Goal: Information Seeking & Learning: Learn about a topic

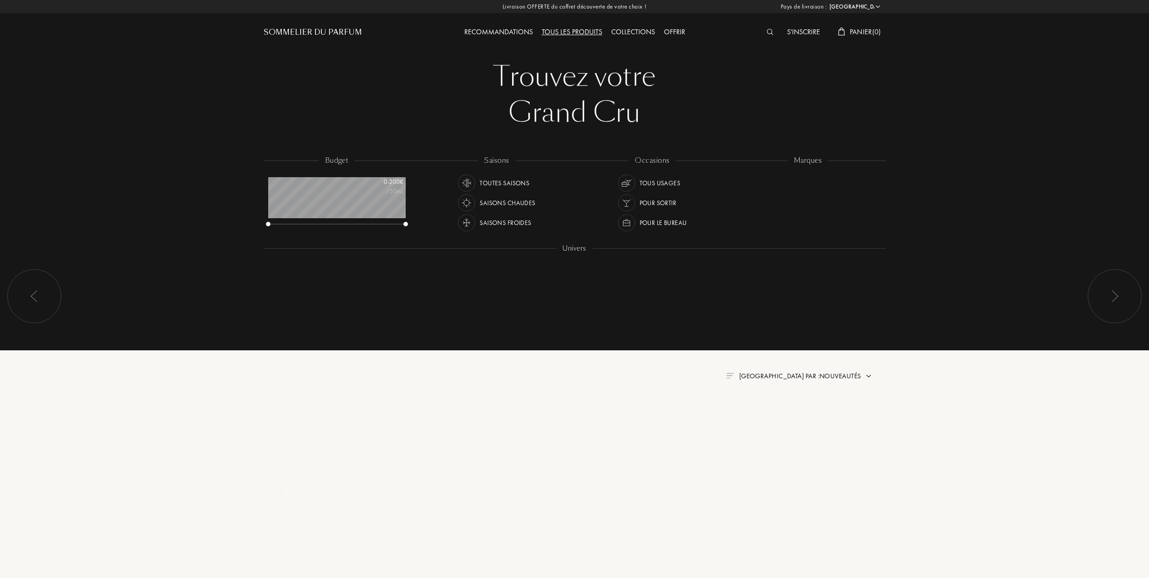
select select "FR"
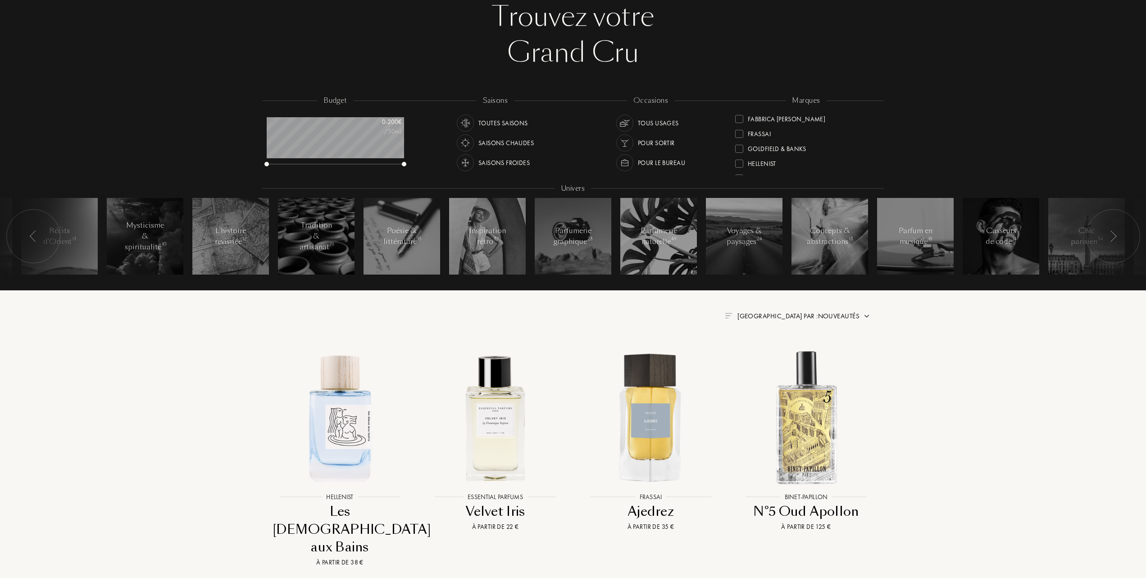
scroll to position [146, 0]
click at [739, 116] on div "Goldfield & Banks" at bounding box center [770, 120] width 71 height 12
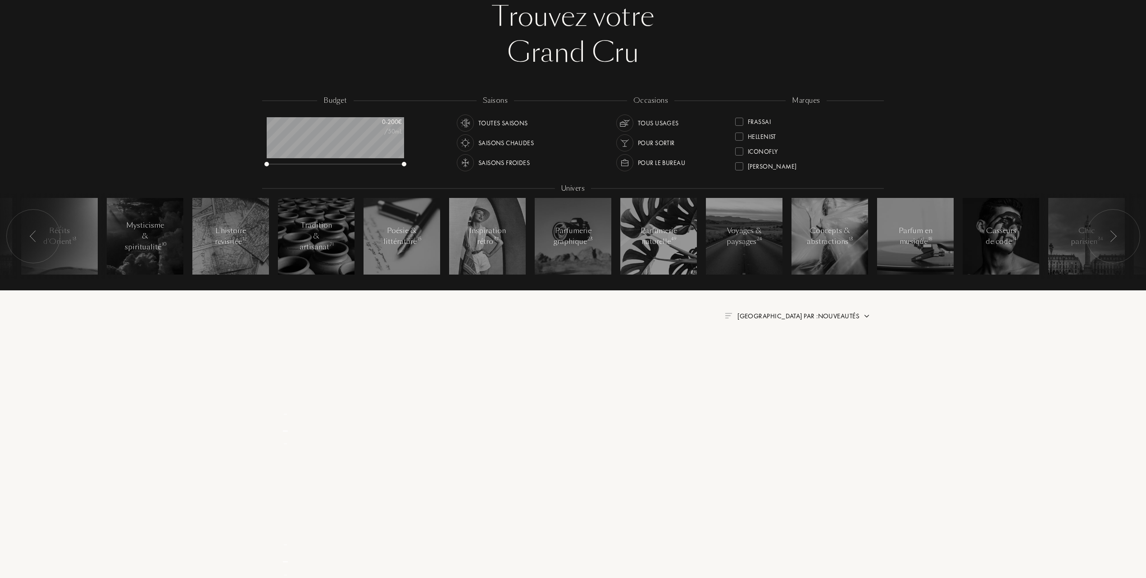
scroll to position [0, 0]
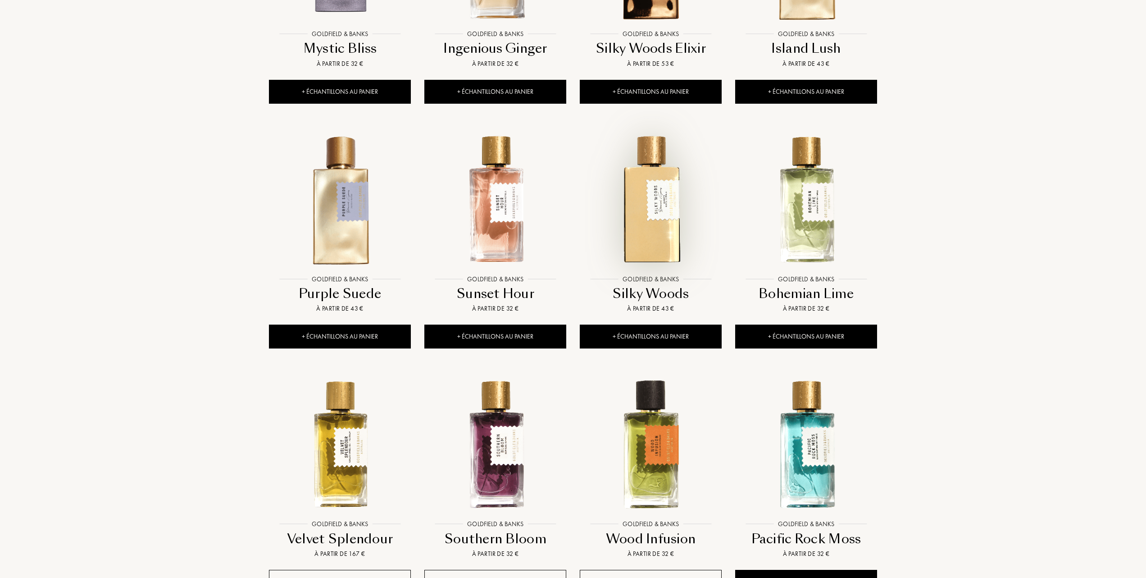
scroll to position [541, 0]
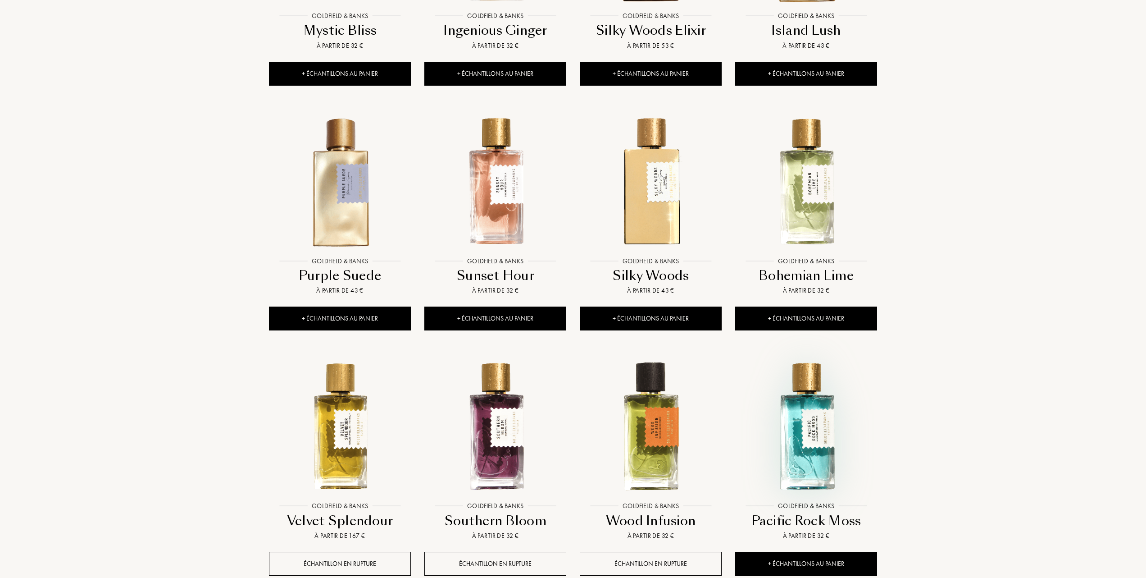
click at [805, 444] on img at bounding box center [806, 426] width 140 height 140
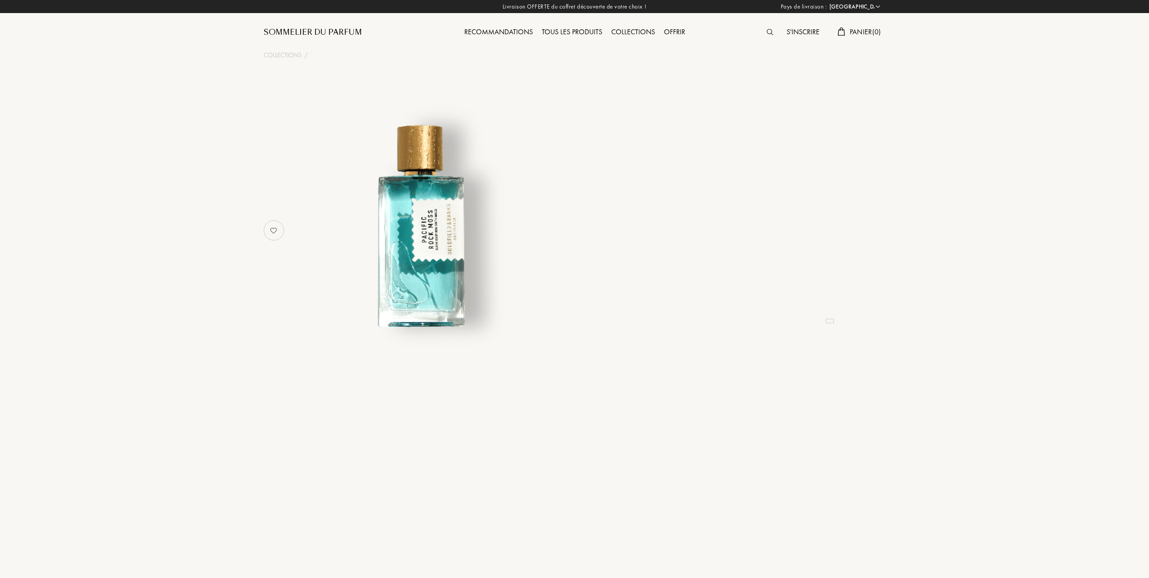
select select "FR"
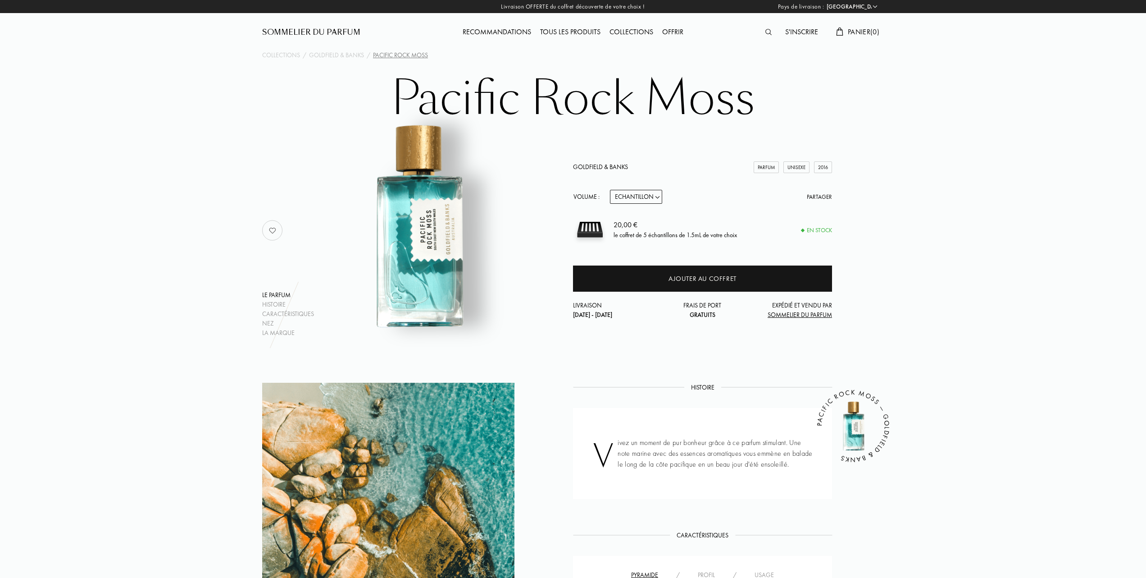
click at [661, 195] on select "Echantillon 10mL 50mL 100mL" at bounding box center [636, 197] width 52 height 14
select select "2"
click at [610, 190] on select "Echantillon 10mL 50mL 100mL" at bounding box center [636, 197] width 52 height 14
select select "2"
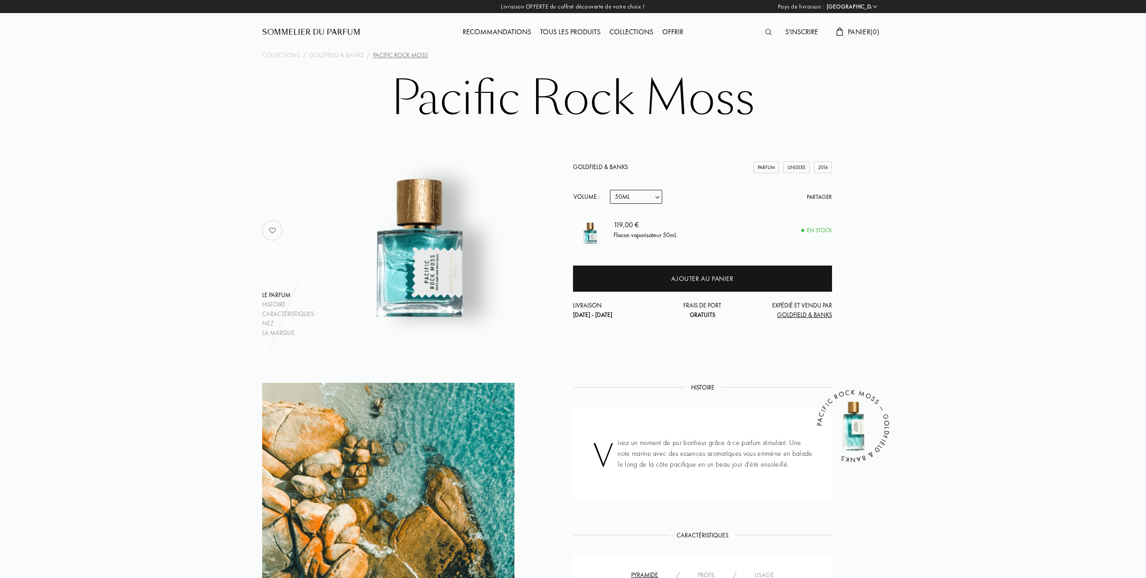
click at [659, 196] on select "Echantillon 10mL 50mL 100mL" at bounding box center [636, 197] width 52 height 14
select select "1"
click at [610, 190] on select "Echantillon 10mL 50mL 100mL" at bounding box center [636, 197] width 52 height 14
select select "1"
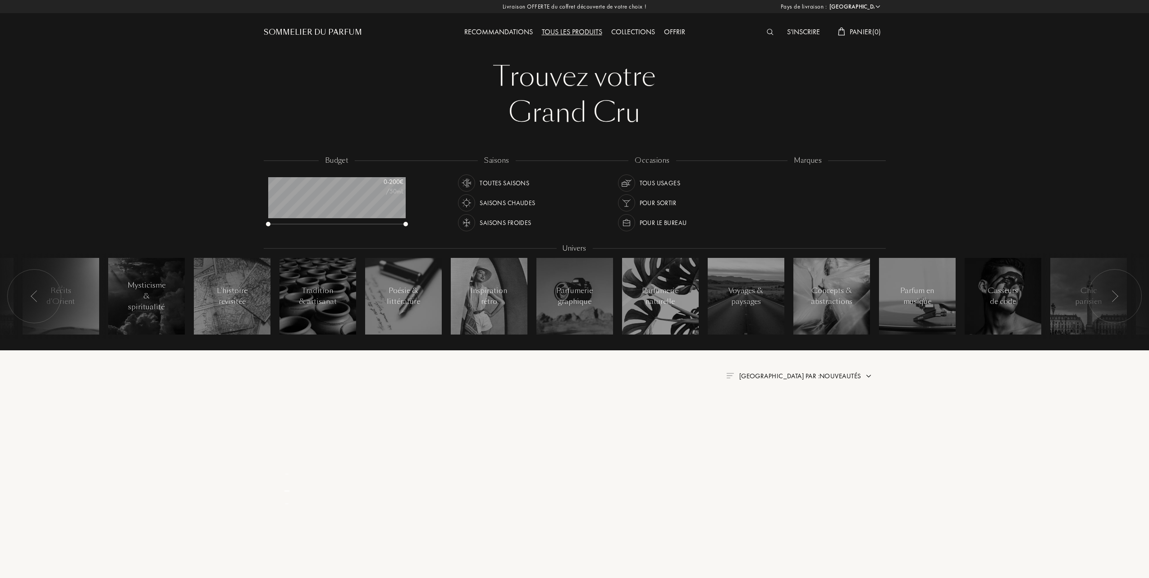
select select "FR"
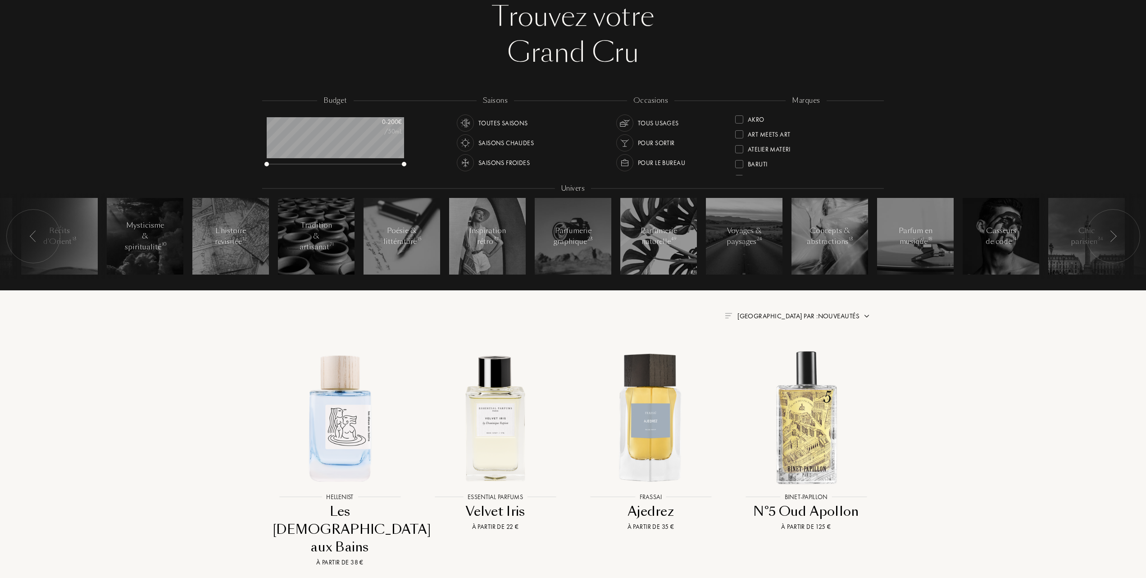
scroll to position [120, 0]
click at [736, 144] on div at bounding box center [739, 148] width 8 height 8
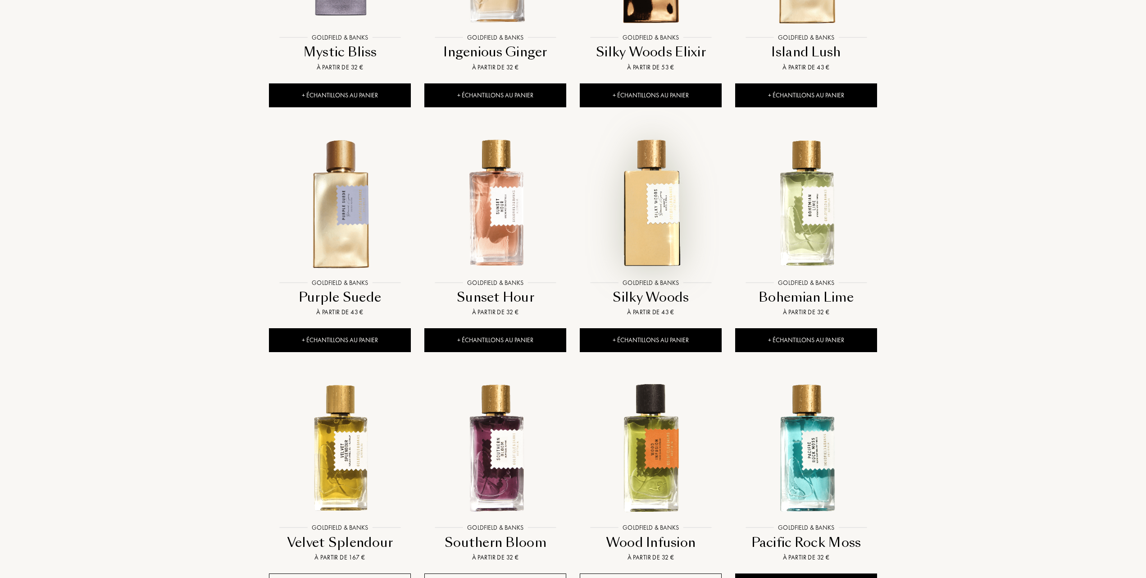
scroll to position [541, 0]
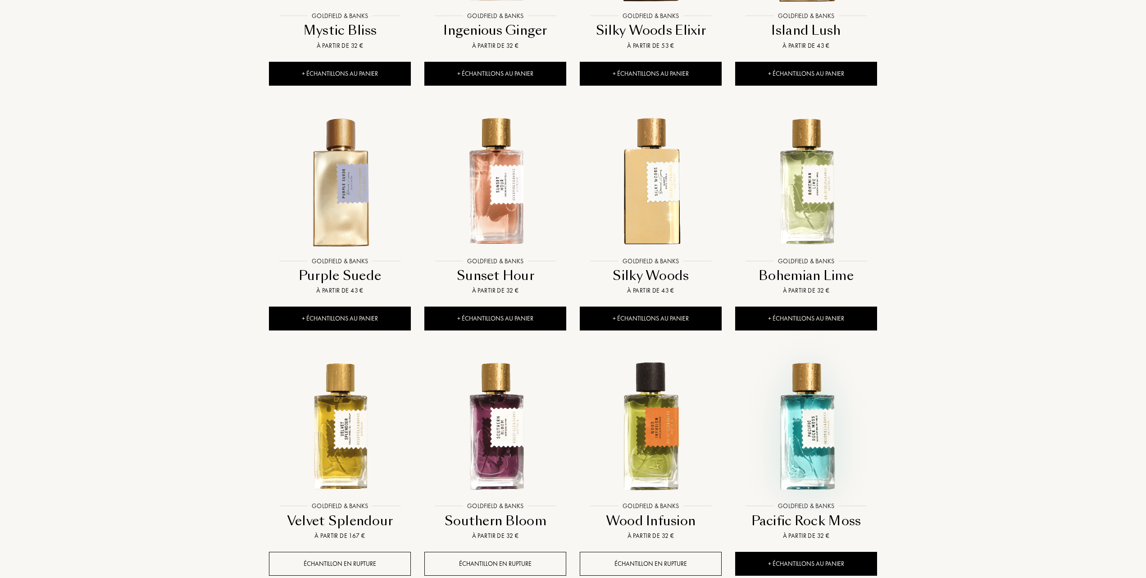
click at [799, 411] on img at bounding box center [806, 426] width 140 height 140
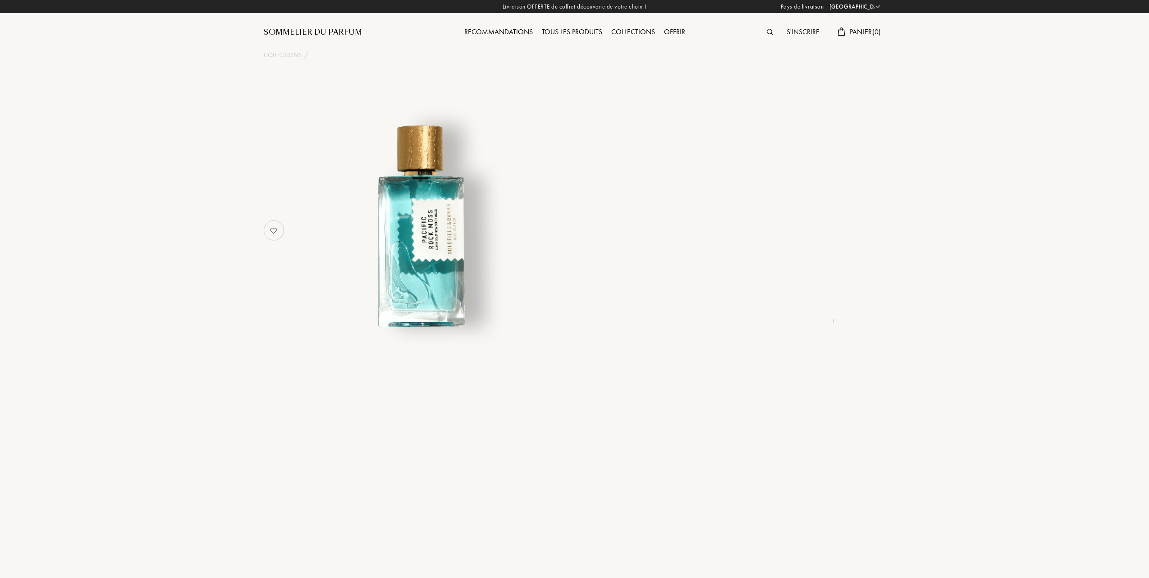
select select "FR"
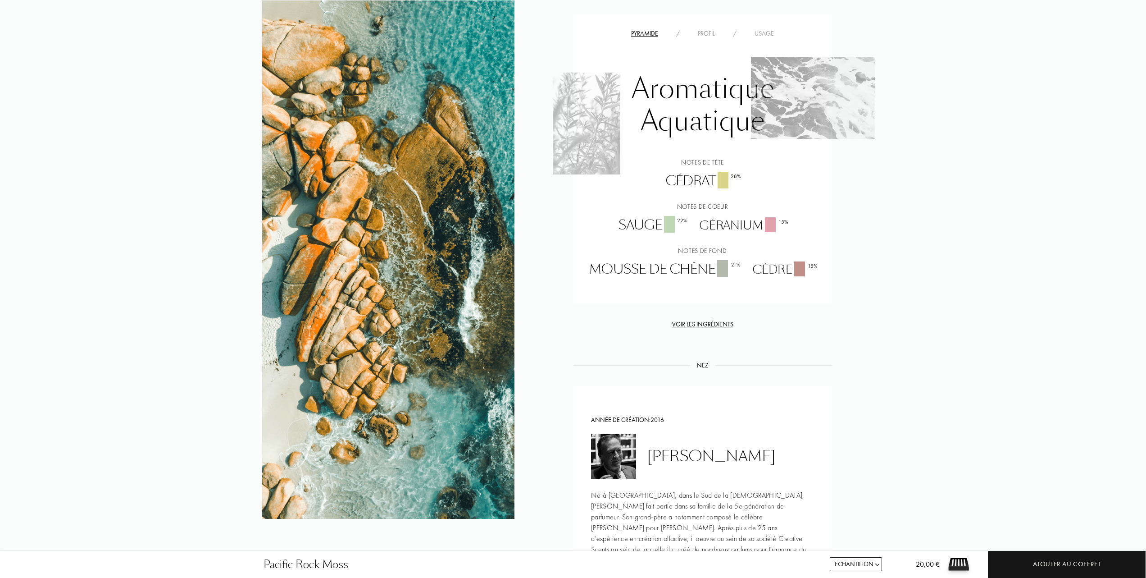
scroll to position [420, 0]
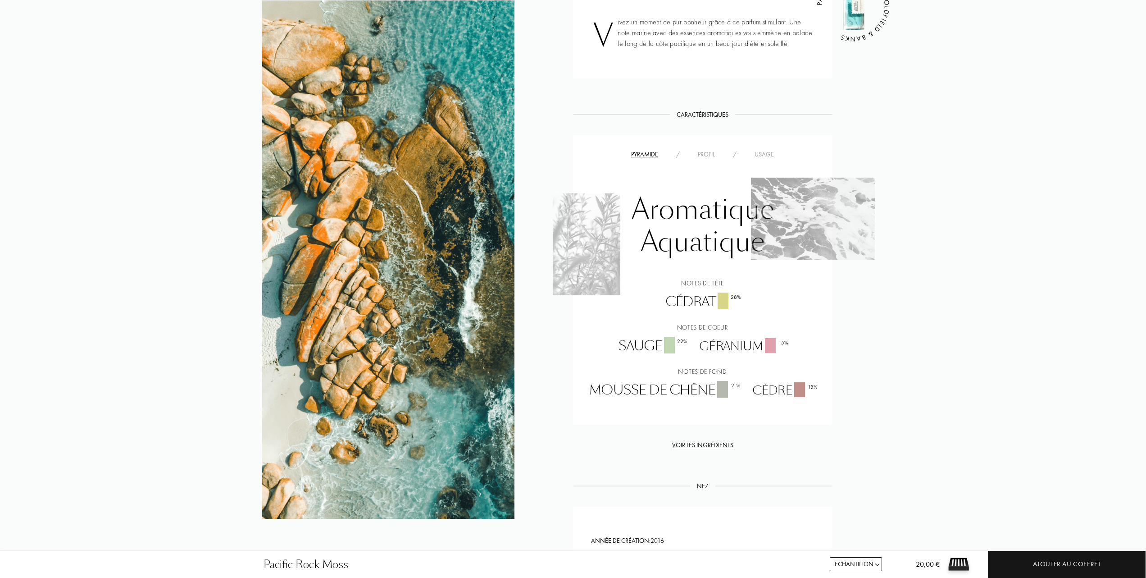
click at [760, 152] on div "Usage" at bounding box center [764, 154] width 37 height 9
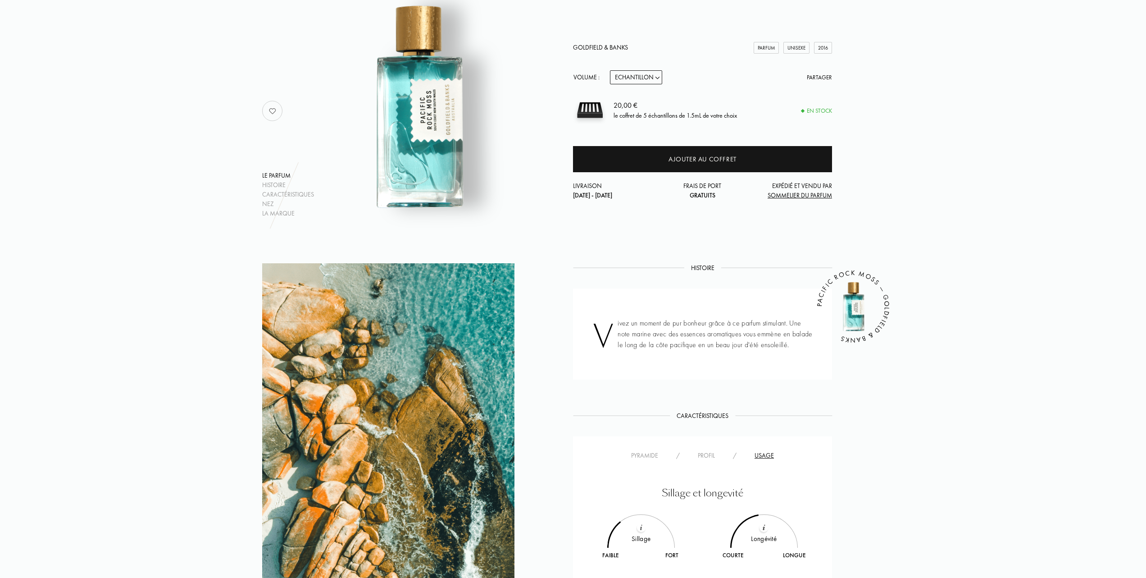
scroll to position [0, 0]
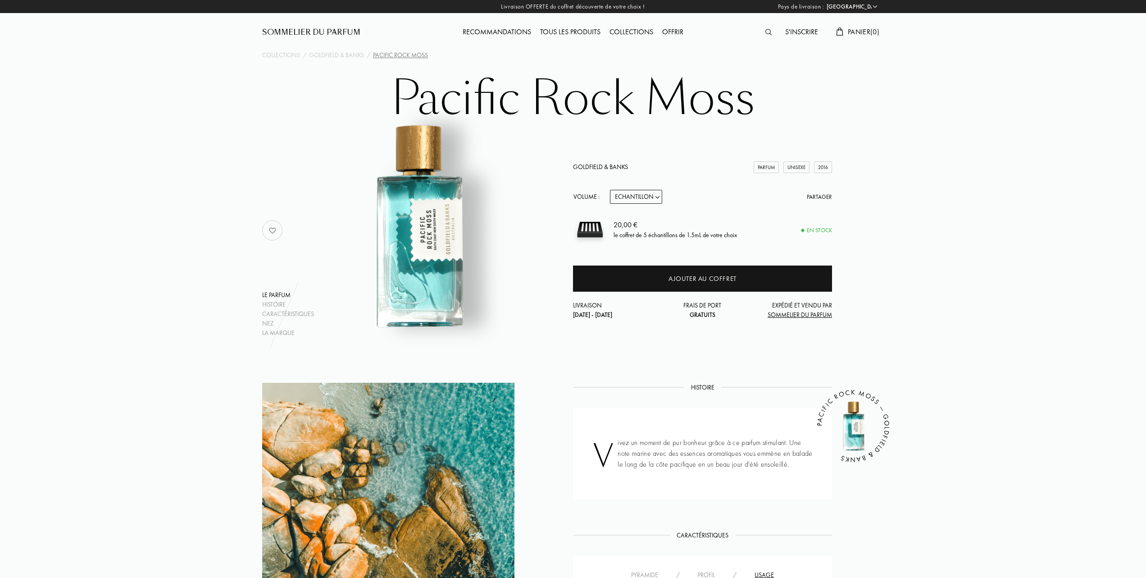
click at [657, 196] on select "Echantillon 10mL 50mL 100mL" at bounding box center [636, 197] width 52 height 14
select select "1"
click at [610, 190] on select "Echantillon 10mL 50mL 100mL" at bounding box center [636, 197] width 52 height 14
select select "1"
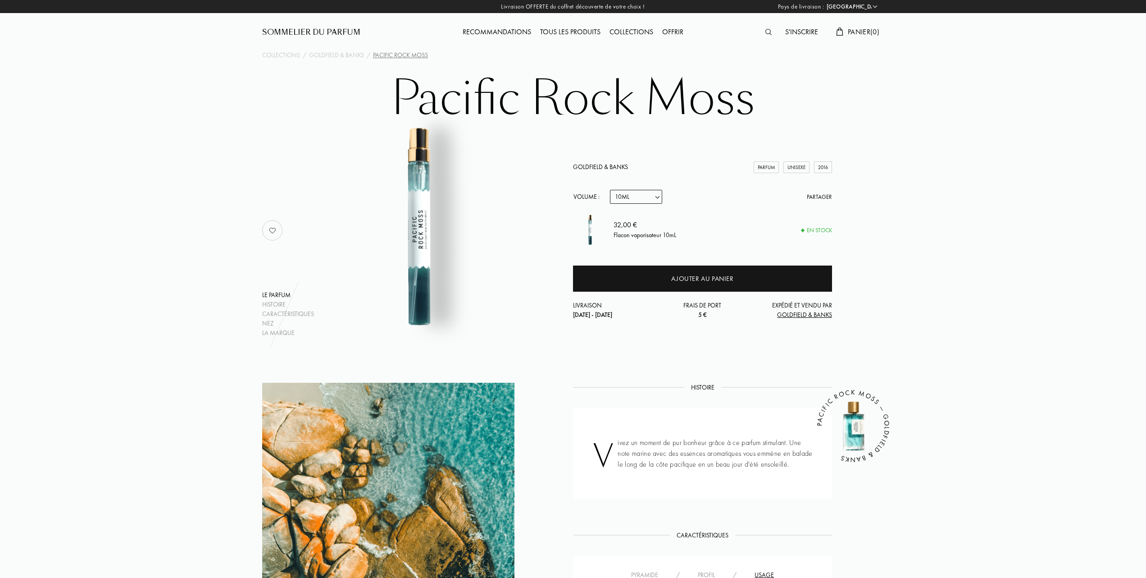
click at [607, 166] on link "Goldfield & Banks" at bounding box center [600, 167] width 55 height 8
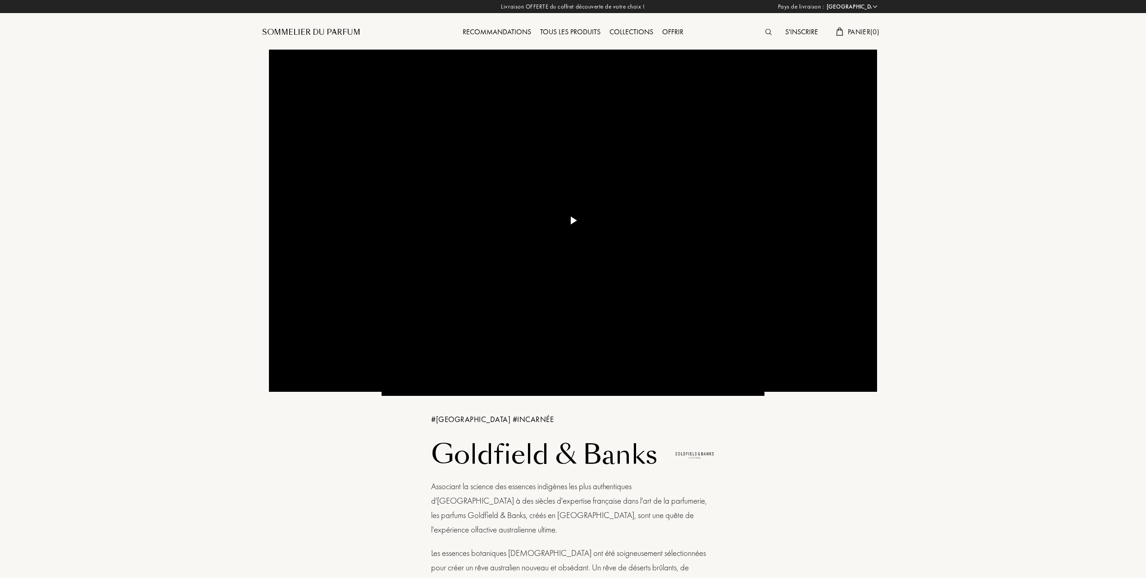
select select "FR"
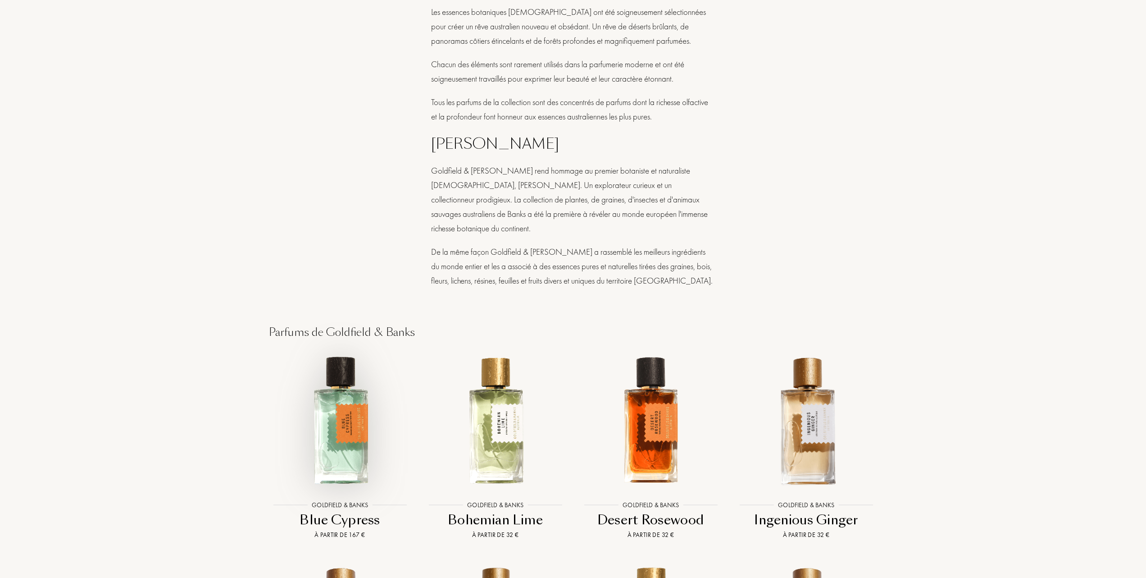
scroll to position [601, 0]
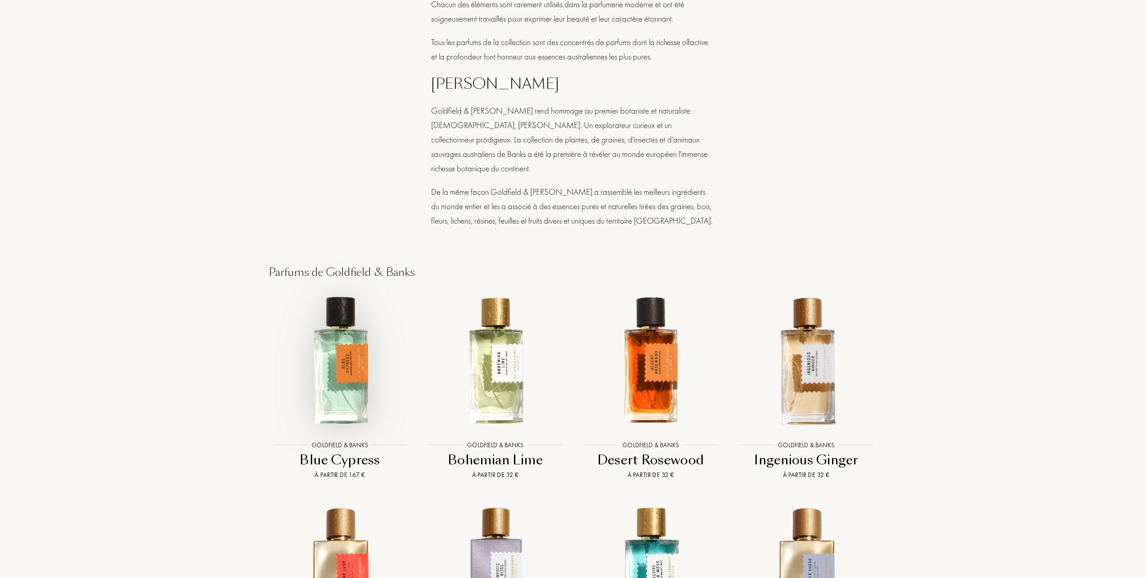
click at [347, 348] on img at bounding box center [340, 360] width 140 height 140
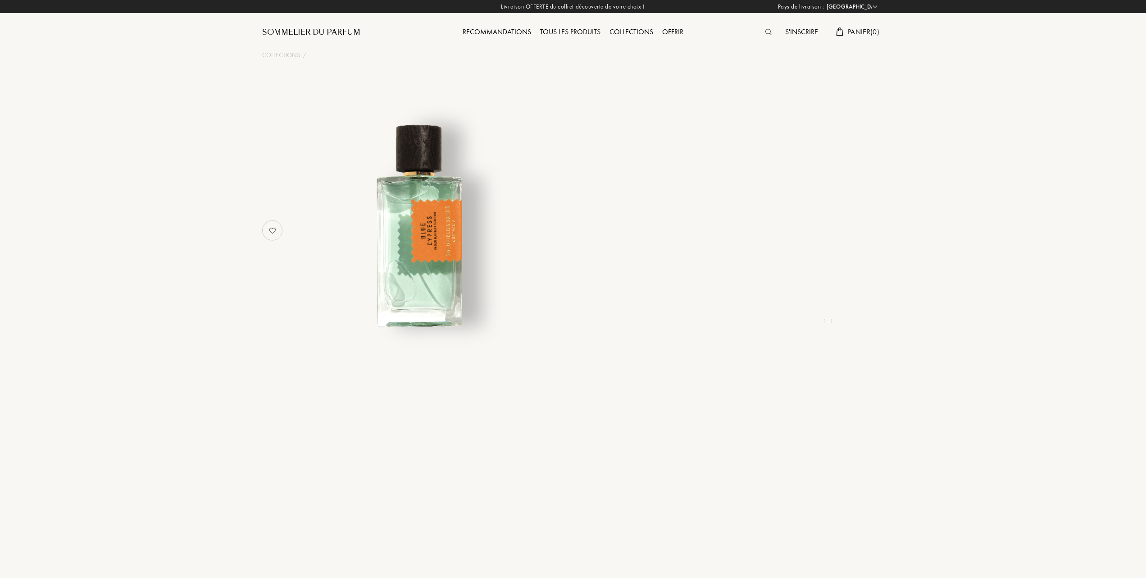
select select "FR"
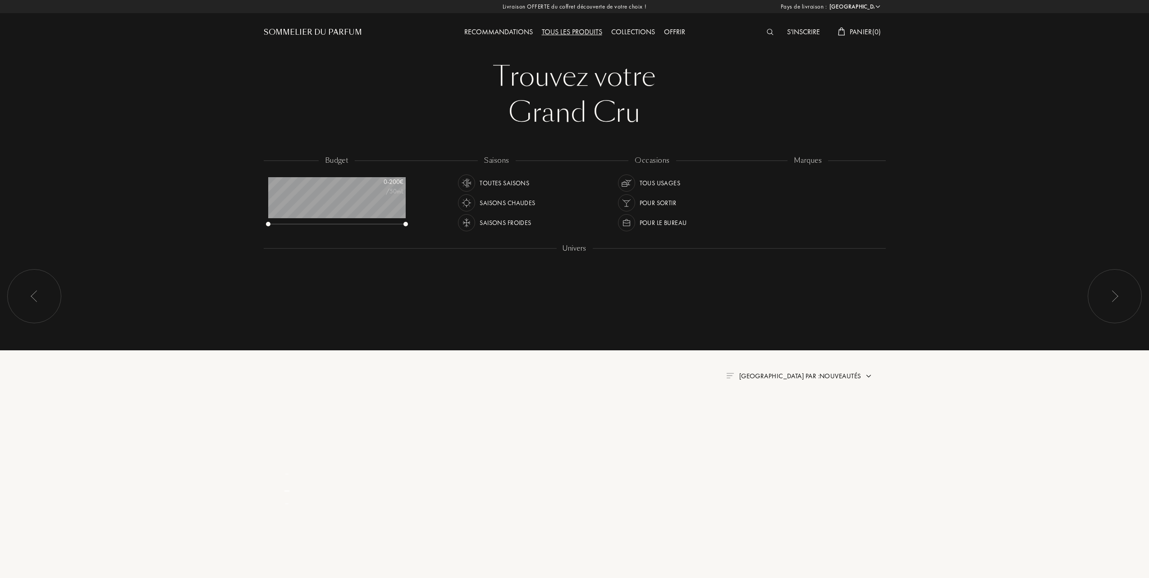
select select "FR"
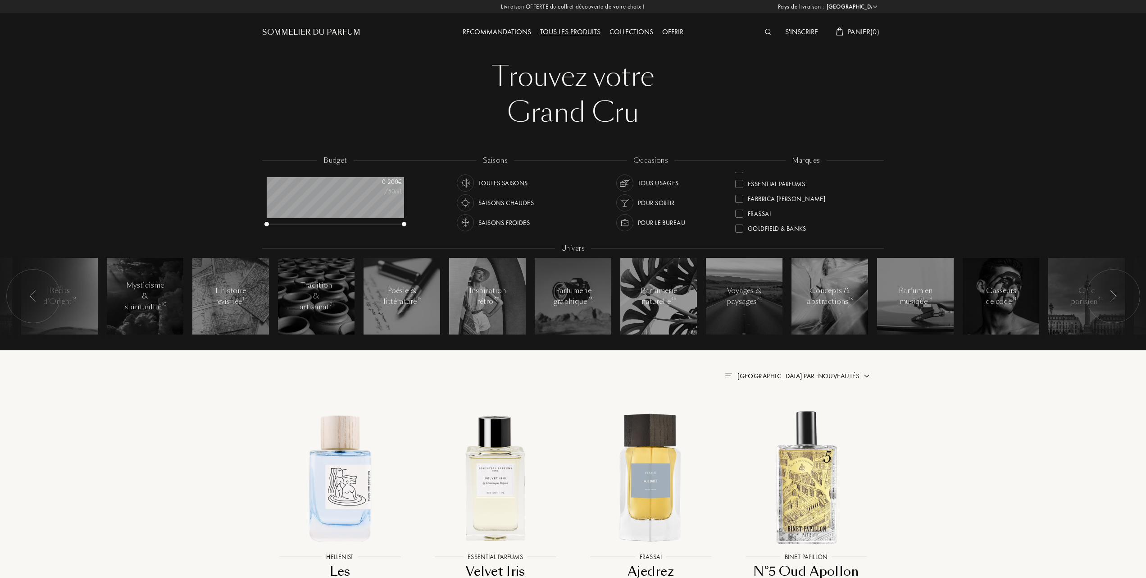
scroll to position [120, 0]
click at [740, 205] on div at bounding box center [739, 208] width 8 height 8
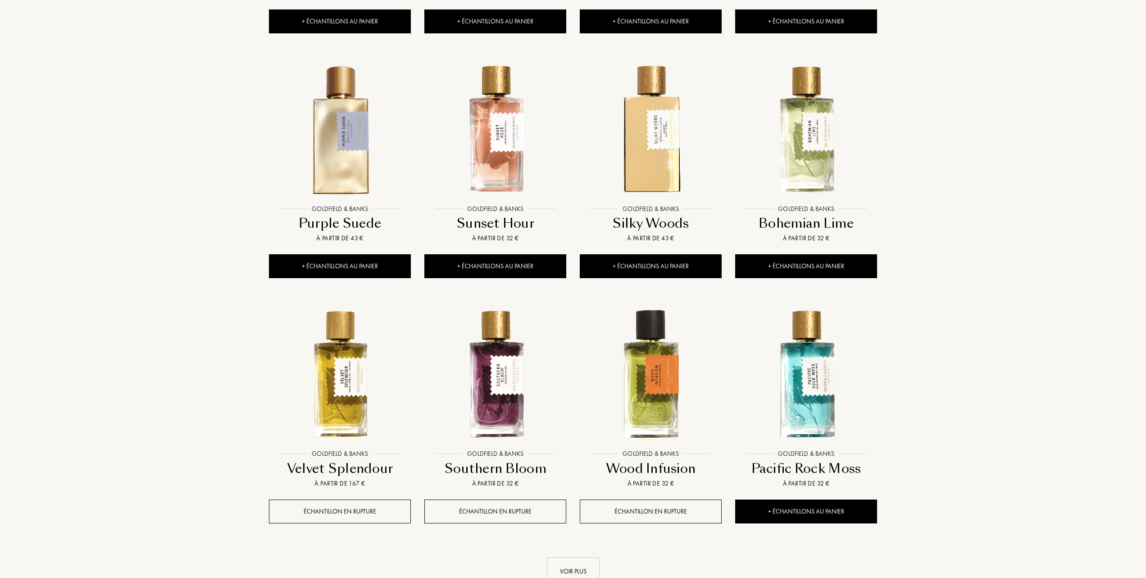
scroll to position [601, 0]
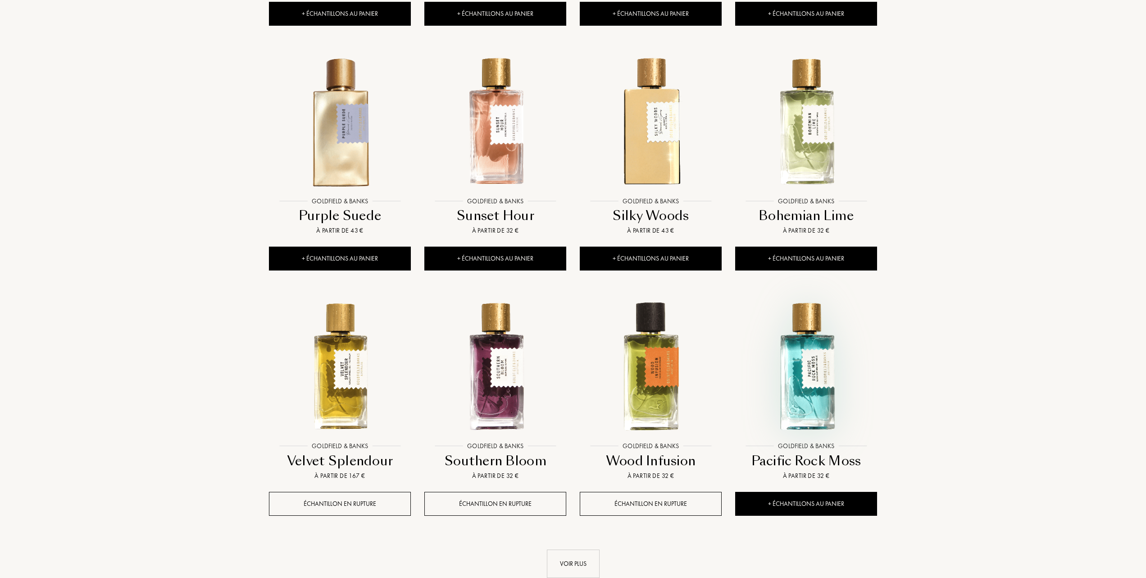
click at [806, 390] on img at bounding box center [806, 366] width 140 height 140
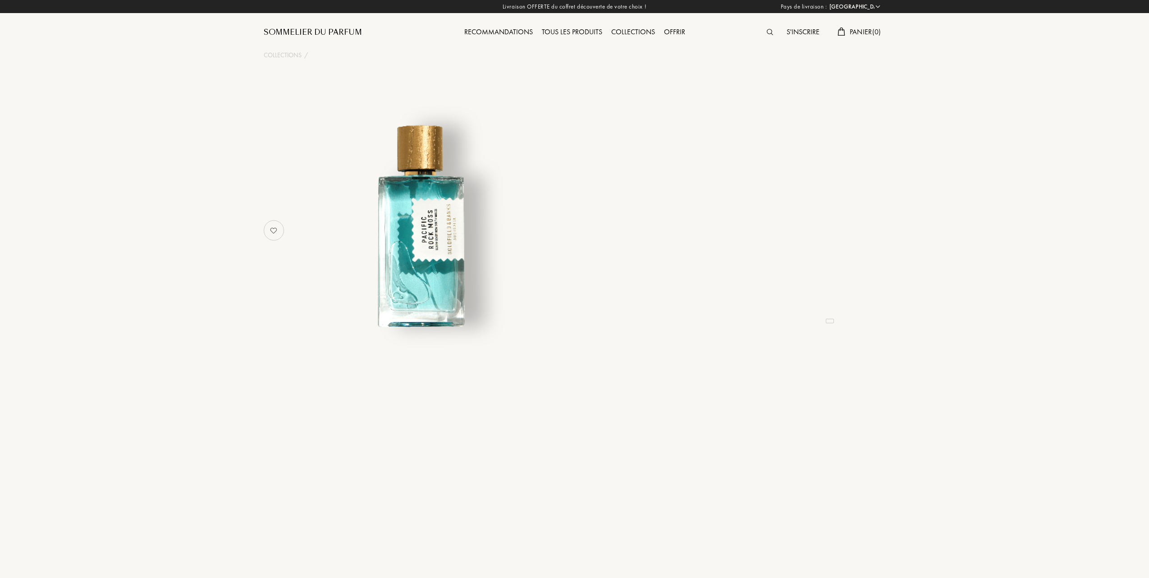
select select "FR"
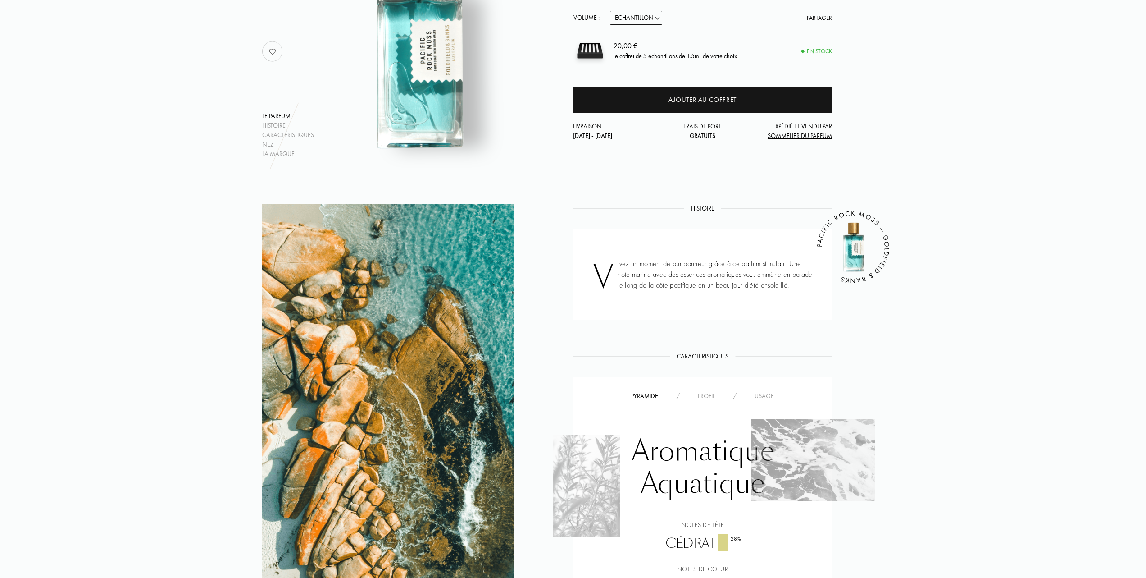
scroll to position [180, 0]
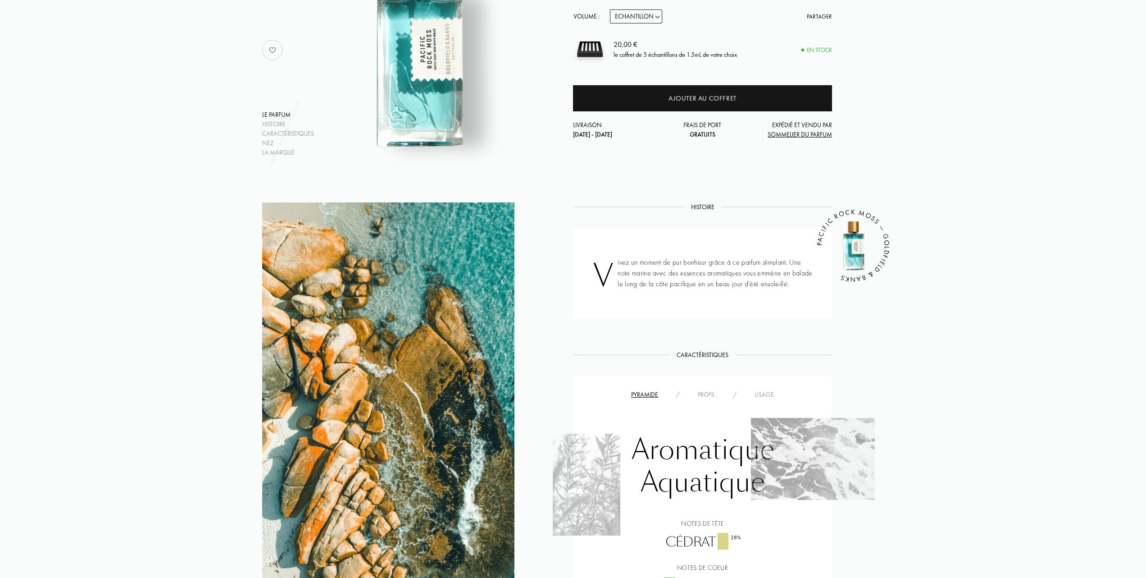
click at [773, 390] on div "Usage" at bounding box center [764, 394] width 37 height 9
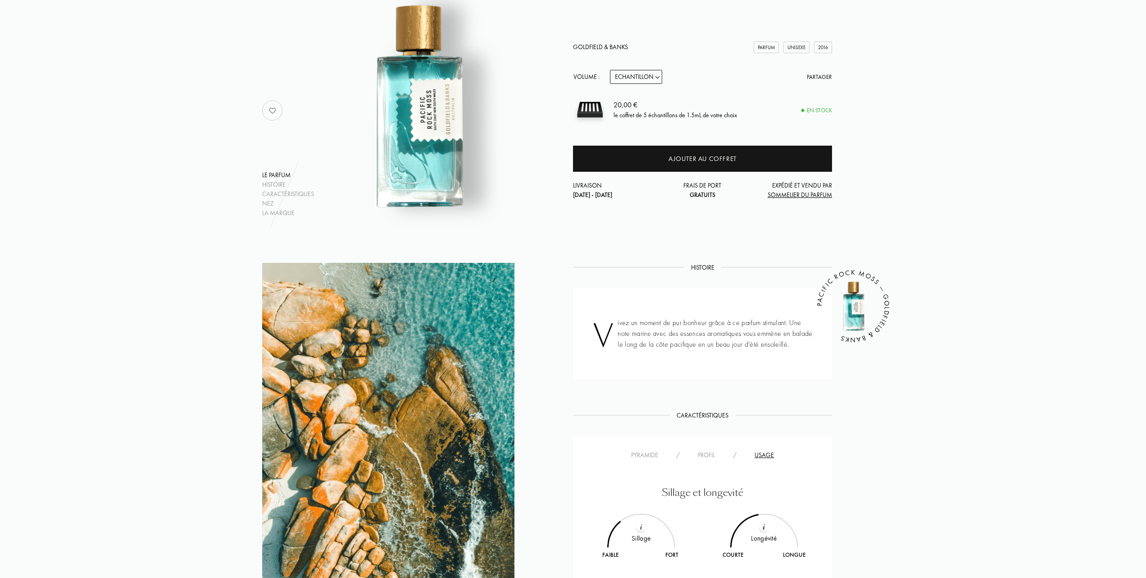
scroll to position [0, 0]
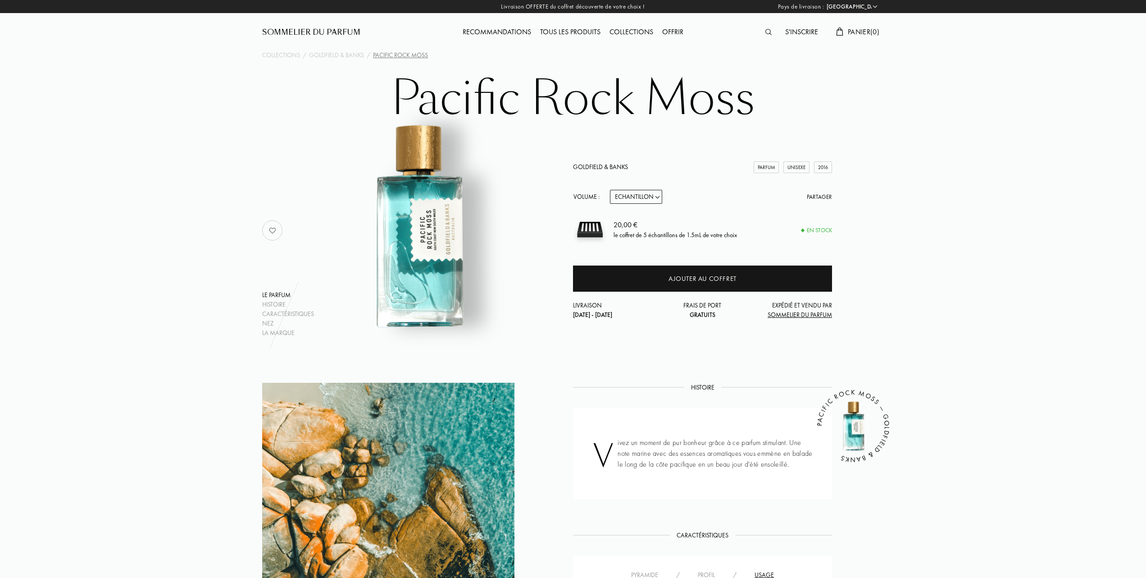
click at [606, 163] on link "Goldfield & Banks" at bounding box center [600, 167] width 55 height 8
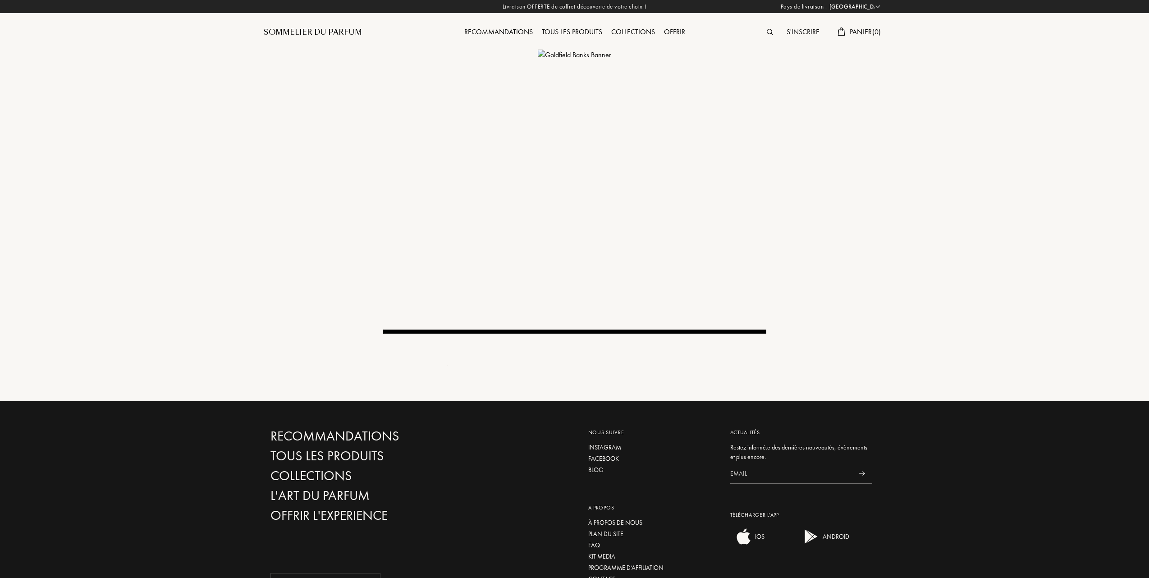
select select "FR"
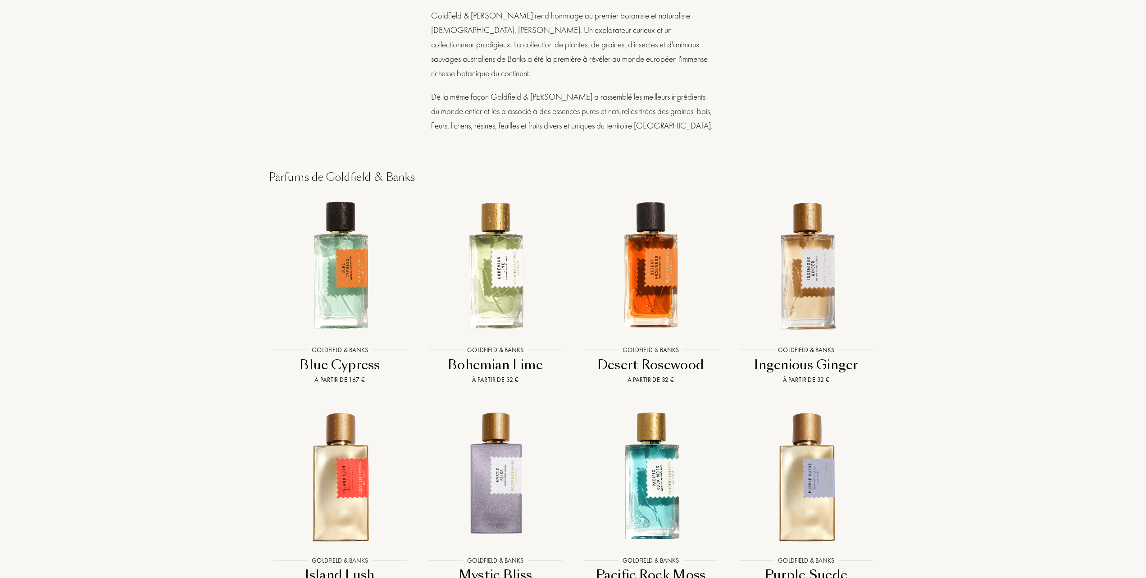
scroll to position [721, 0]
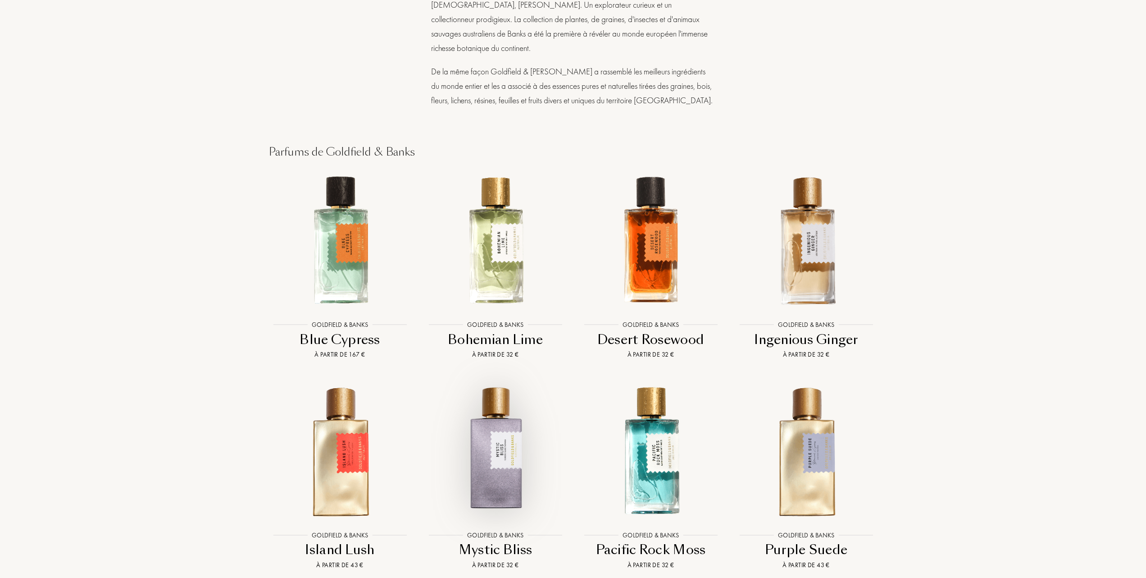
click at [487, 444] on img at bounding box center [495, 450] width 140 height 140
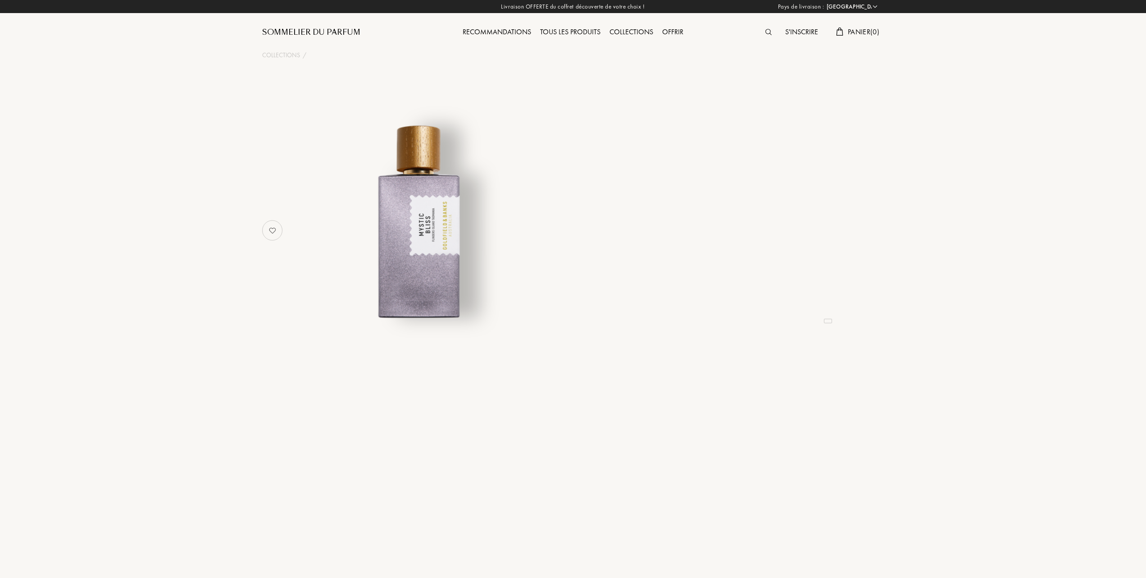
select select "FR"
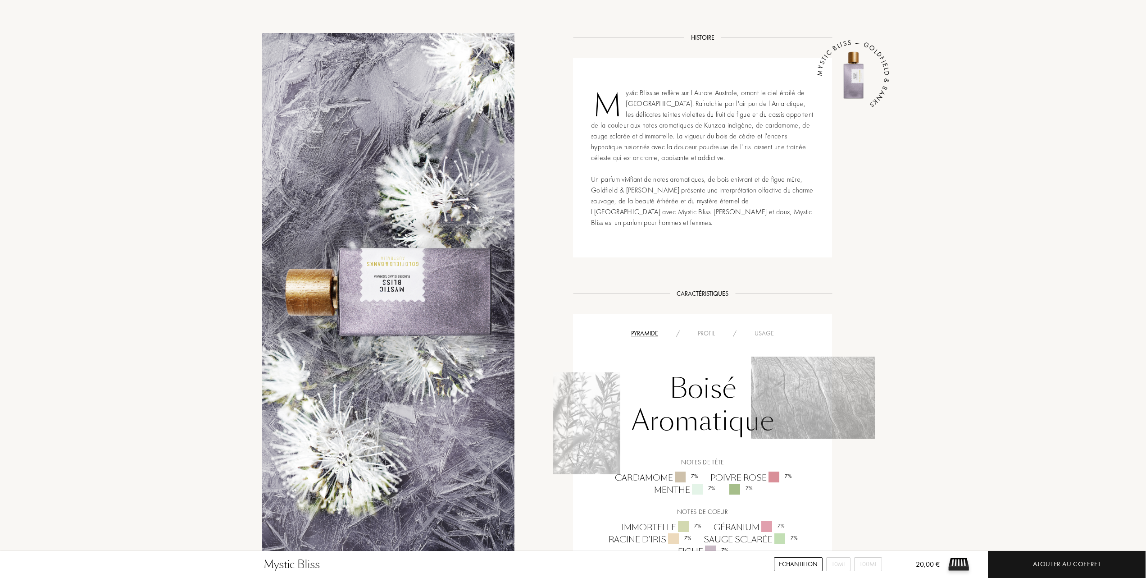
scroll to position [361, 0]
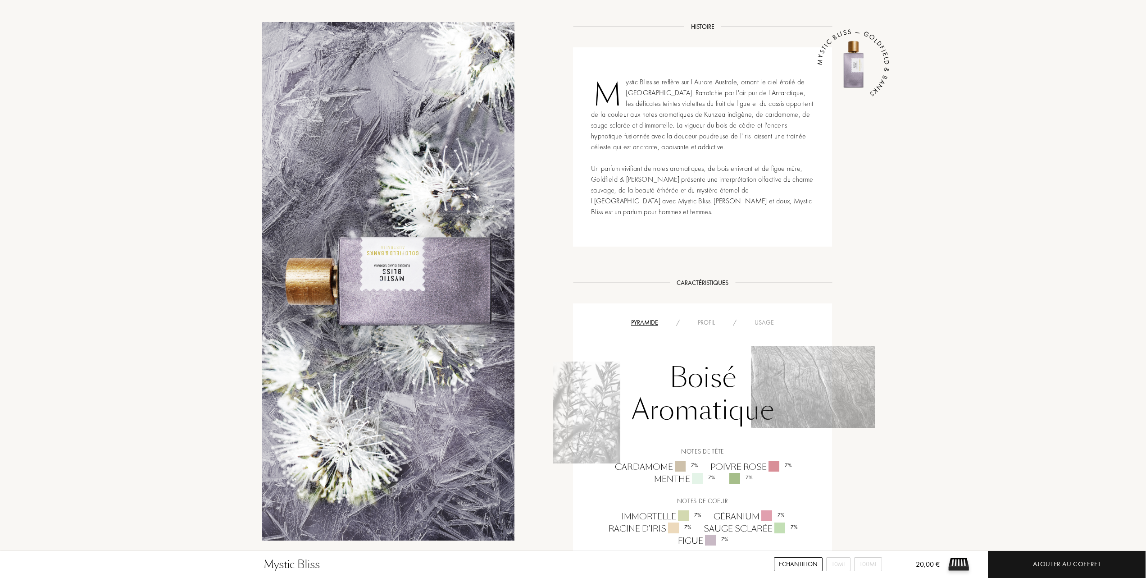
click at [758, 327] on div "Usage" at bounding box center [764, 322] width 37 height 9
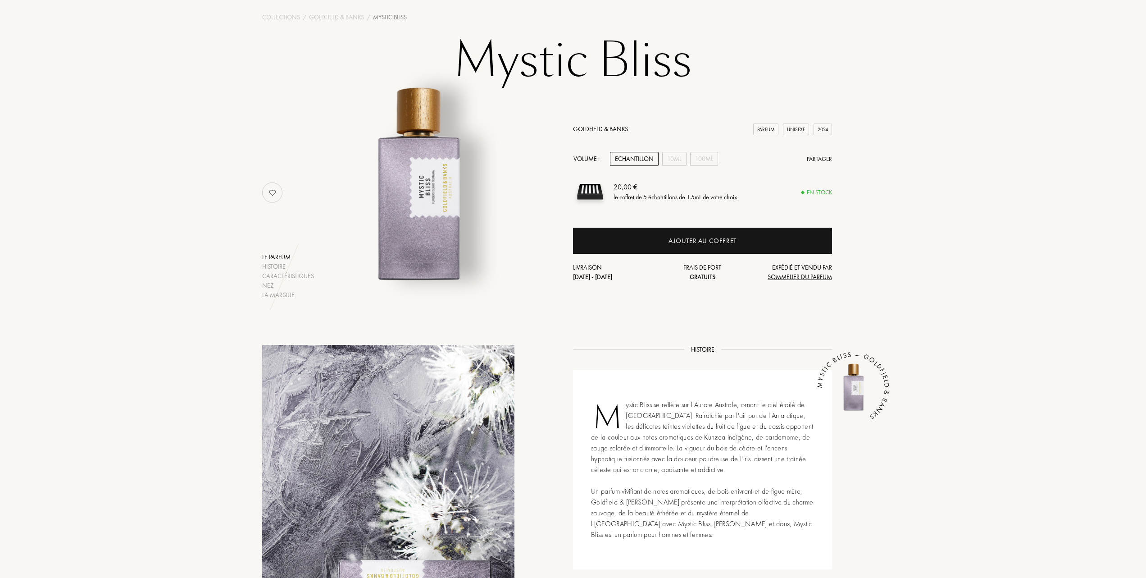
scroll to position [0, 0]
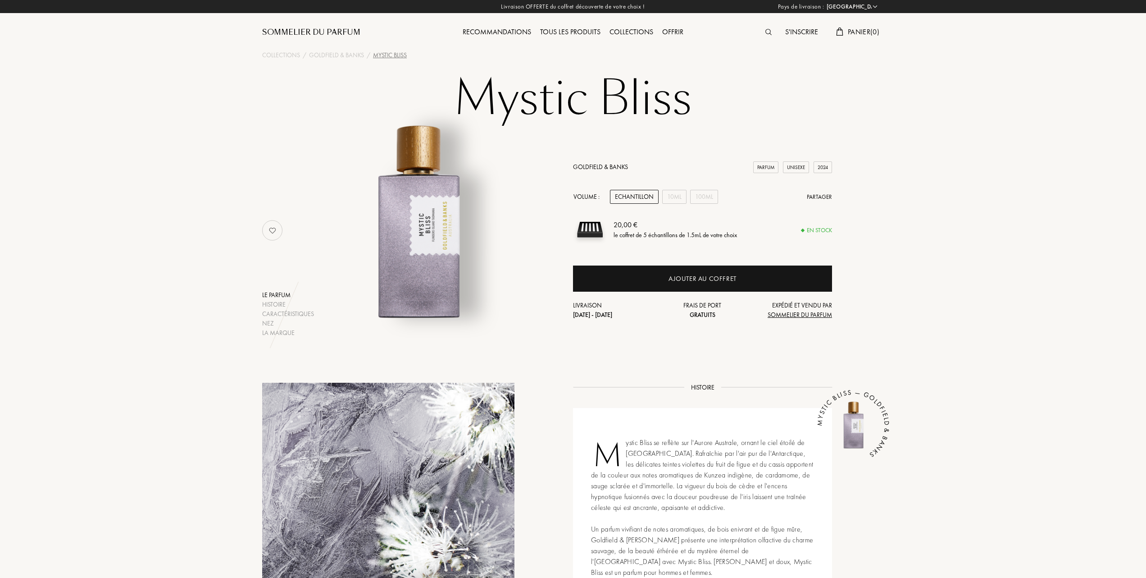
click at [602, 164] on link "Goldfield & Banks" at bounding box center [600, 167] width 55 height 8
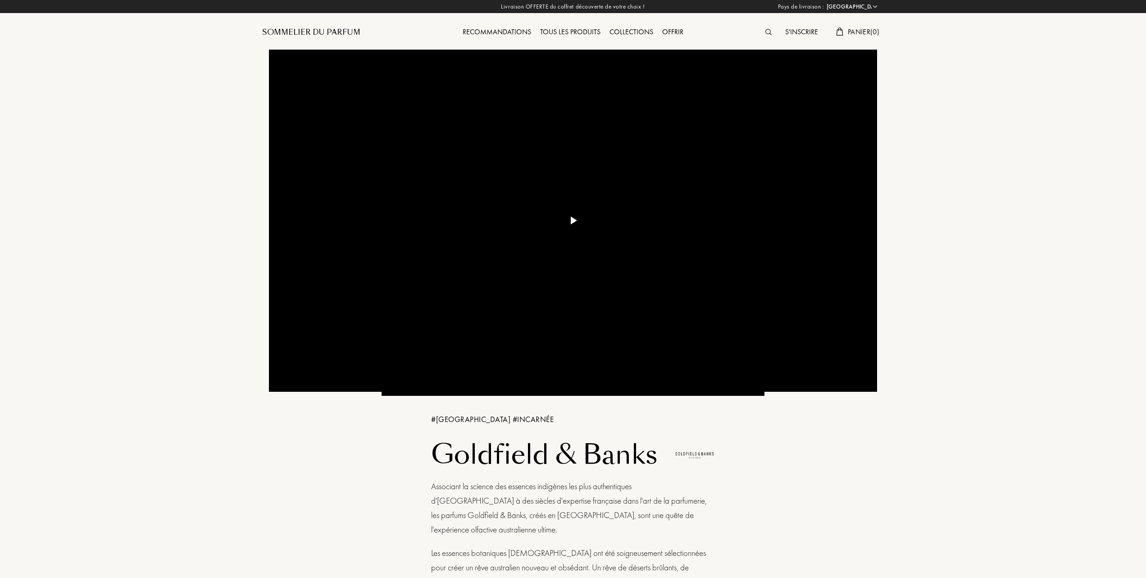
select select "FR"
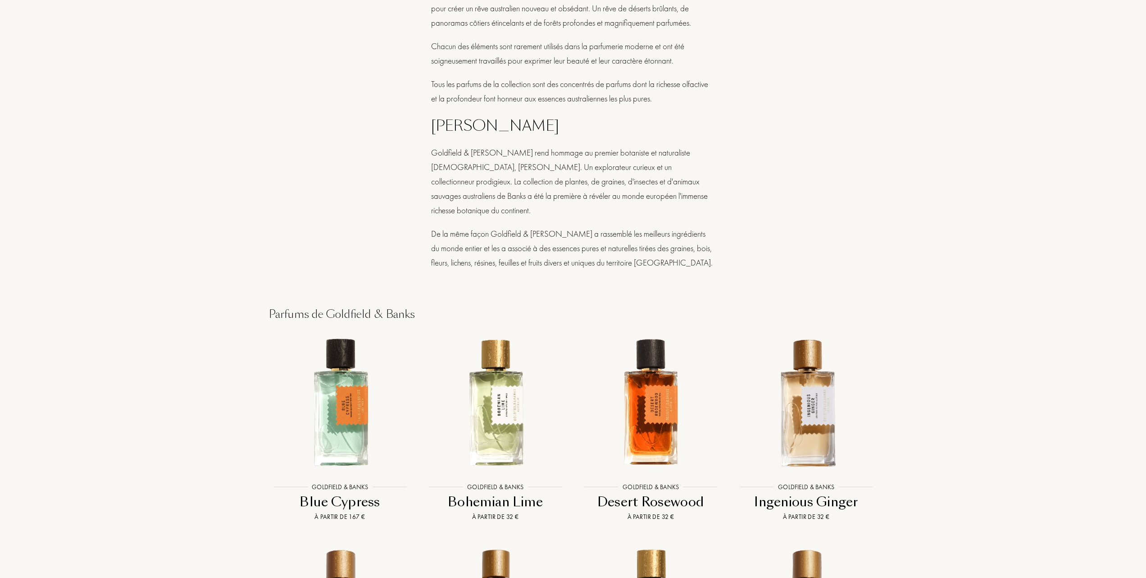
scroll to position [661, 0]
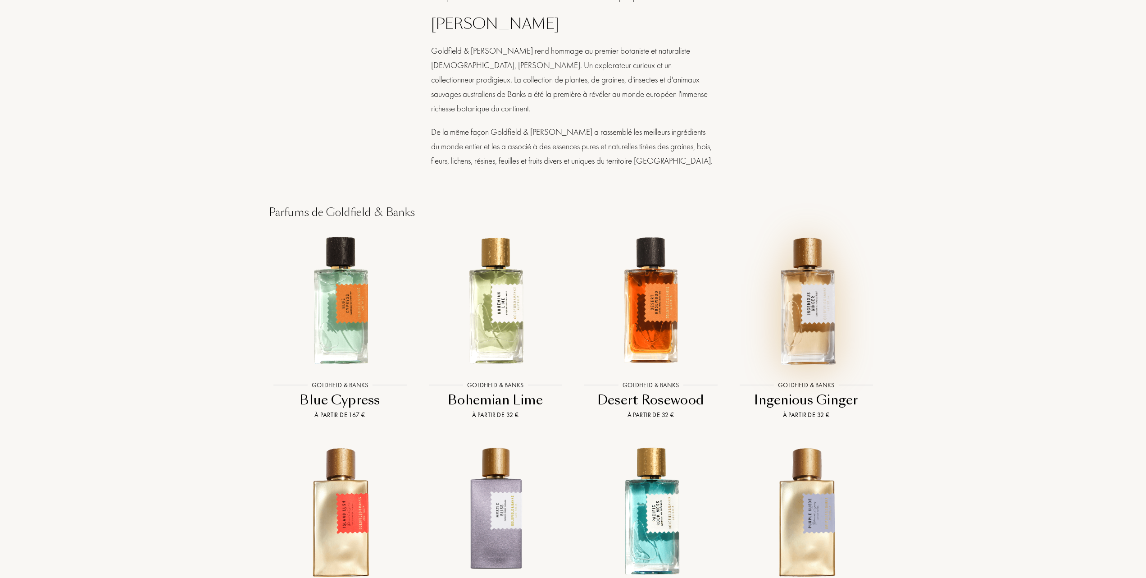
click at [817, 280] on img at bounding box center [806, 300] width 140 height 140
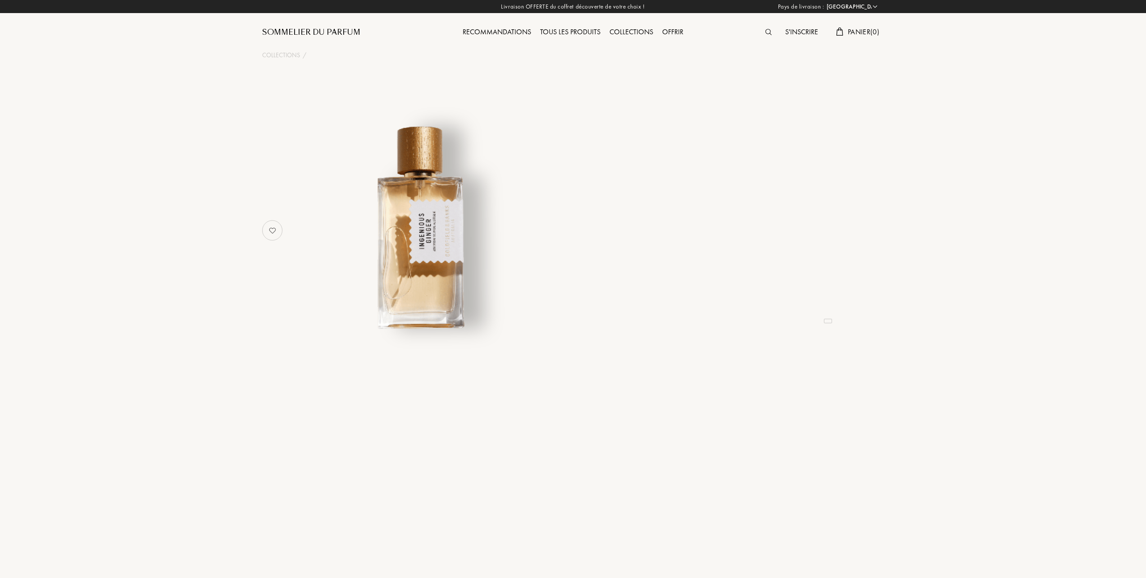
select select "FR"
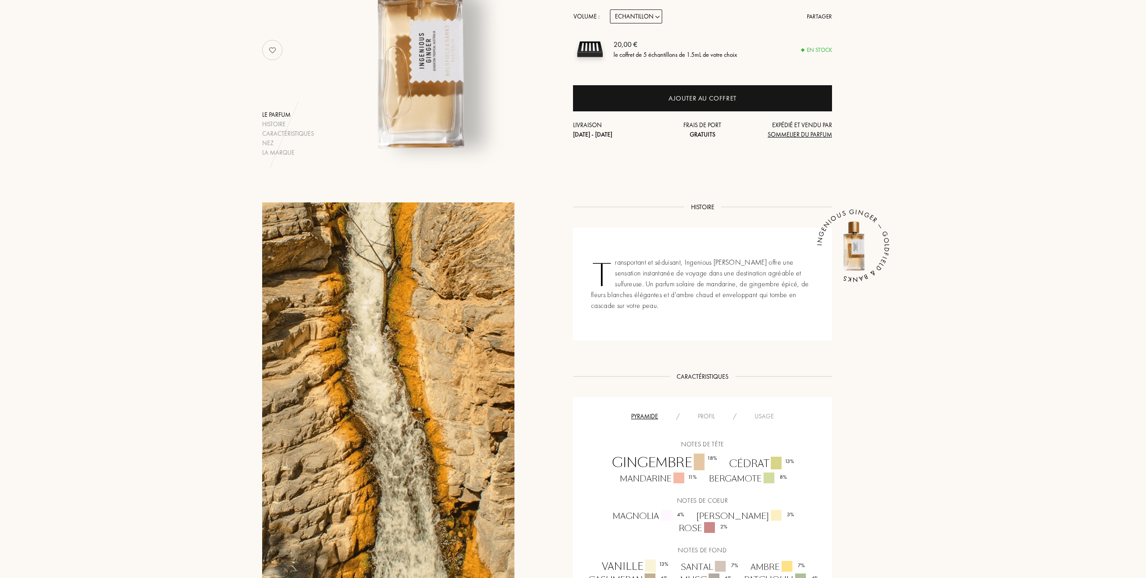
scroll to position [300, 0]
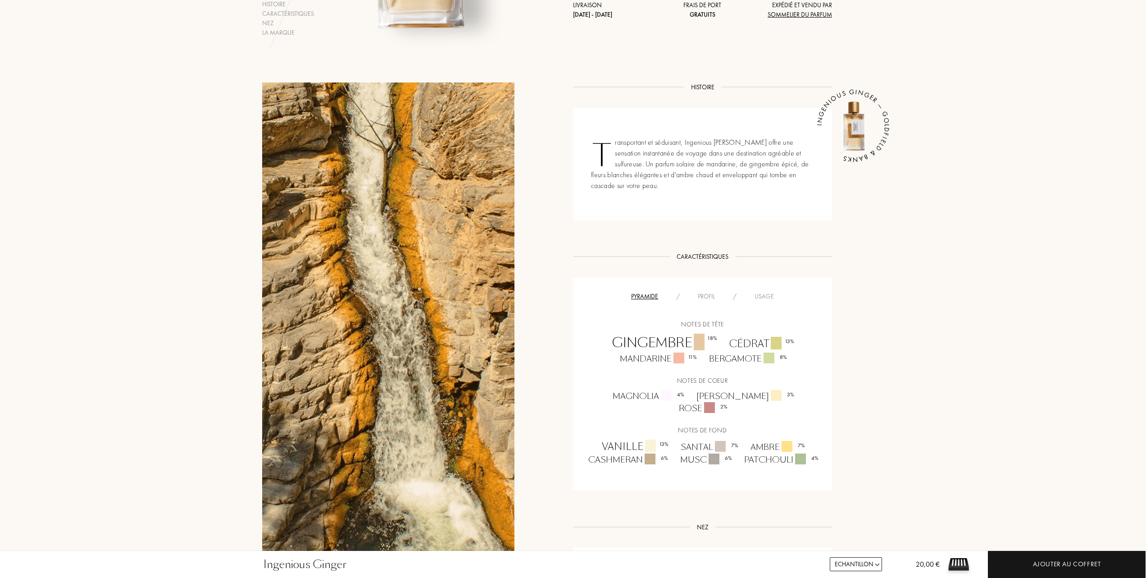
click at [768, 297] on div "Usage" at bounding box center [764, 296] width 37 height 9
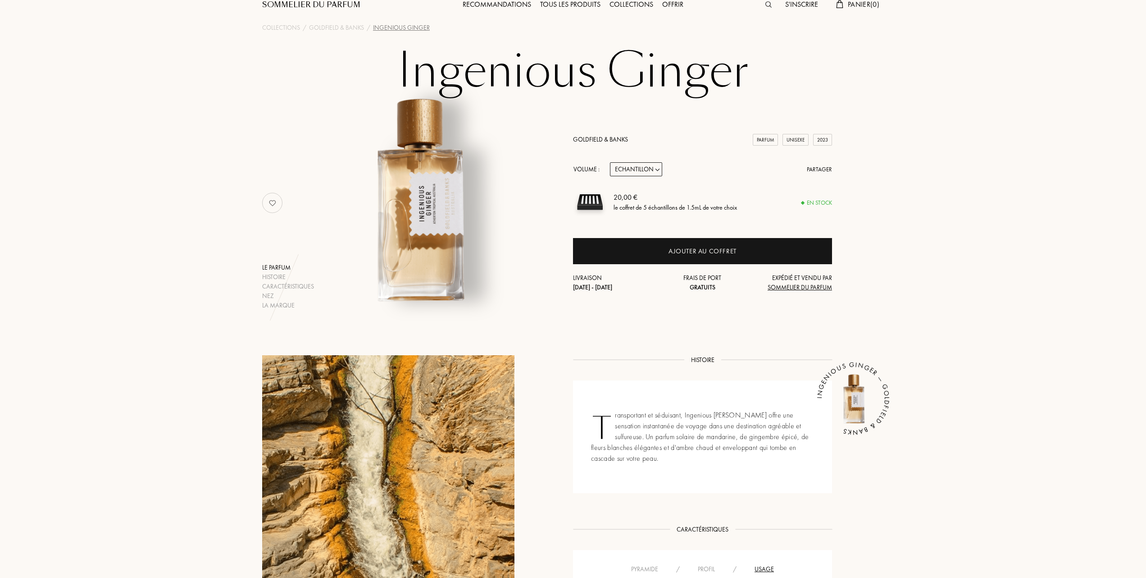
scroll to position [0, 0]
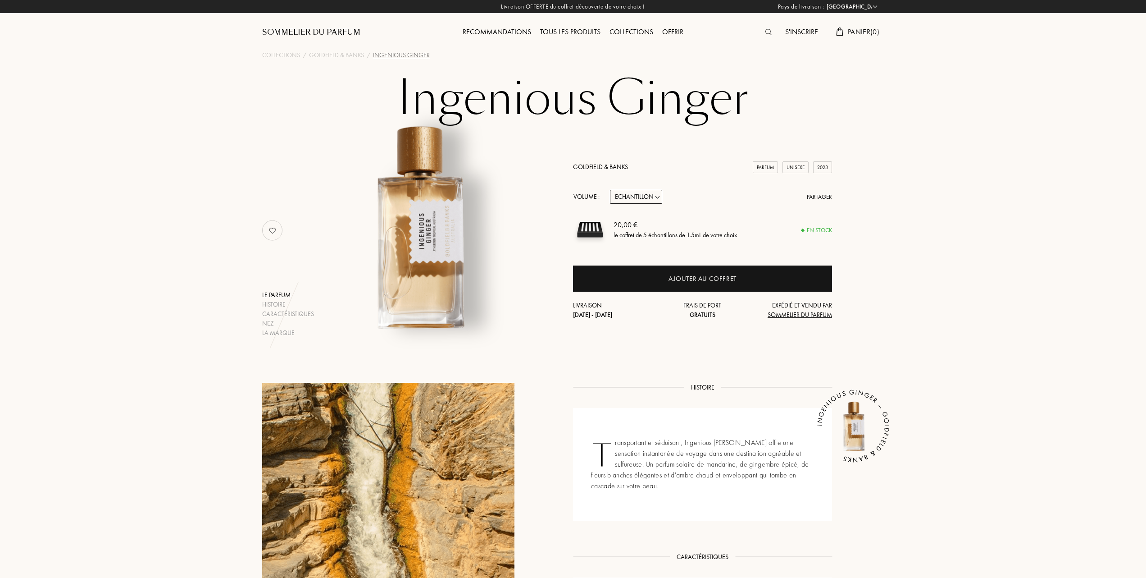
click at [545, 28] on div "Tous les produits" at bounding box center [570, 33] width 69 height 12
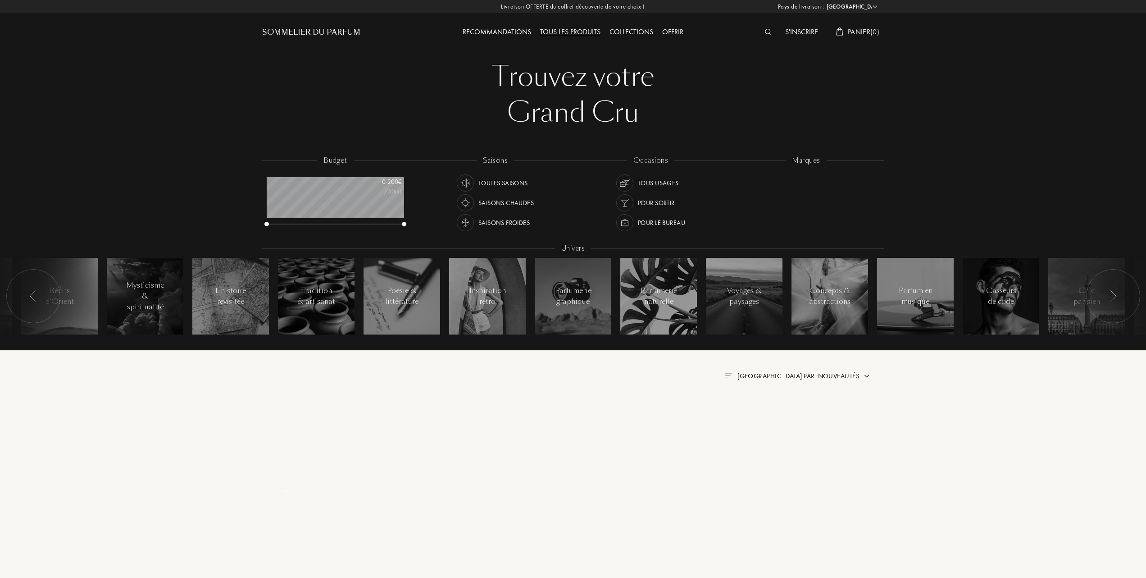
select select "FR"
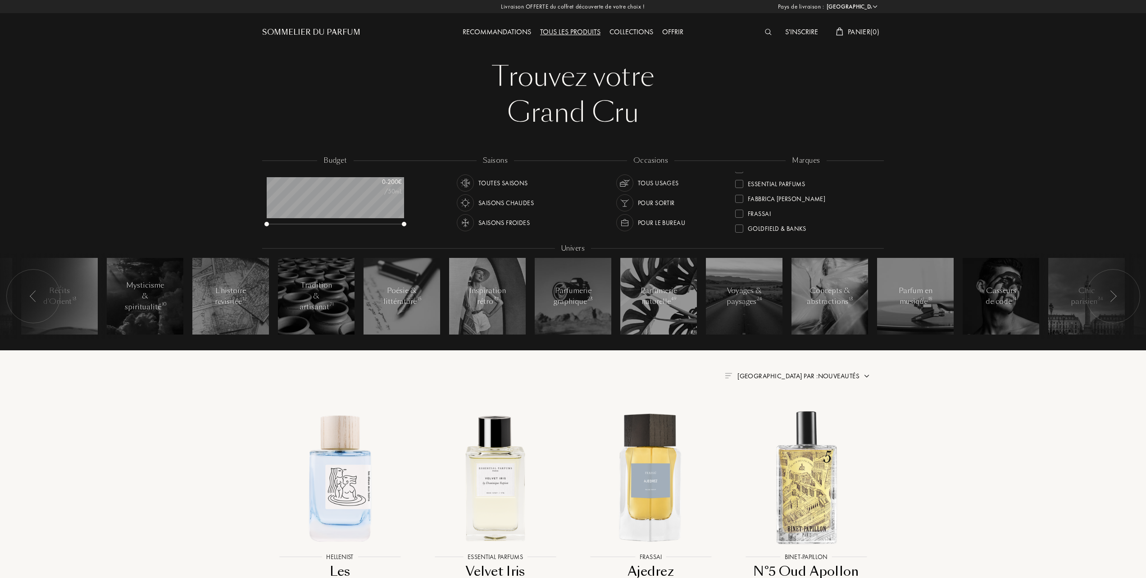
scroll to position [120, 0]
click at [741, 220] on div at bounding box center [739, 223] width 8 height 8
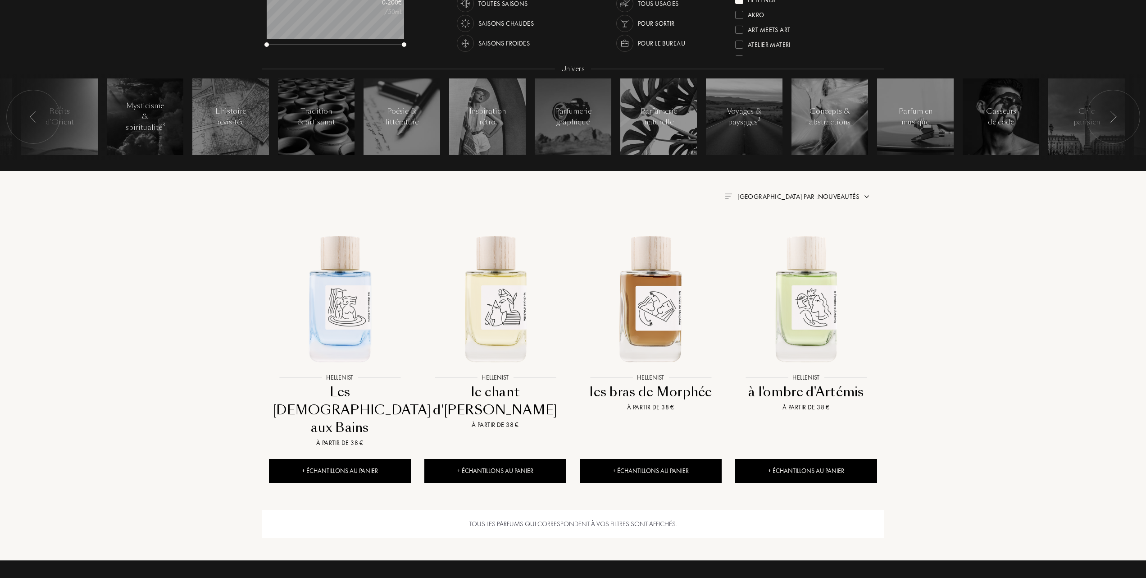
scroll to position [180, 0]
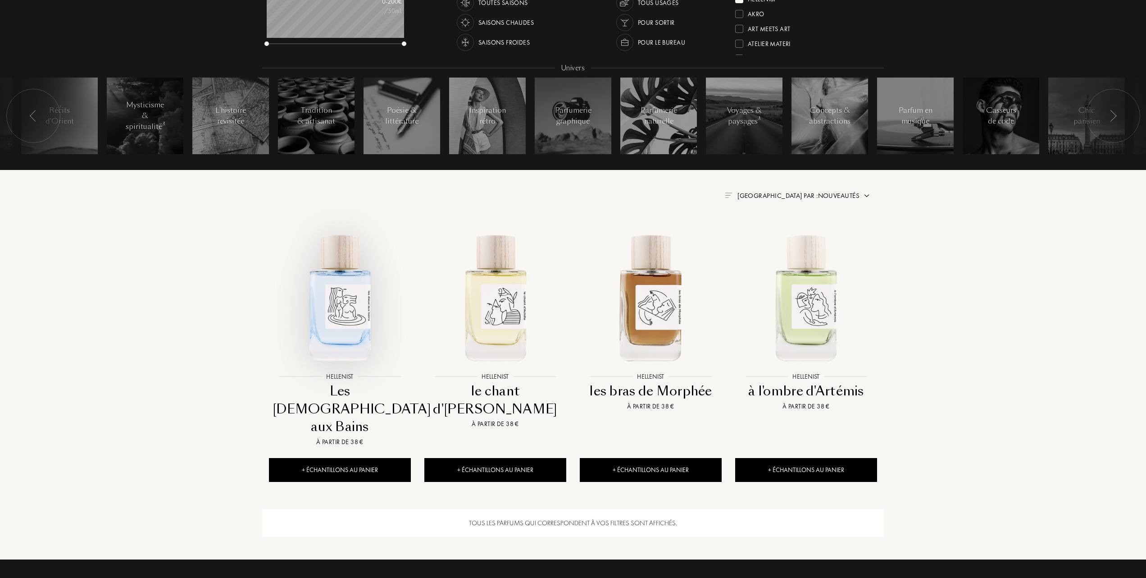
click at [336, 307] on img at bounding box center [340, 297] width 140 height 140
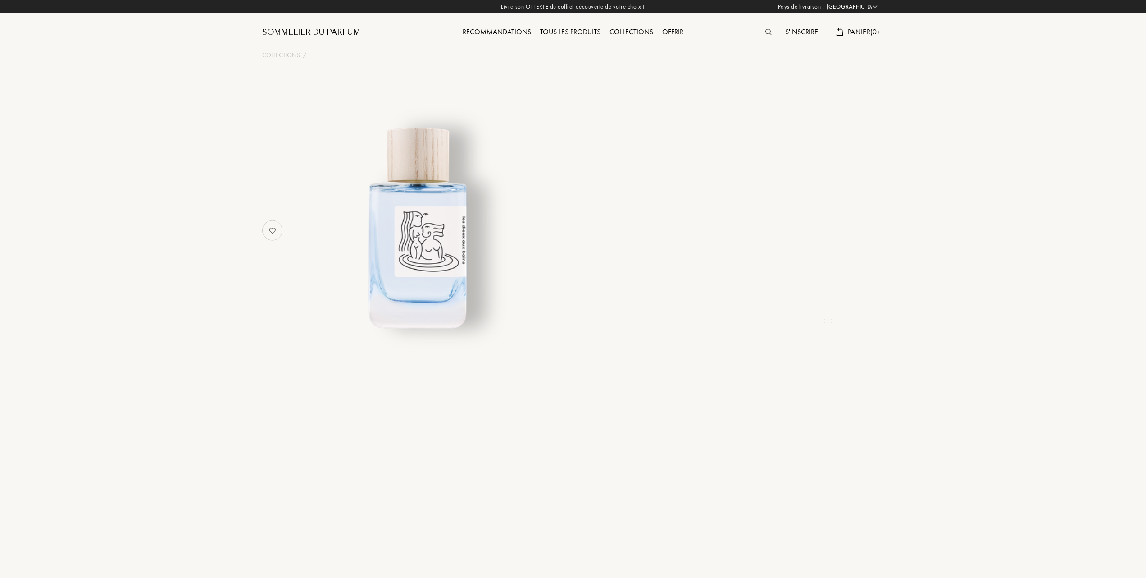
select select "FR"
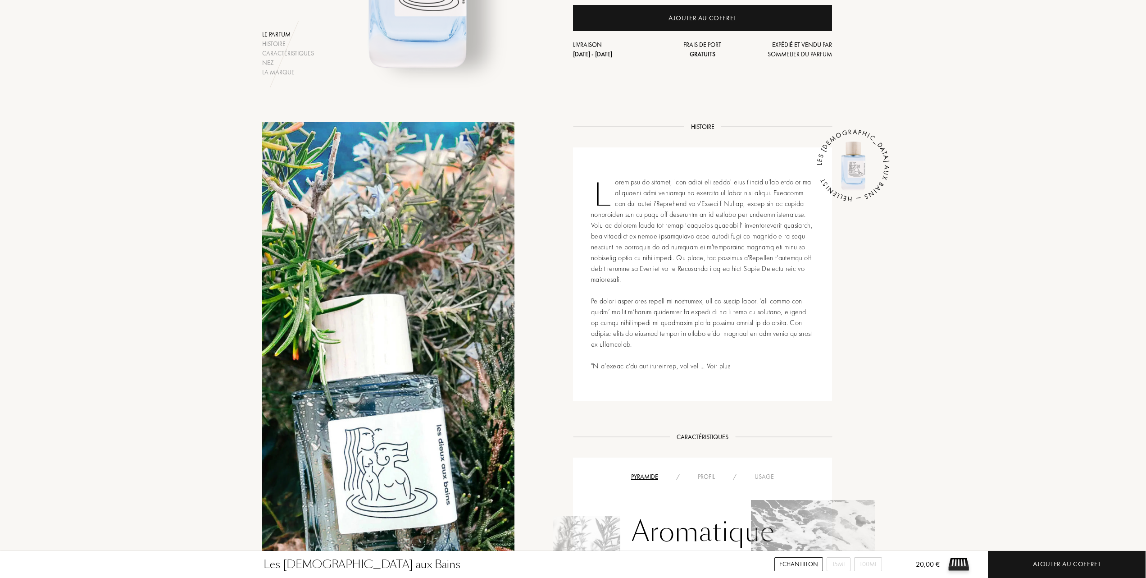
scroll to position [361, 0]
click at [761, 471] on div "Usage" at bounding box center [764, 475] width 37 height 9
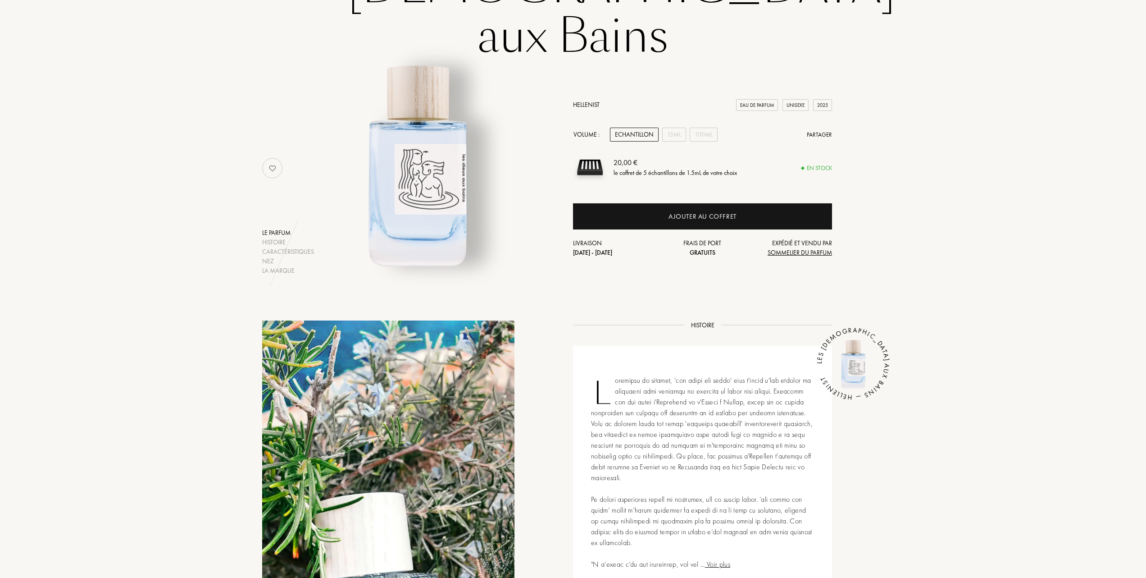
scroll to position [60, 0]
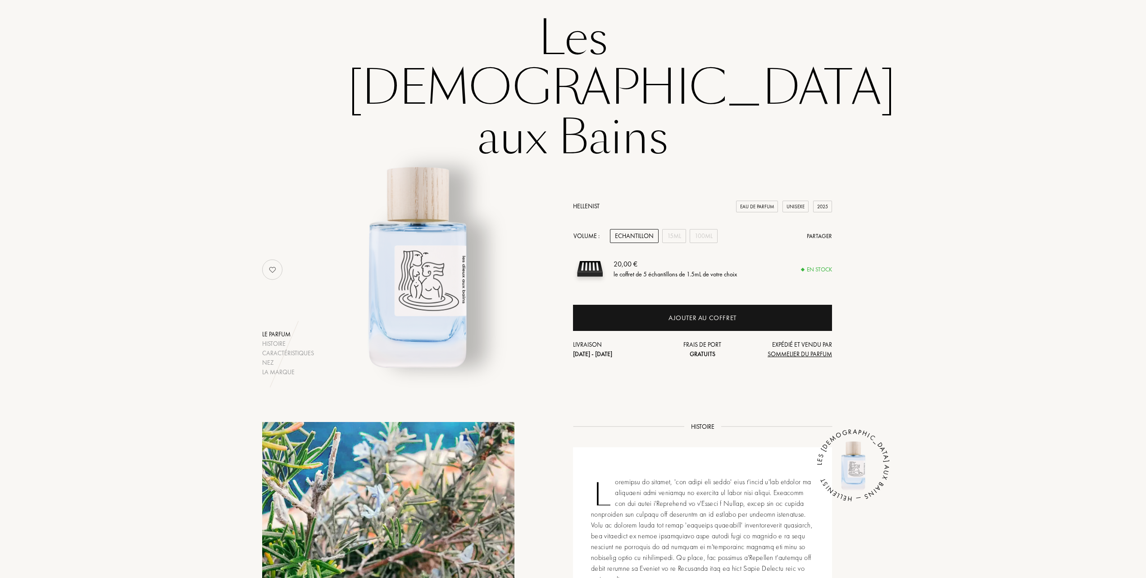
click at [587, 202] on link "Hellenist" at bounding box center [586, 206] width 27 height 8
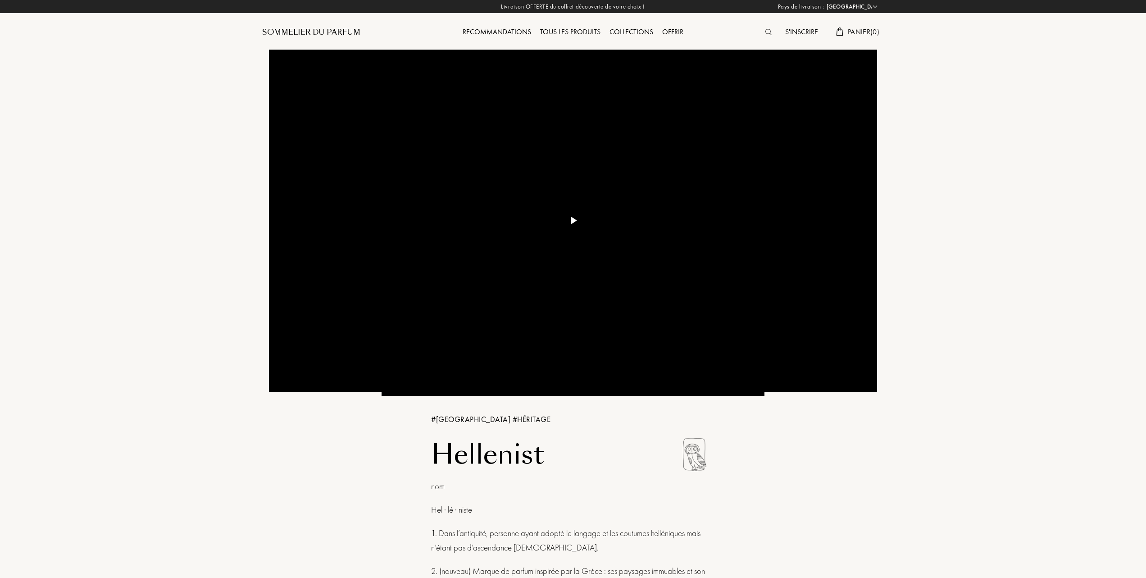
select select "FR"
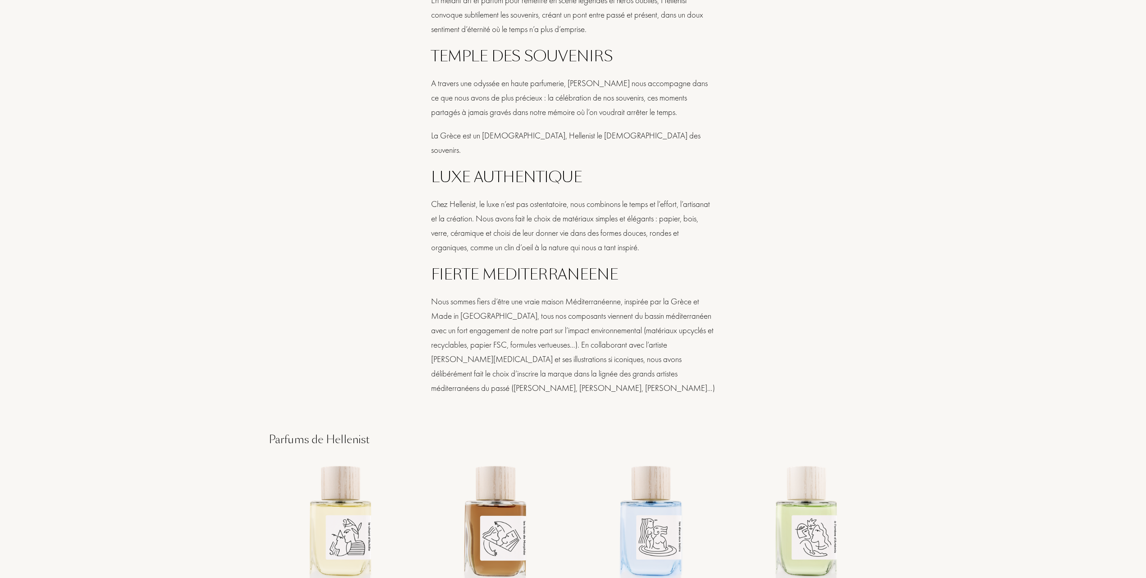
scroll to position [781, 0]
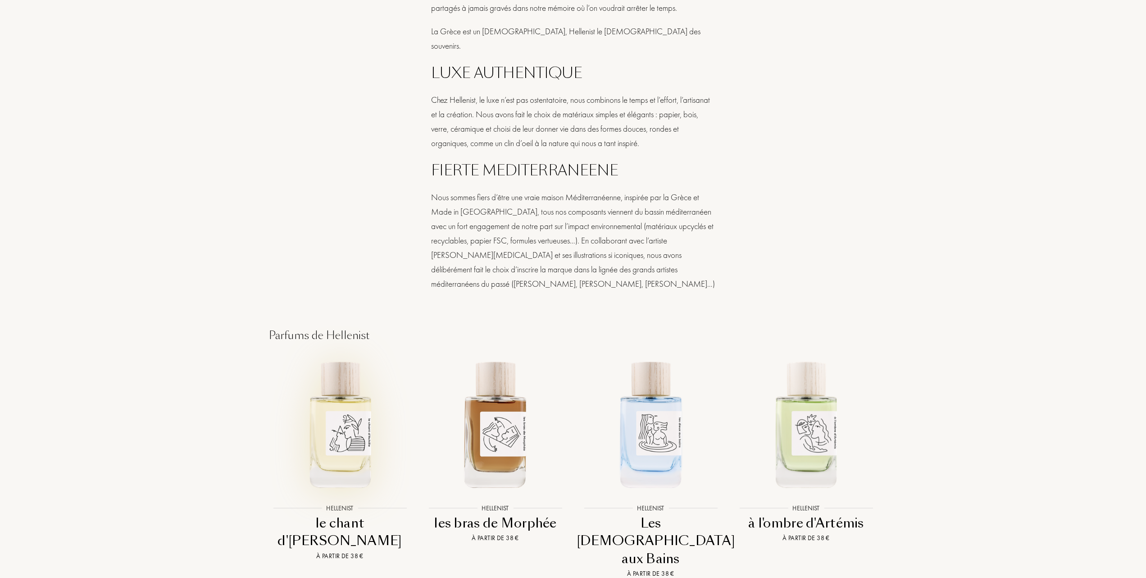
click at [340, 419] on img at bounding box center [340, 423] width 140 height 140
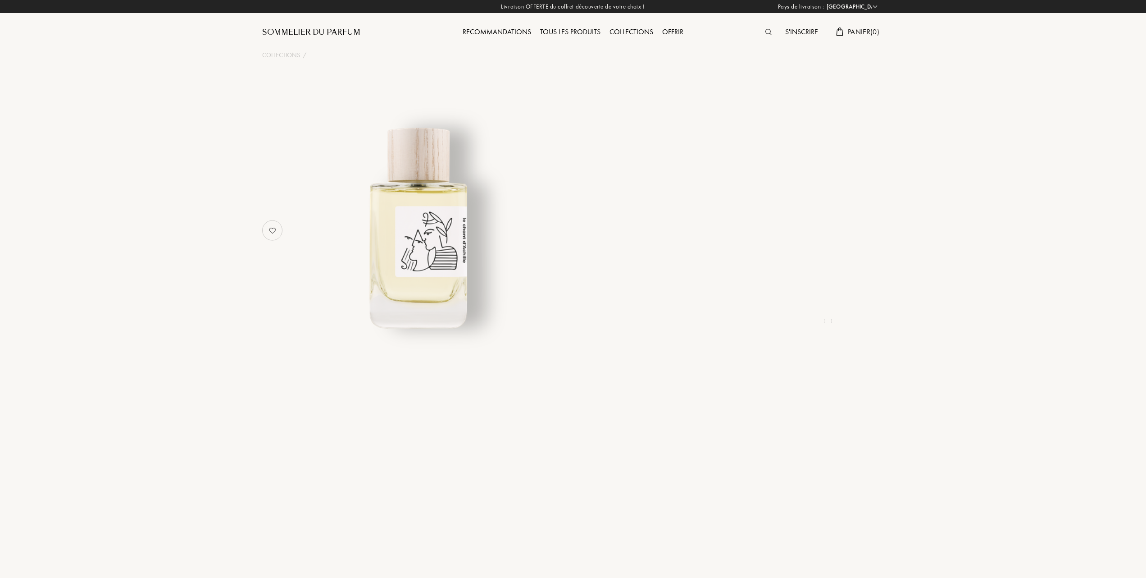
select select "FR"
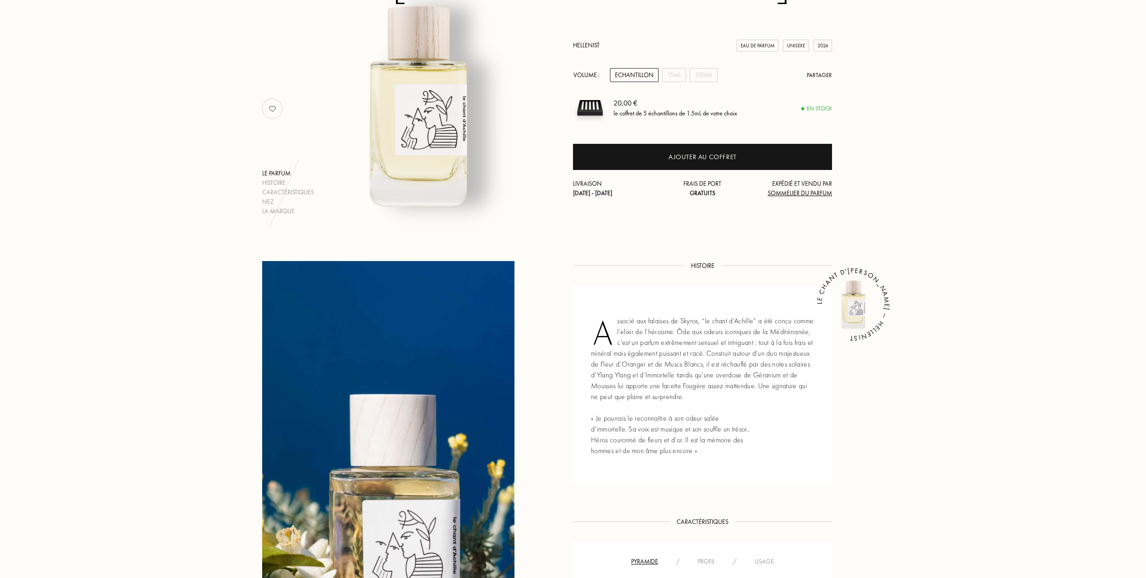
scroll to position [240, 0]
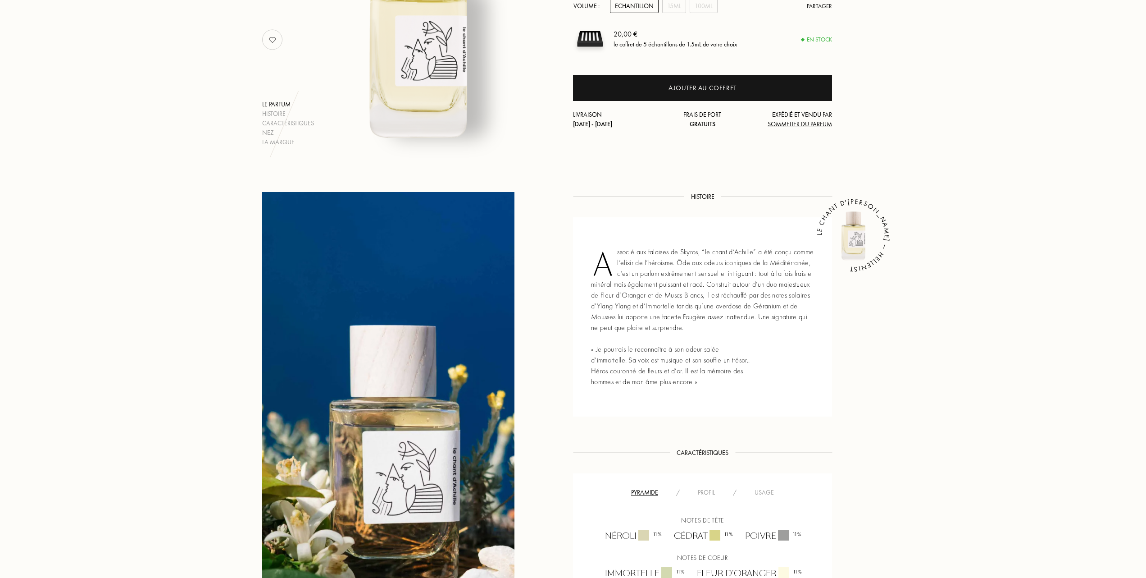
click at [766, 488] on div "Usage" at bounding box center [764, 492] width 37 height 9
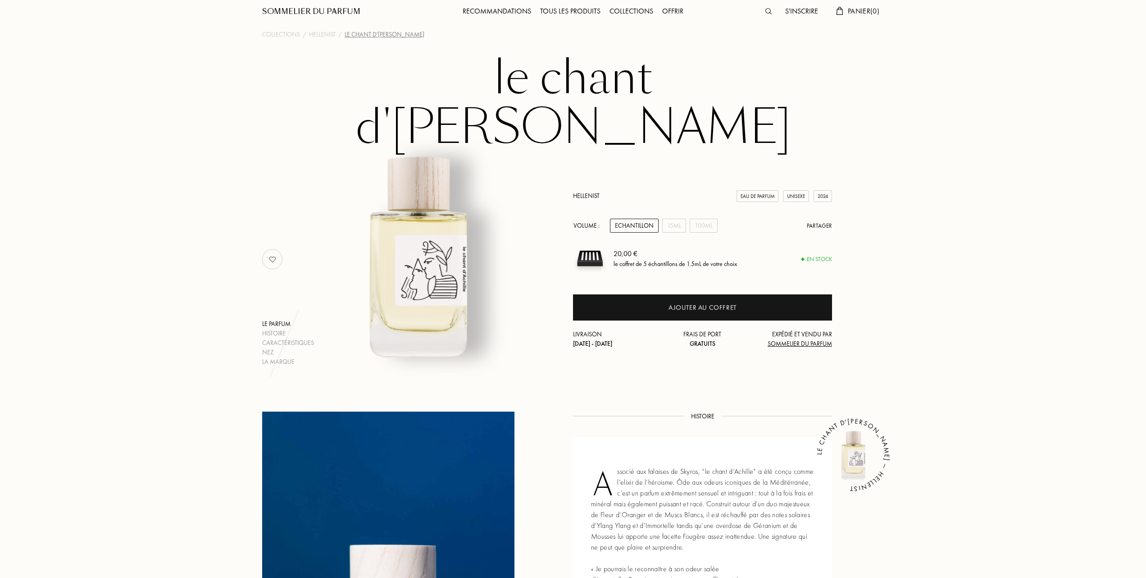
scroll to position [0, 0]
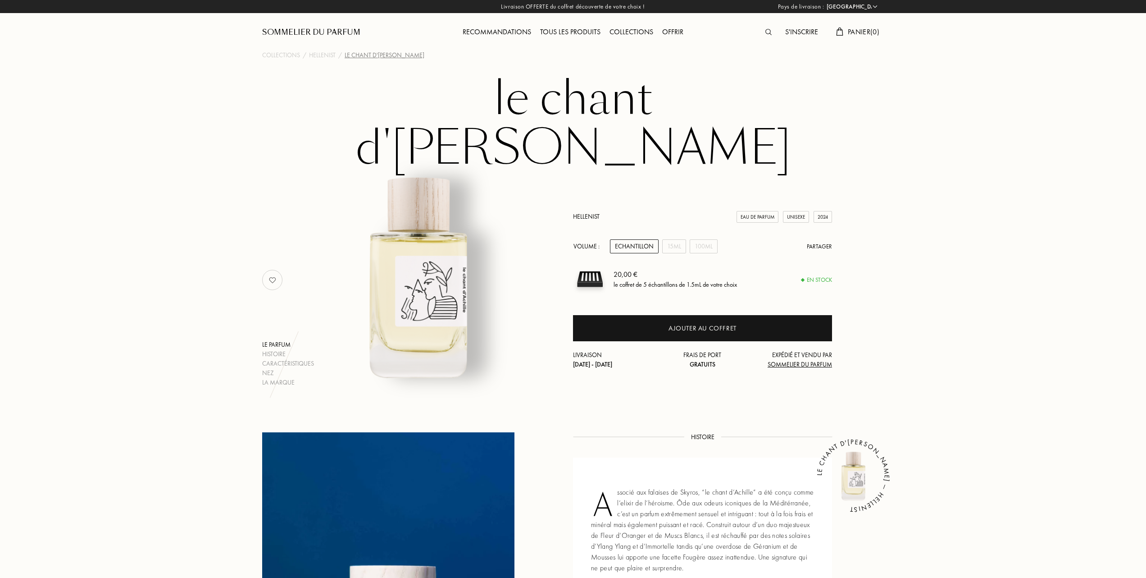
click at [579, 31] on div "Tous les produits" at bounding box center [570, 33] width 69 height 12
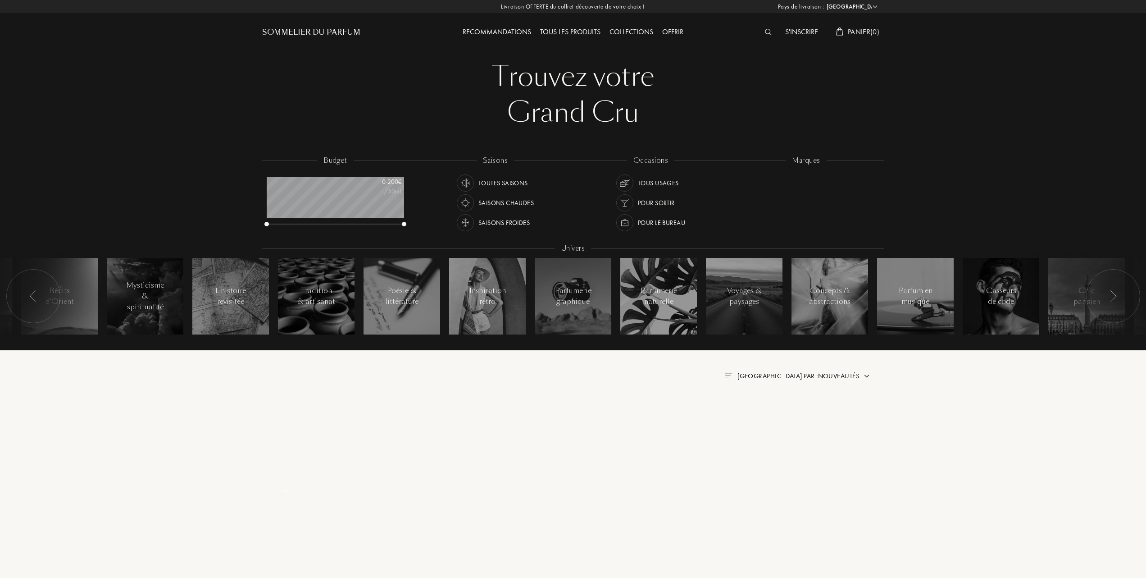
select select "FR"
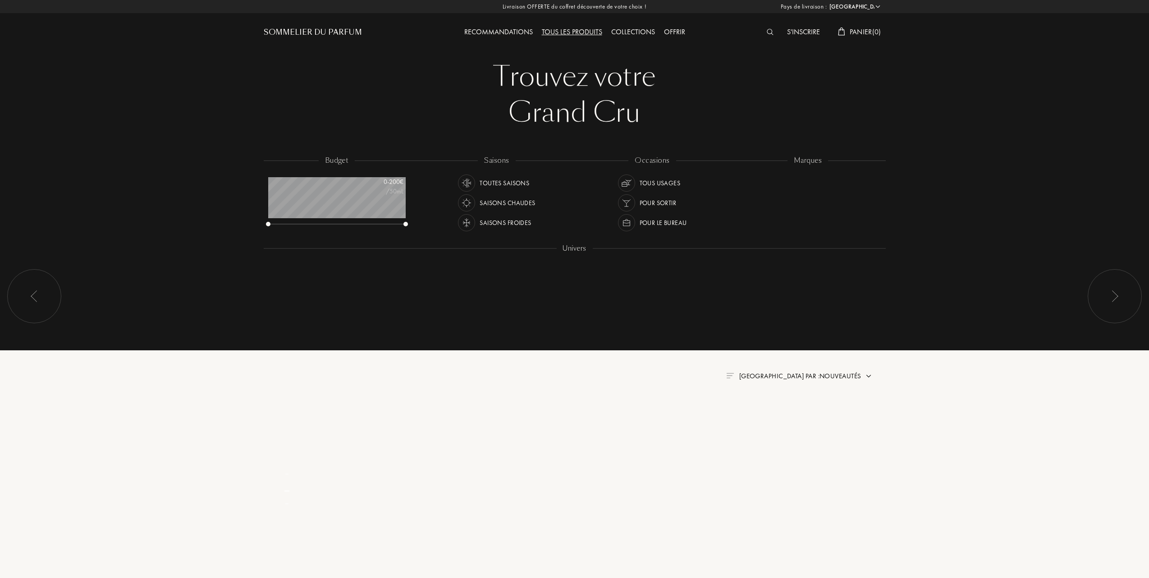
select select "FR"
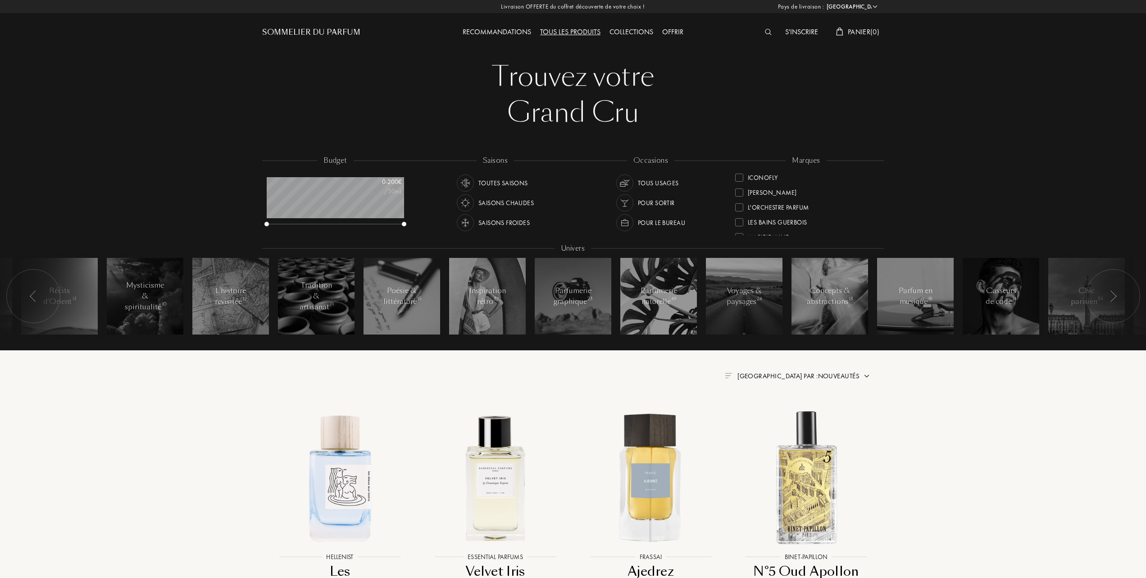
scroll to position [240, 0]
click at [739, 206] on div at bounding box center [739, 207] width 8 height 8
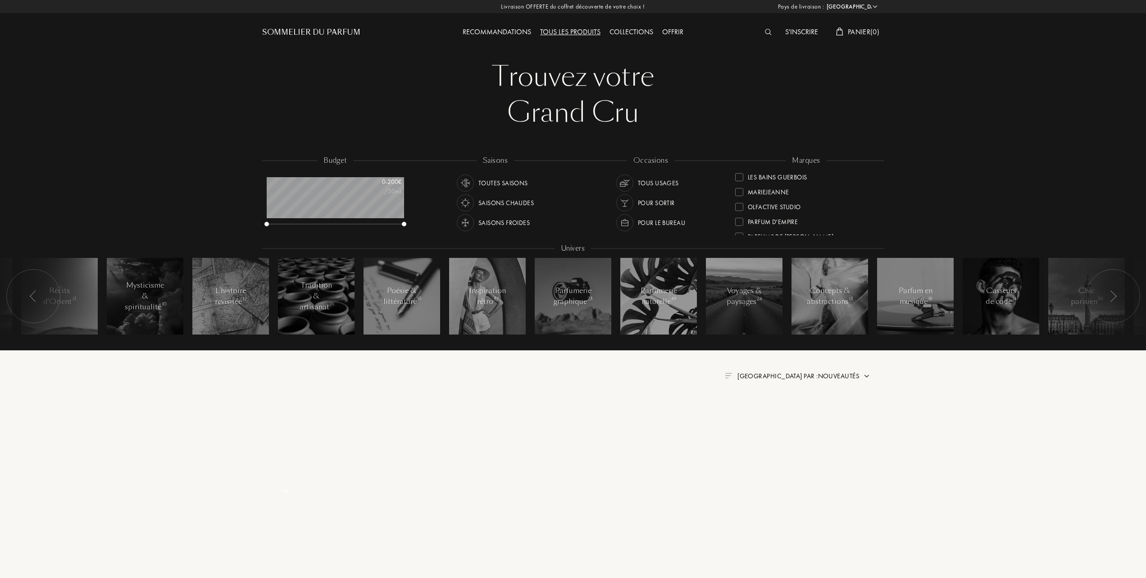
scroll to position [0, 0]
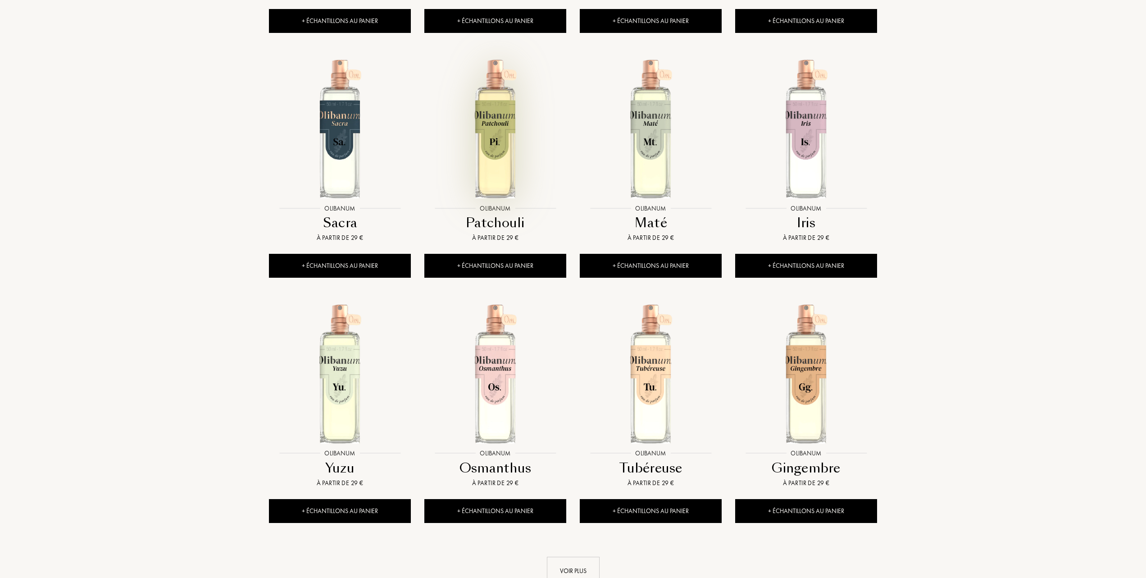
scroll to position [601, 0]
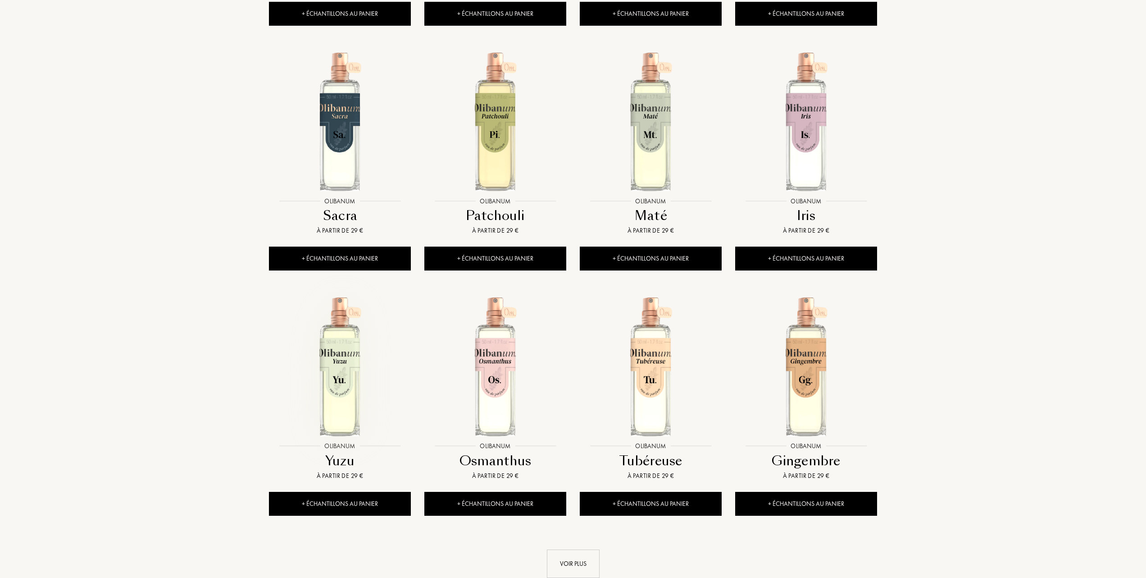
click at [342, 410] on img at bounding box center [340, 366] width 140 height 140
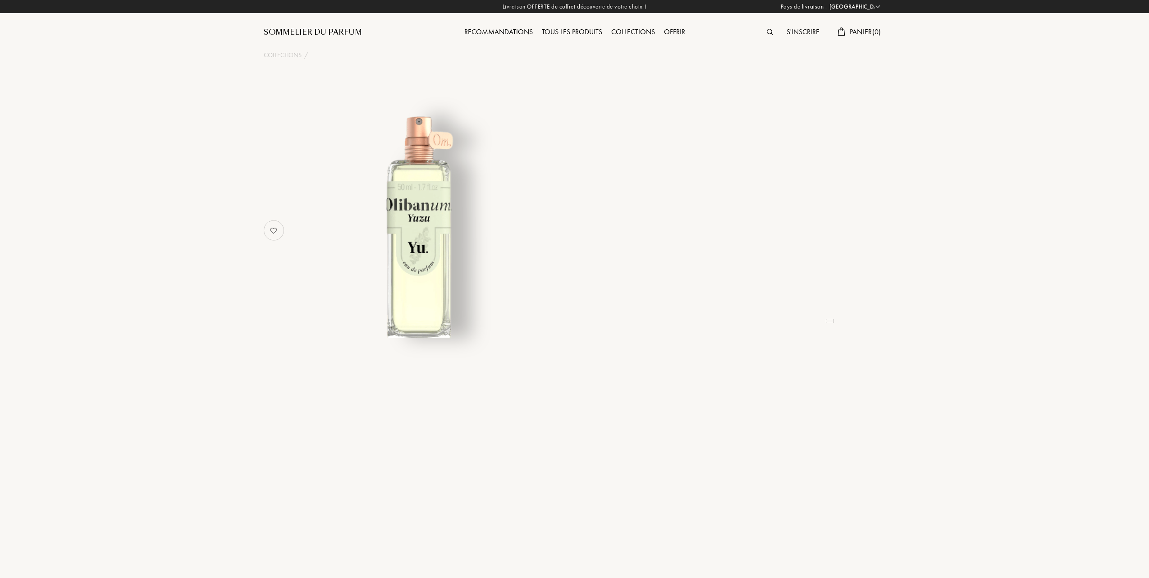
select select "FR"
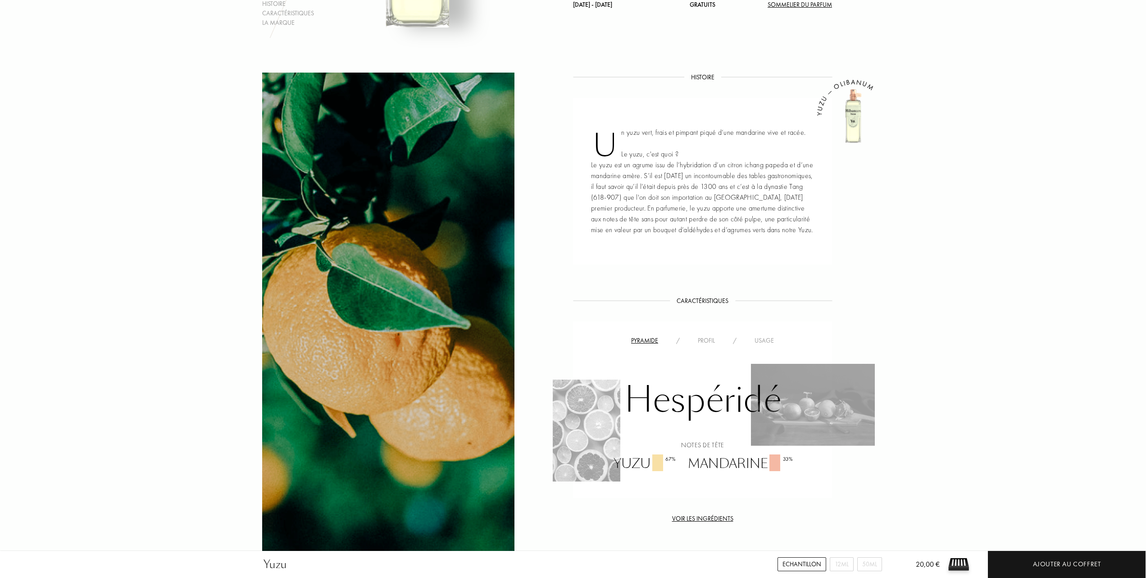
scroll to position [361, 0]
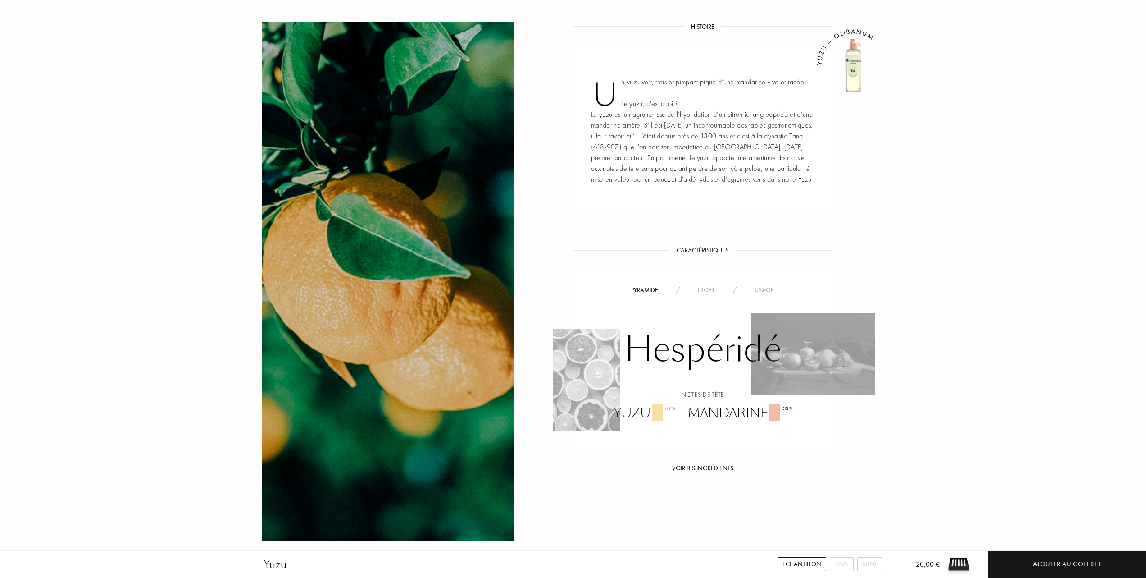
click at [767, 290] on div "Usage" at bounding box center [764, 289] width 37 height 9
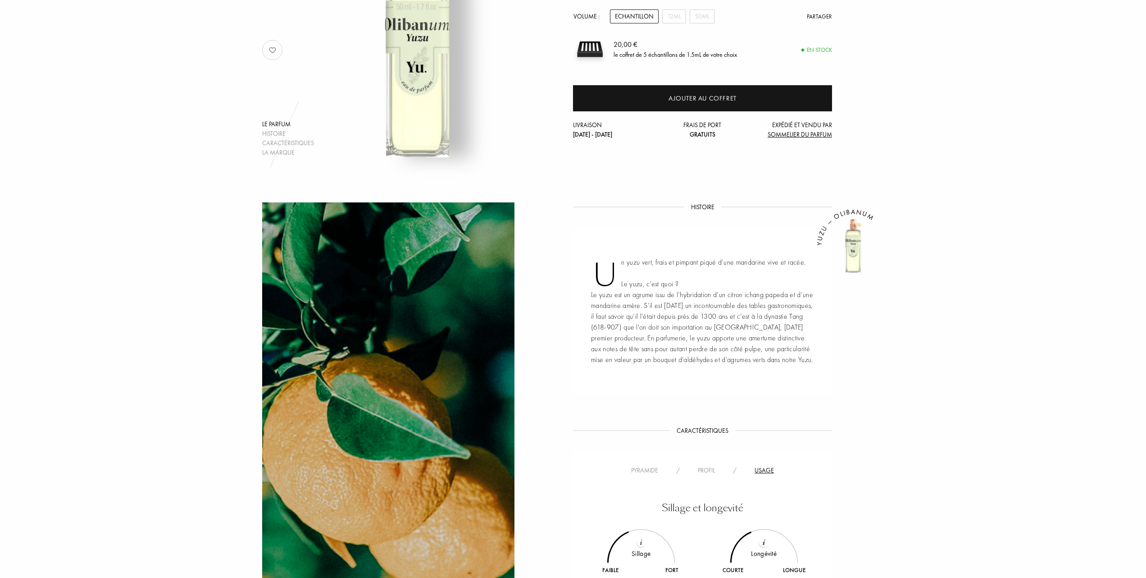
scroll to position [0, 0]
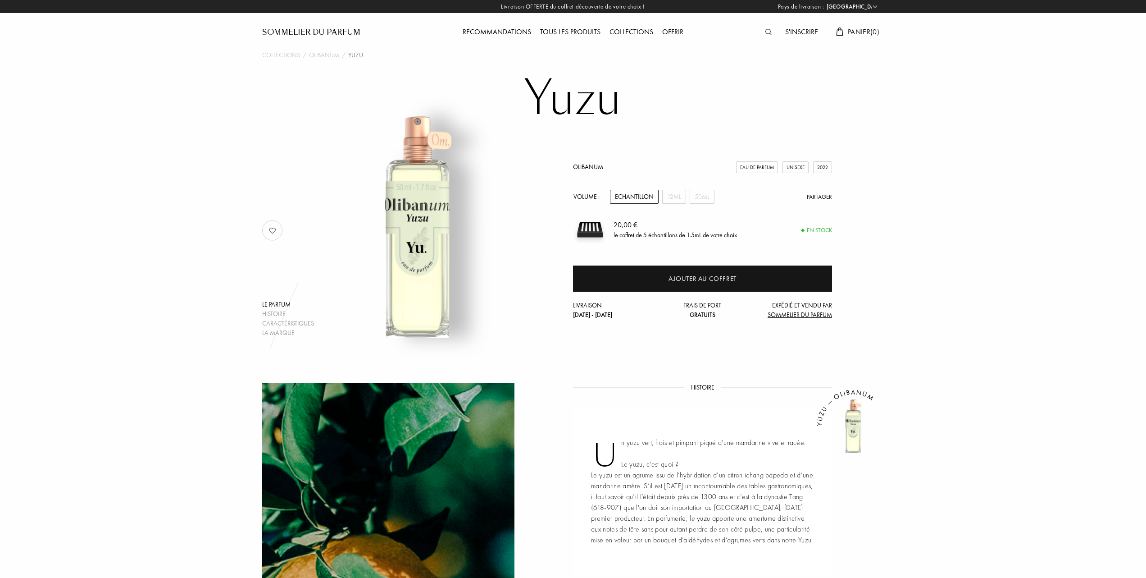
click at [584, 29] on div "Tous les produits" at bounding box center [570, 33] width 69 height 12
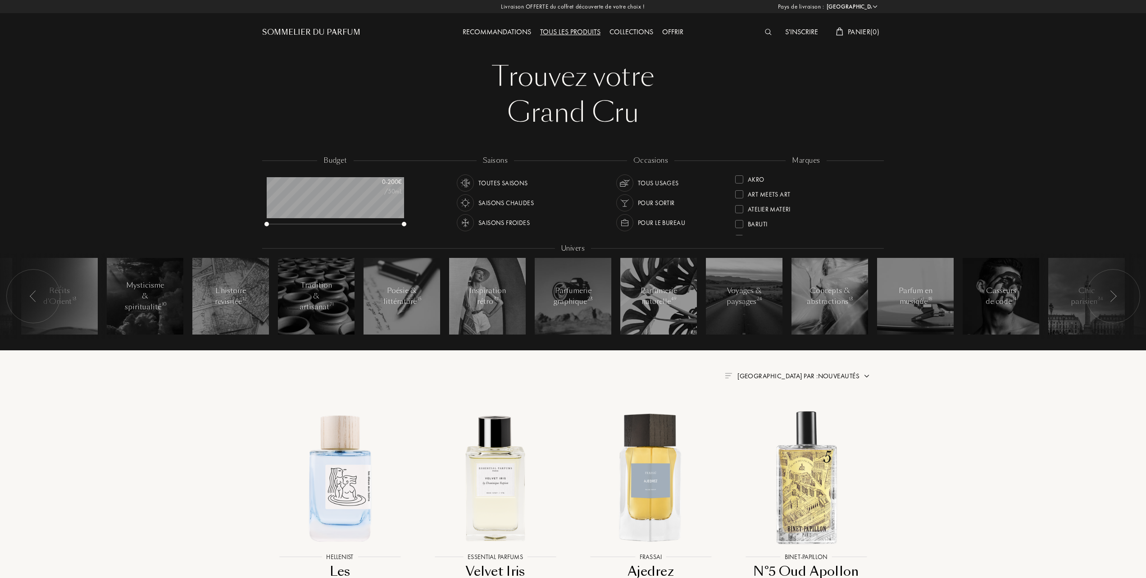
select select "FR"
click at [739, 220] on div at bounding box center [739, 223] width 8 height 8
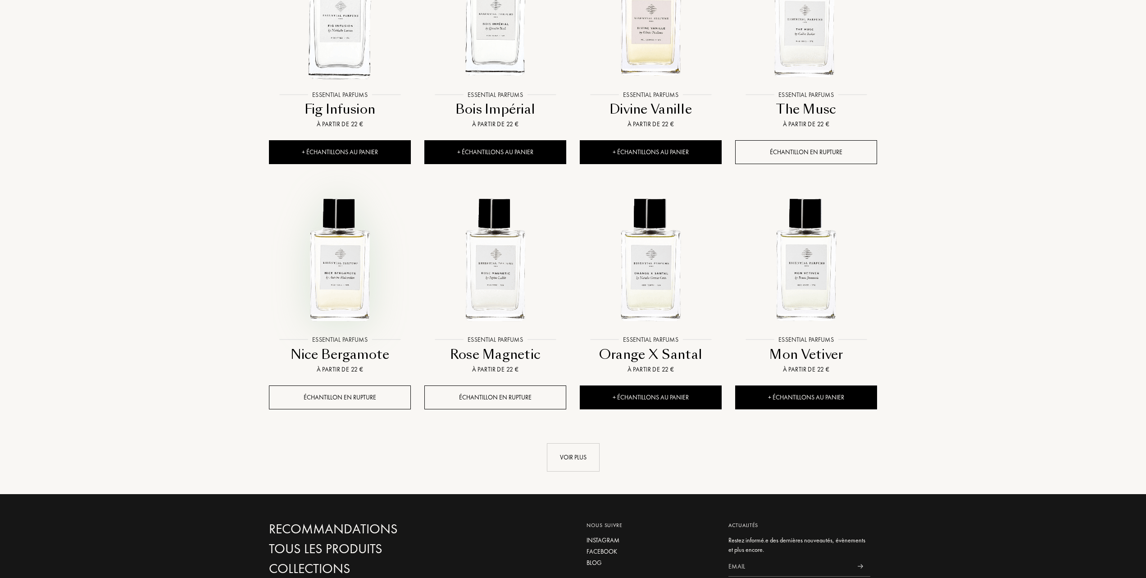
scroll to position [721, 0]
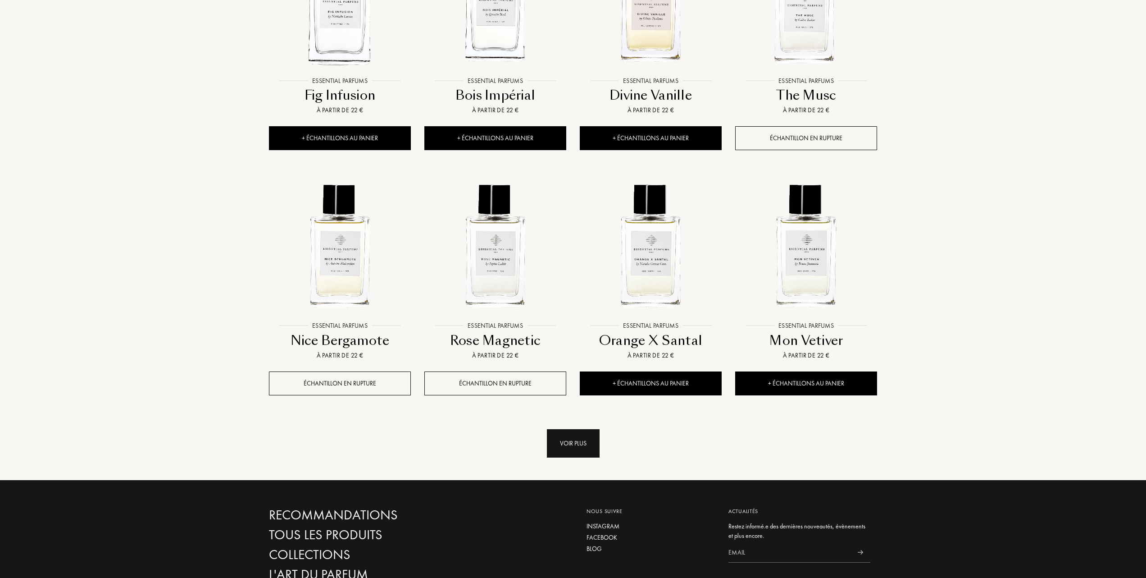
click at [566, 439] on div "Voir plus" at bounding box center [573, 443] width 53 height 28
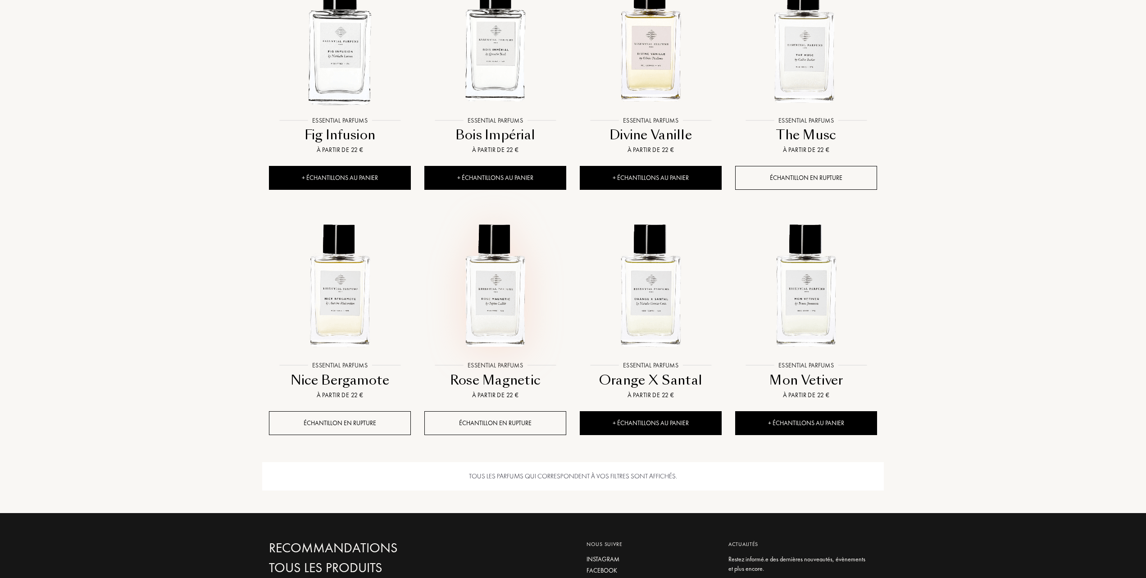
scroll to position [661, 0]
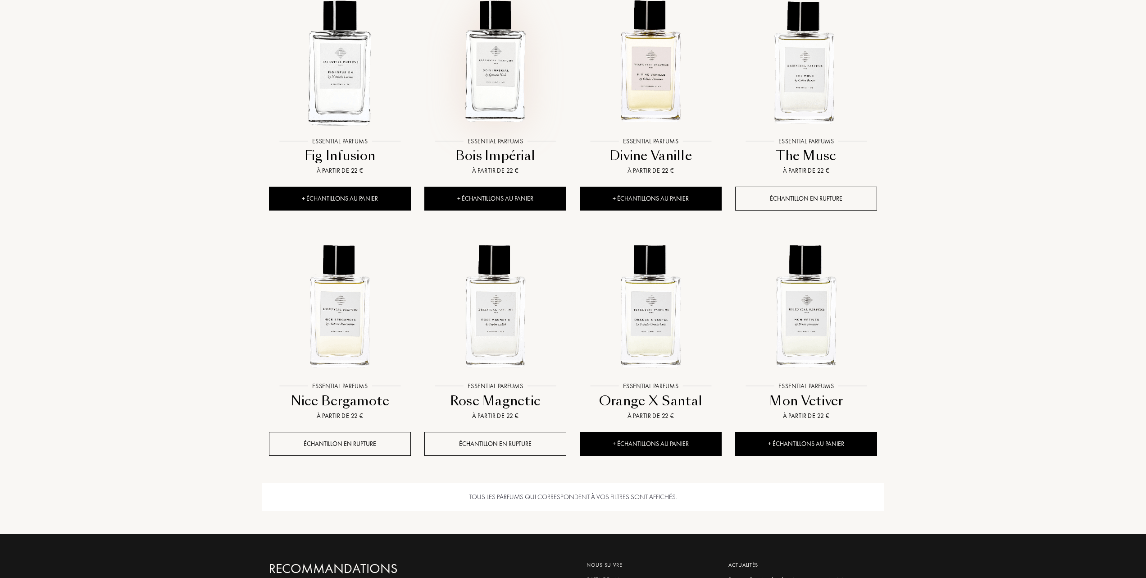
click at [471, 85] on img at bounding box center [495, 61] width 140 height 140
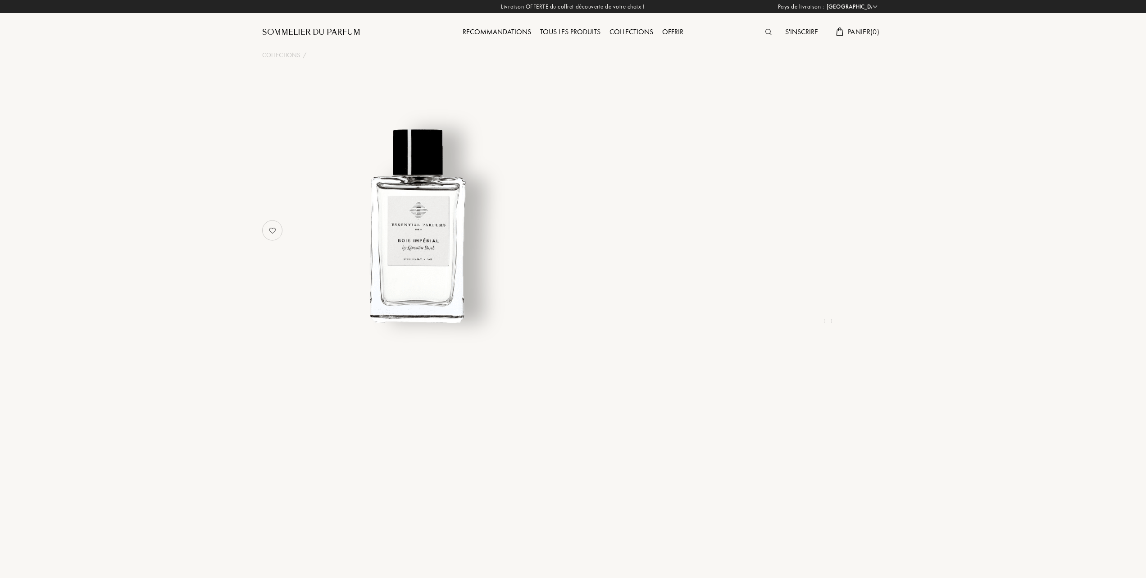
select select "FR"
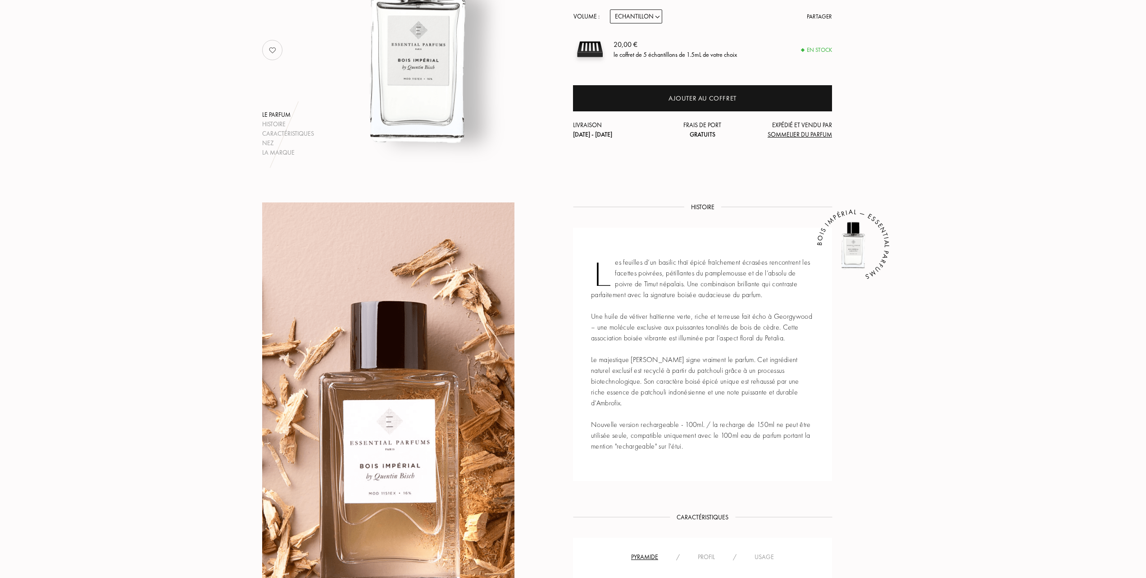
scroll to position [300, 0]
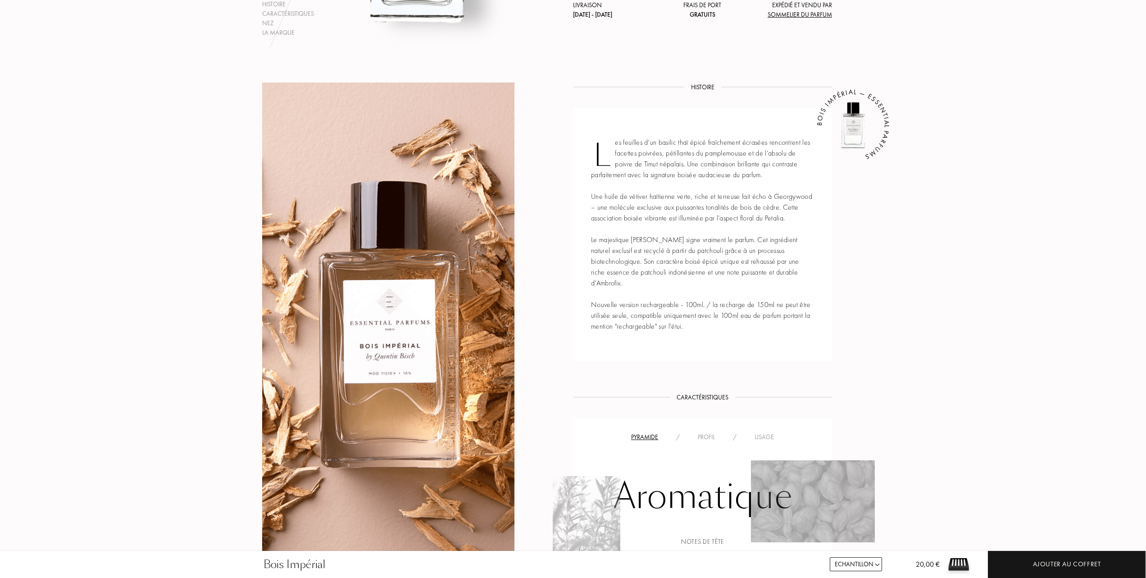
click at [709, 437] on div "Profil" at bounding box center [706, 436] width 35 height 9
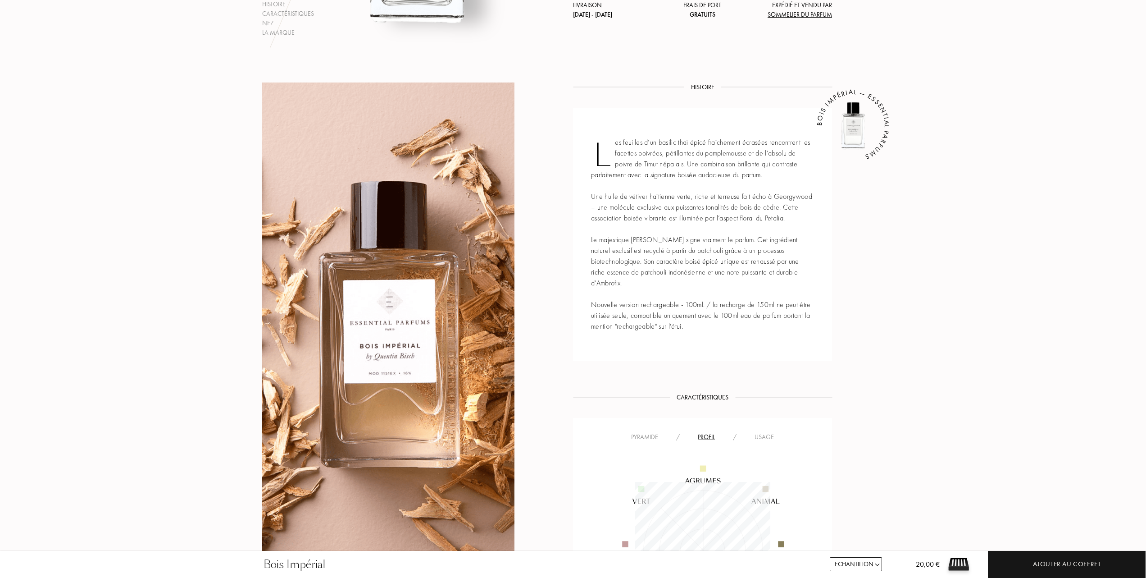
scroll to position [136, 136]
click at [762, 438] on div "Usage" at bounding box center [764, 436] width 37 height 9
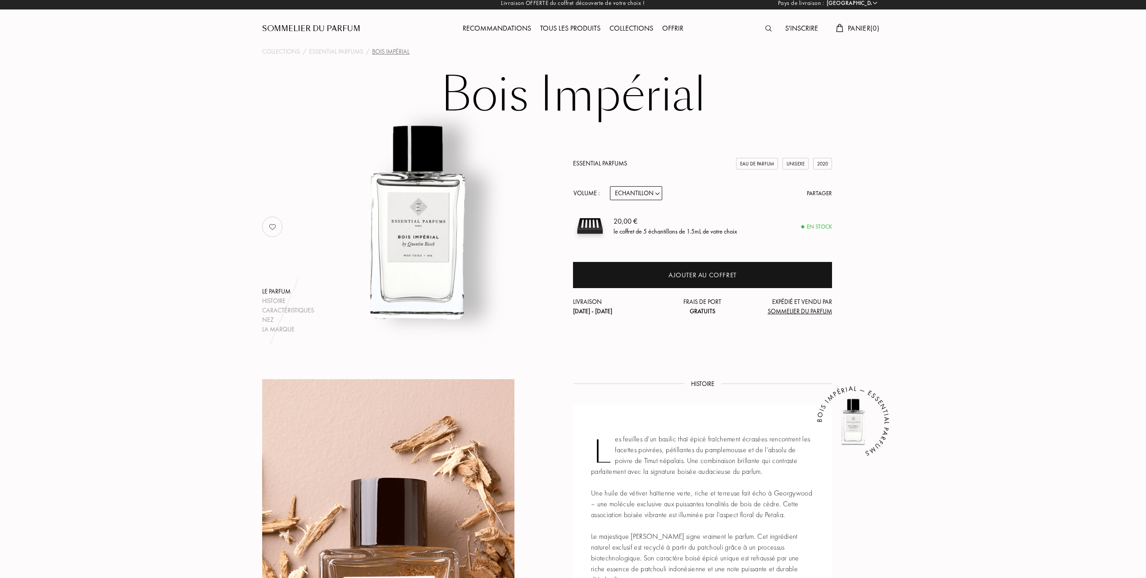
scroll to position [0, 0]
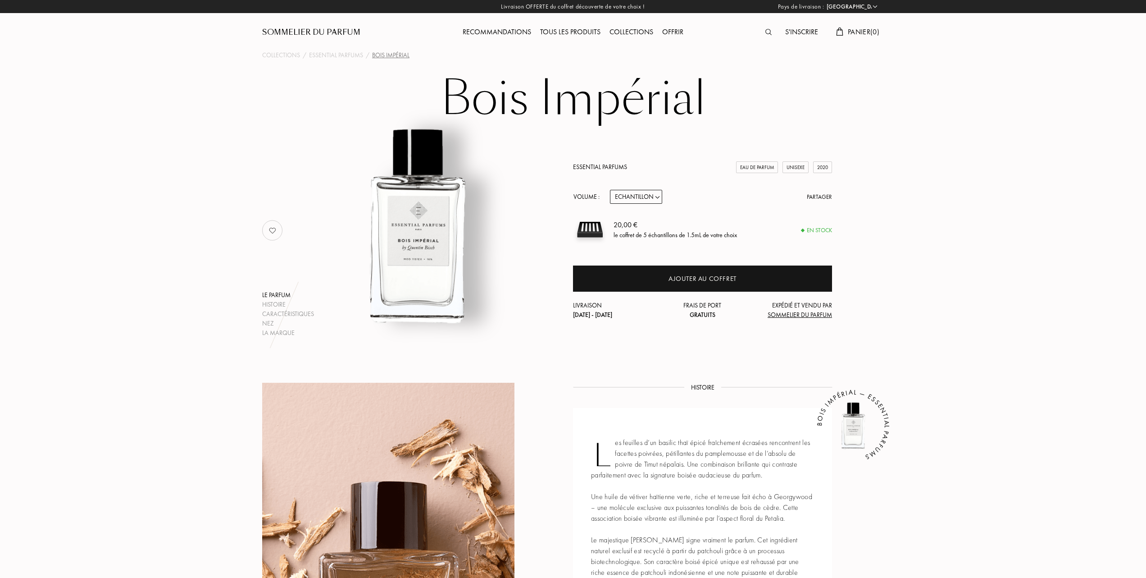
click at [567, 28] on div "Tous les produits" at bounding box center [570, 33] width 69 height 12
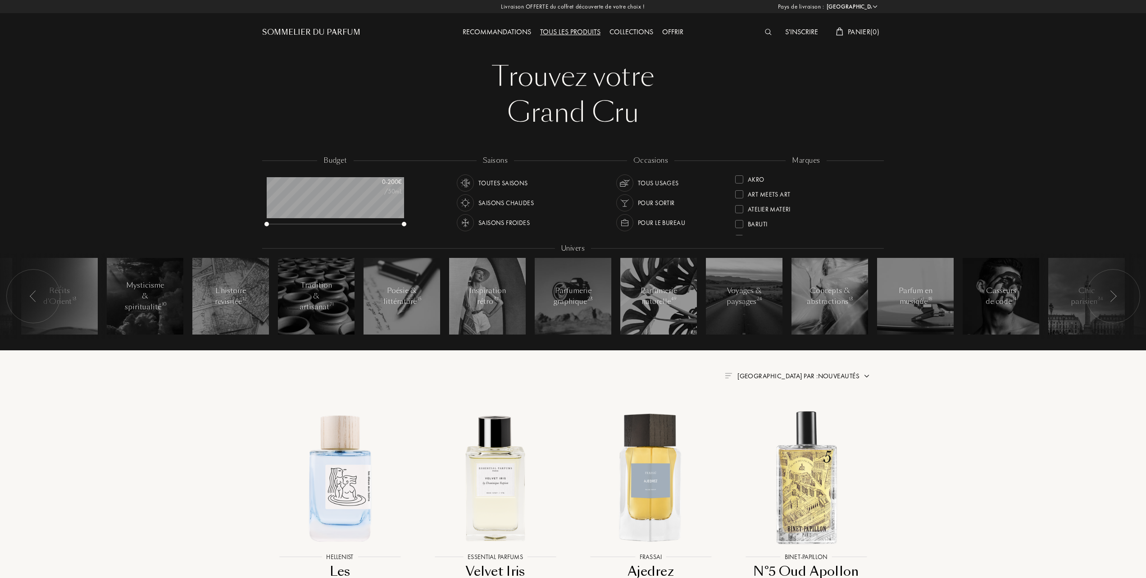
select select "FR"
click at [738, 192] on div at bounding box center [739, 193] width 8 height 8
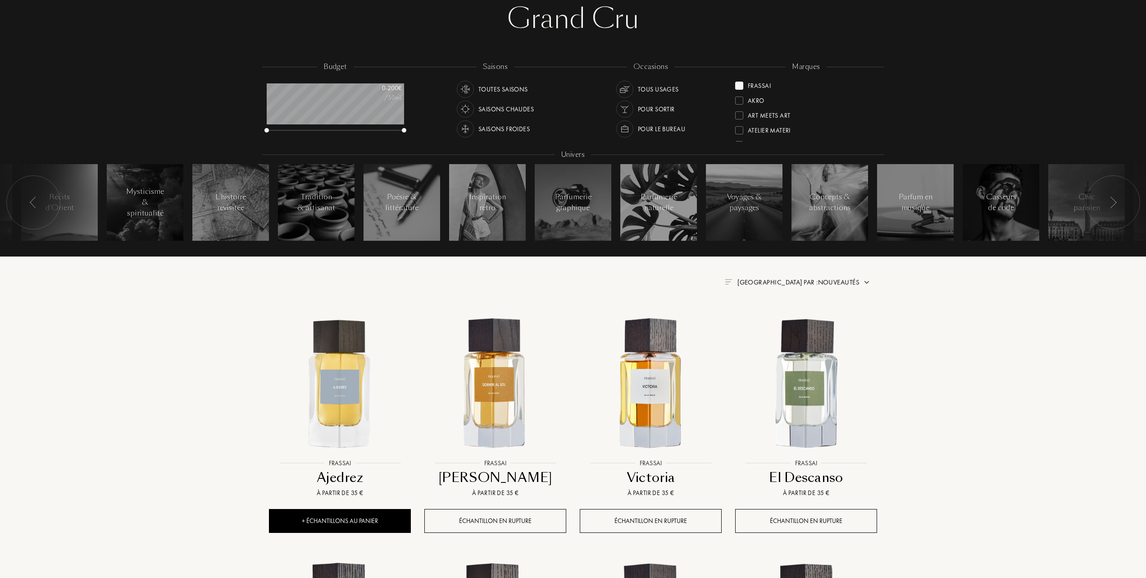
scroll to position [120, 0]
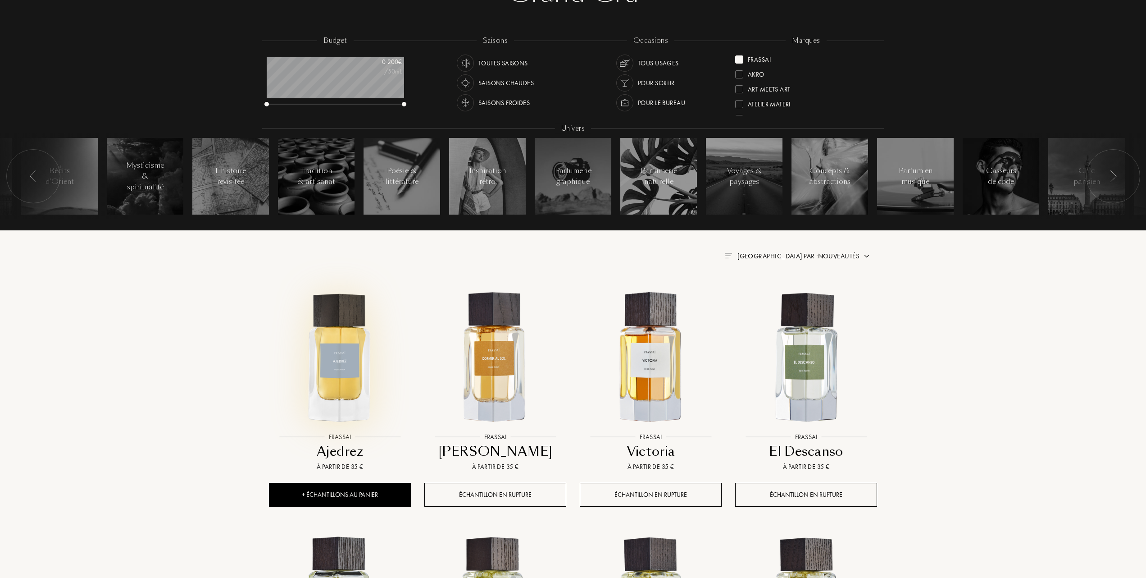
click at [333, 361] on img at bounding box center [340, 357] width 140 height 140
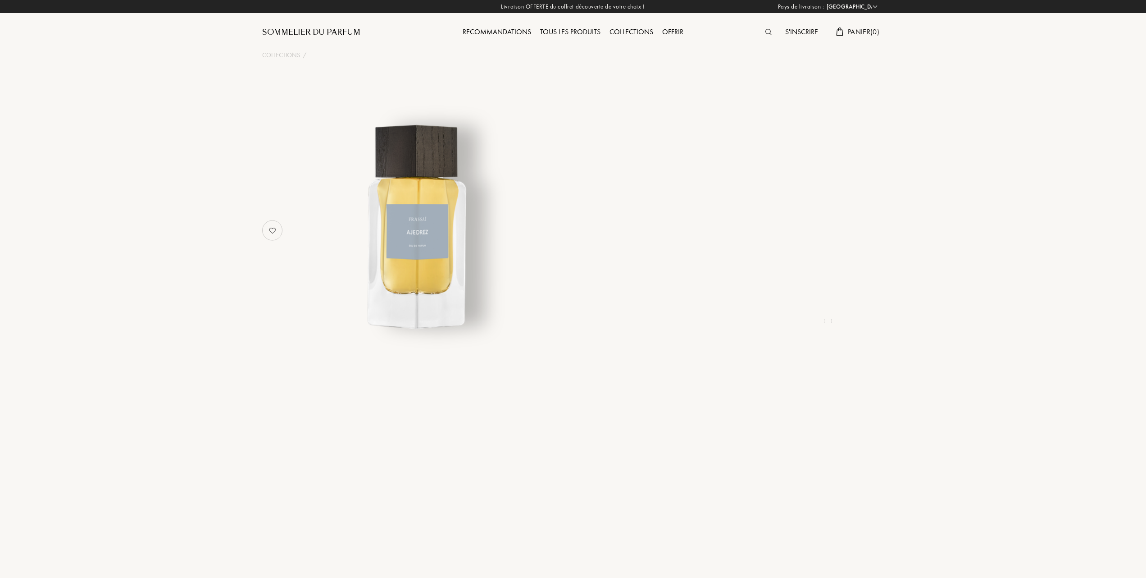
select select "FR"
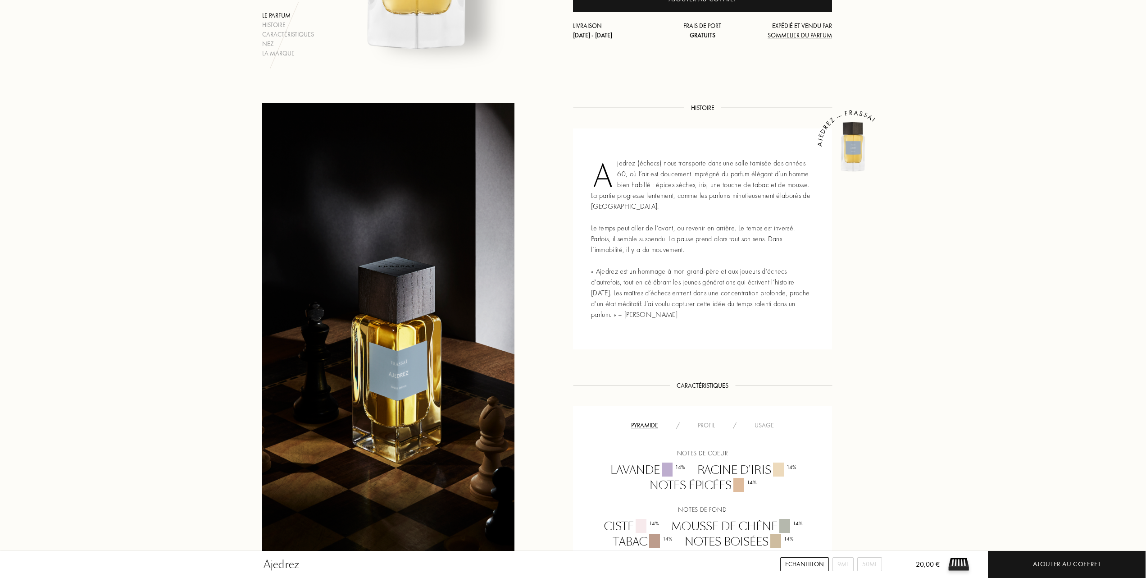
scroll to position [300, 0]
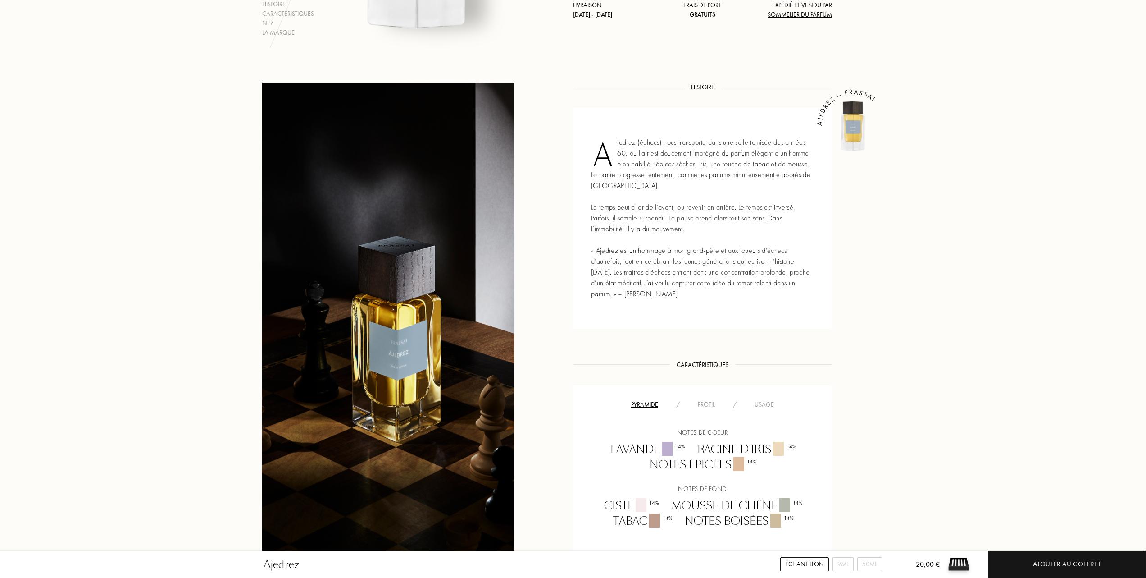
click at [707, 401] on div "Profil" at bounding box center [706, 404] width 35 height 9
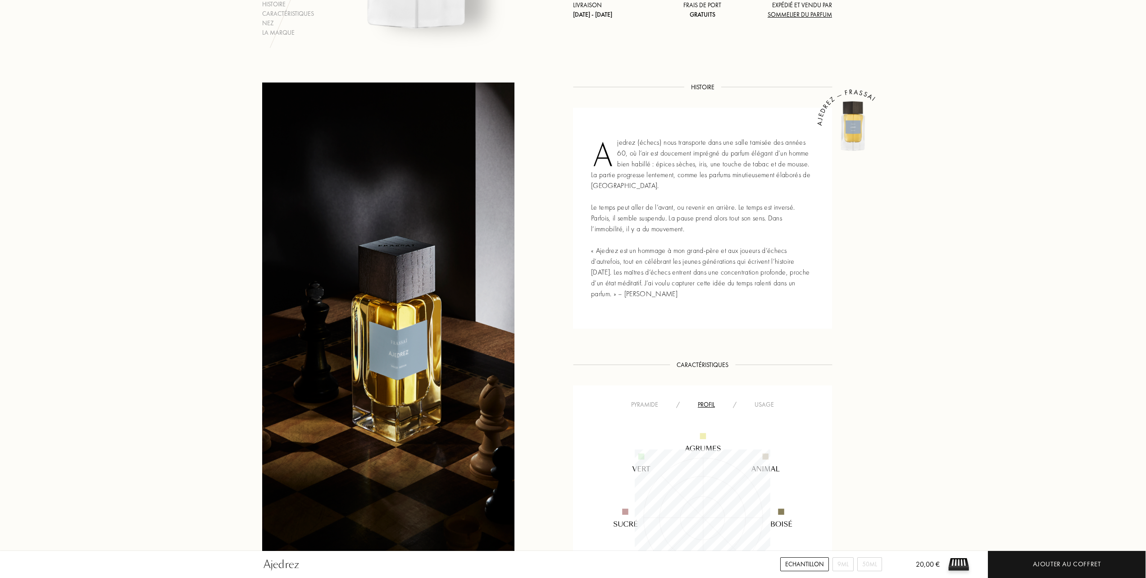
click at [646, 404] on div "Pyramide" at bounding box center [644, 404] width 45 height 9
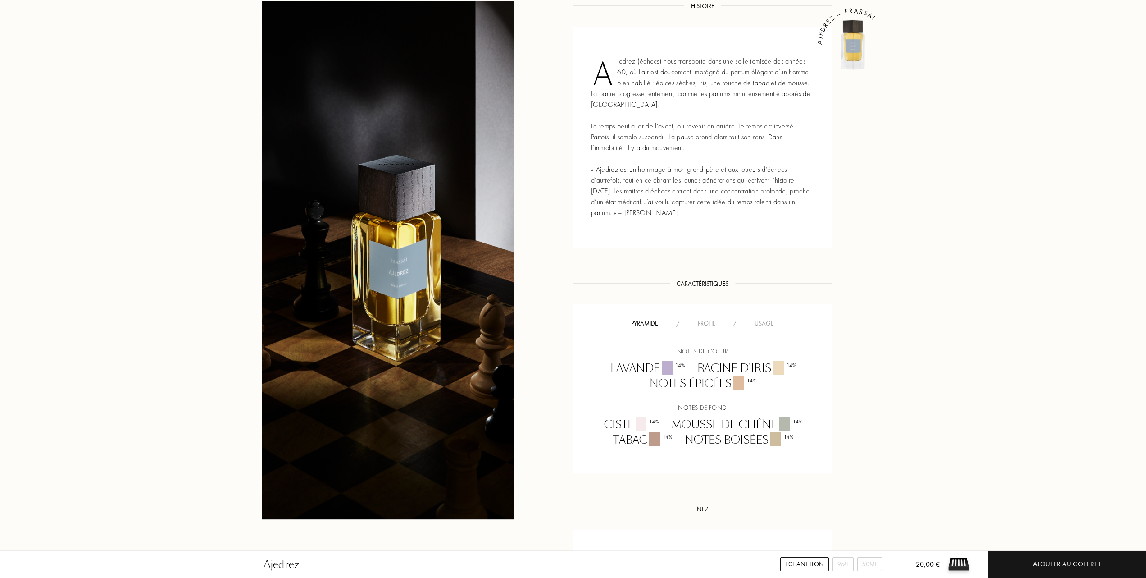
scroll to position [361, 0]
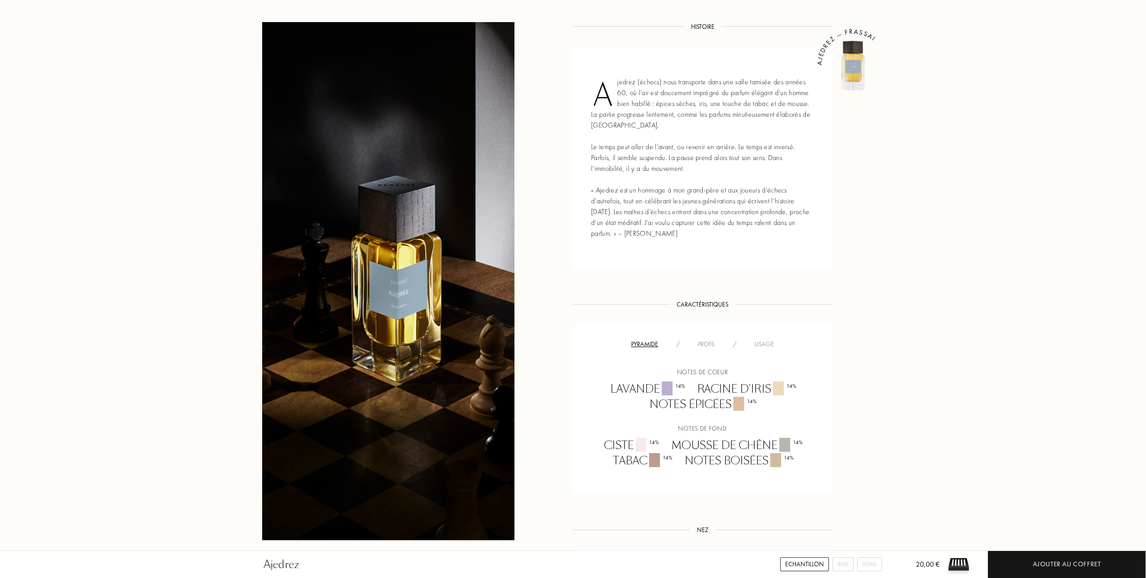
click at [762, 342] on div "Usage" at bounding box center [764, 343] width 37 height 9
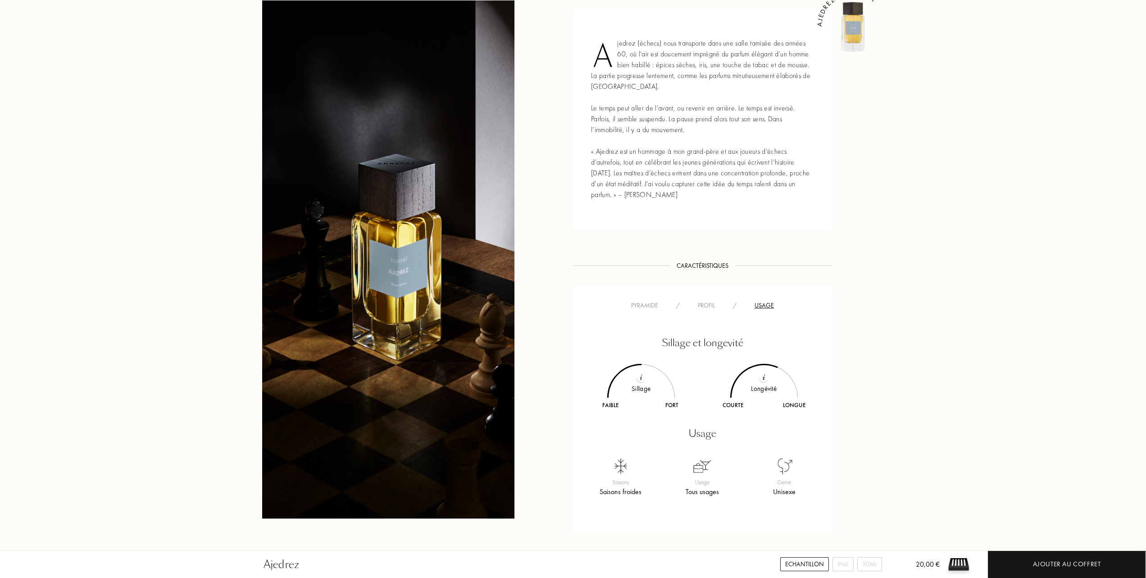
scroll to position [420, 0]
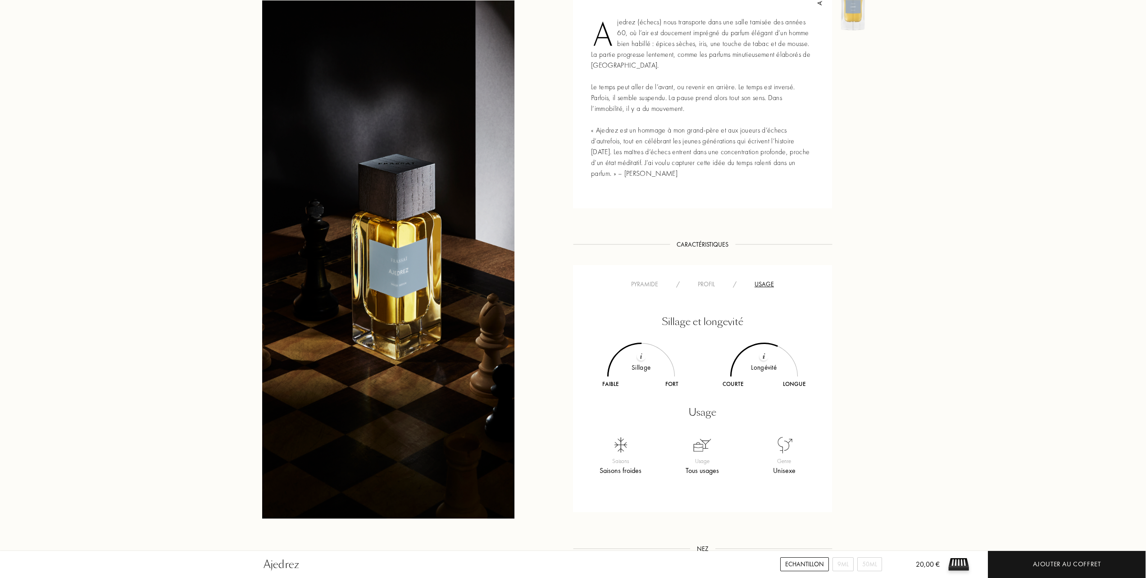
click at [649, 282] on div "Pyramide" at bounding box center [644, 283] width 45 height 9
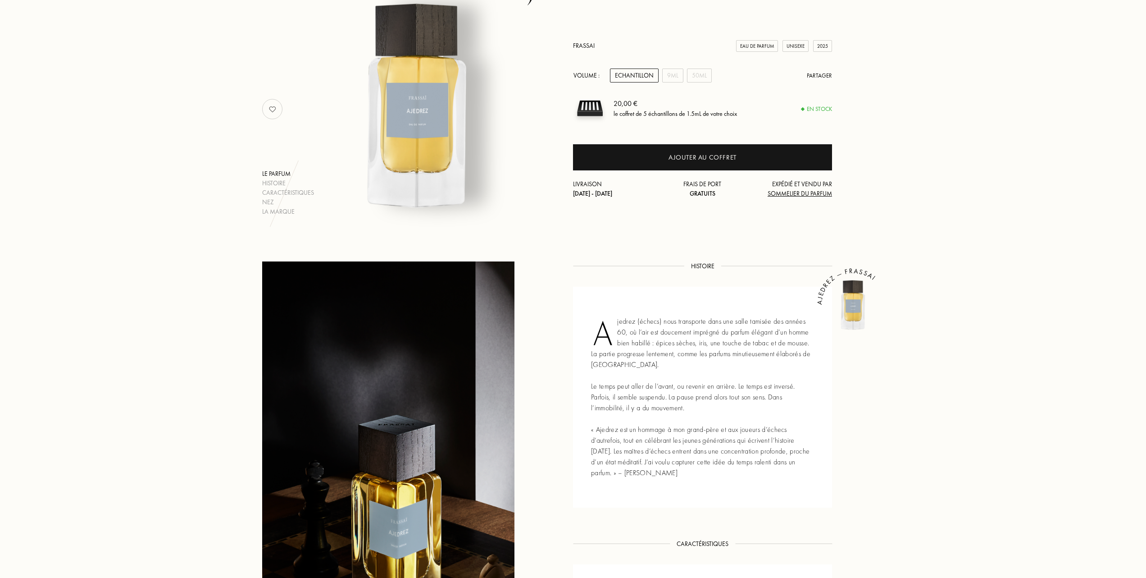
scroll to position [0, 0]
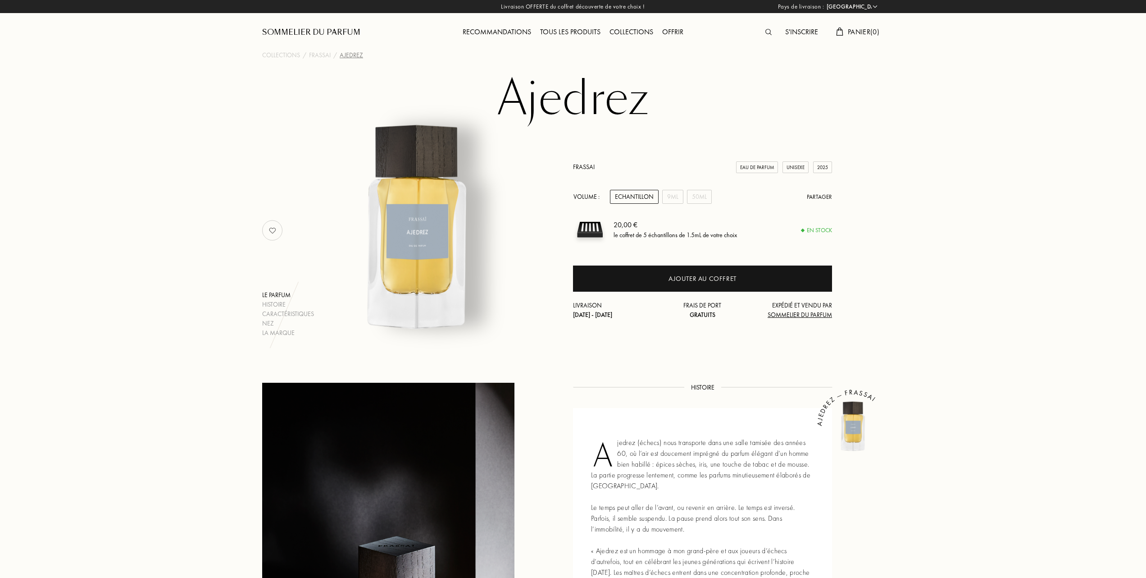
click at [581, 30] on div "Tous les produits" at bounding box center [570, 33] width 69 height 12
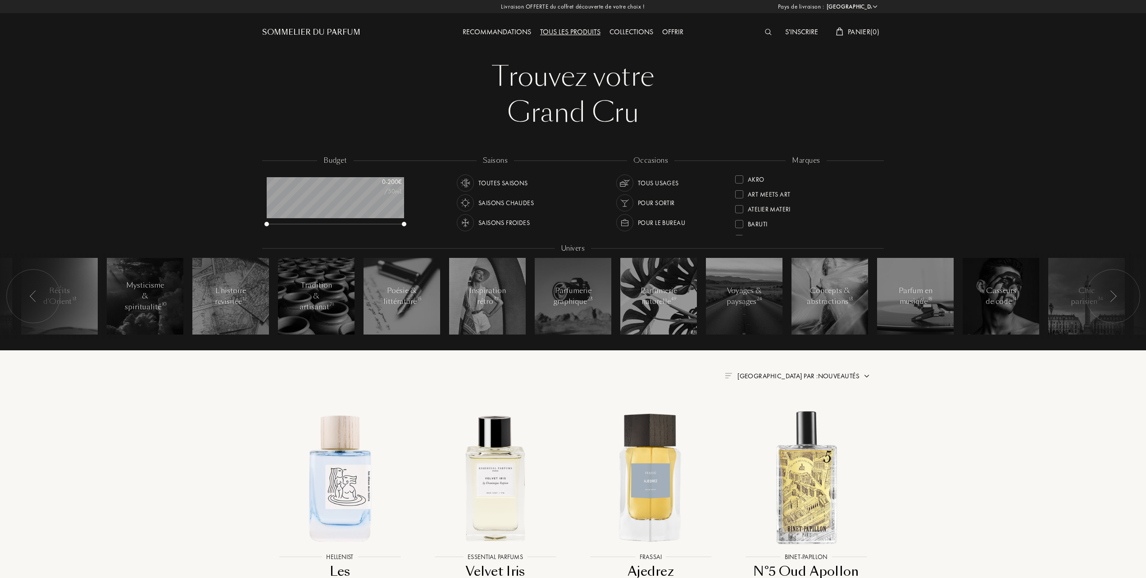
select select "FR"
click at [739, 220] on div at bounding box center [739, 223] width 8 height 8
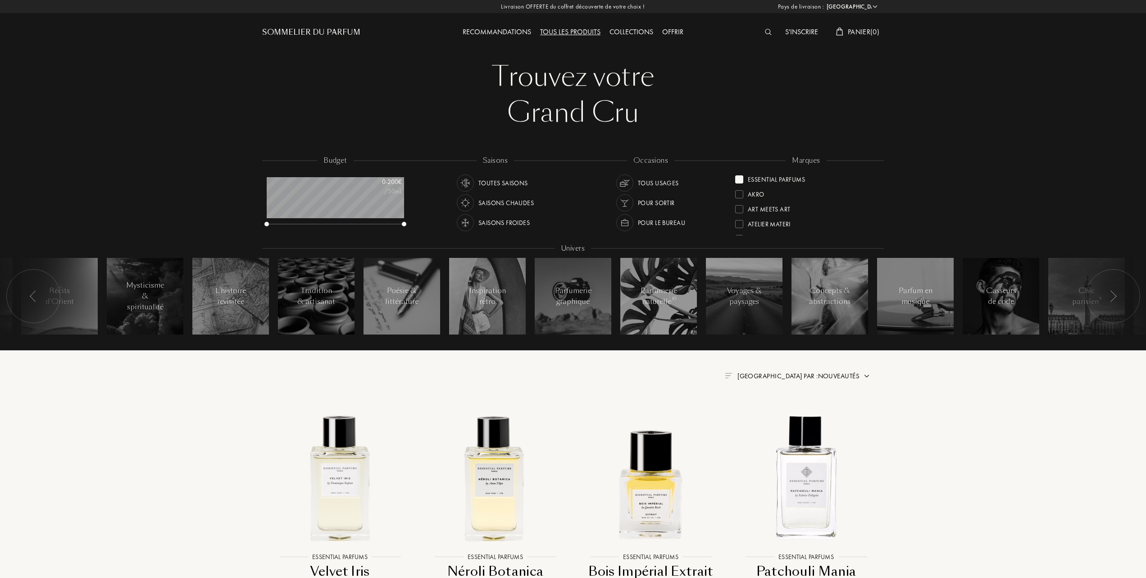
scroll to position [60, 0]
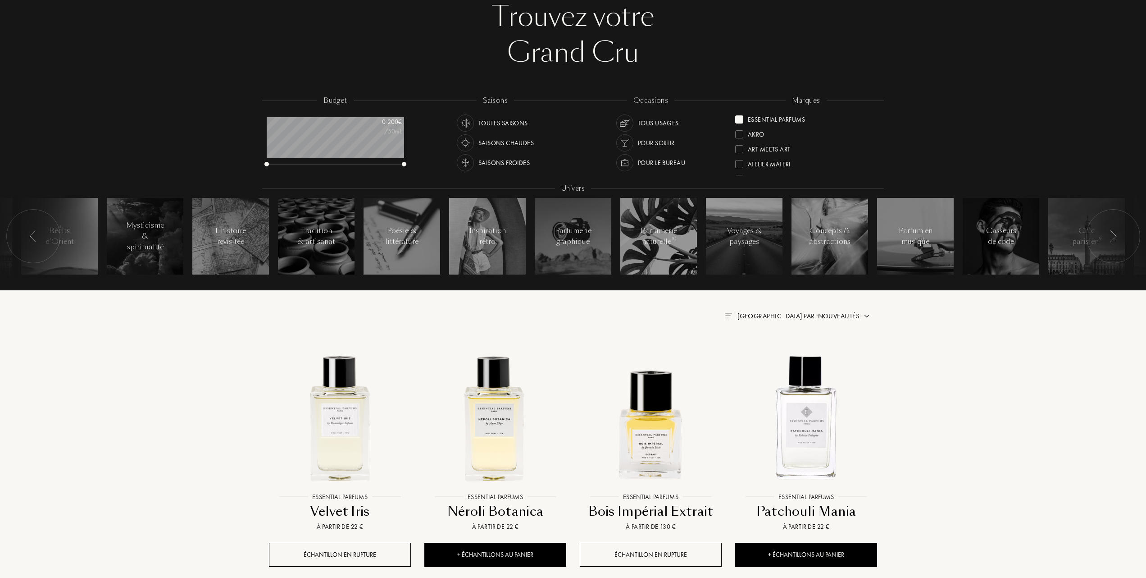
click at [828, 315] on span "Trier par : Nouveautés" at bounding box center [799, 315] width 122 height 9
click at [777, 353] on div at bounding box center [777, 355] width 6 height 6
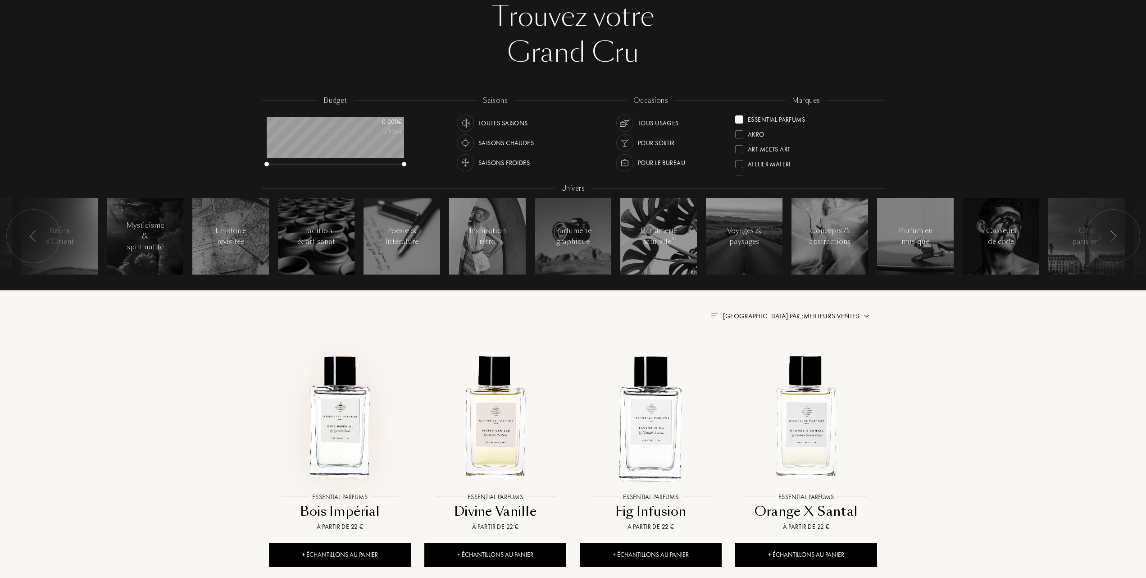
click at [341, 426] on img at bounding box center [340, 417] width 140 height 140
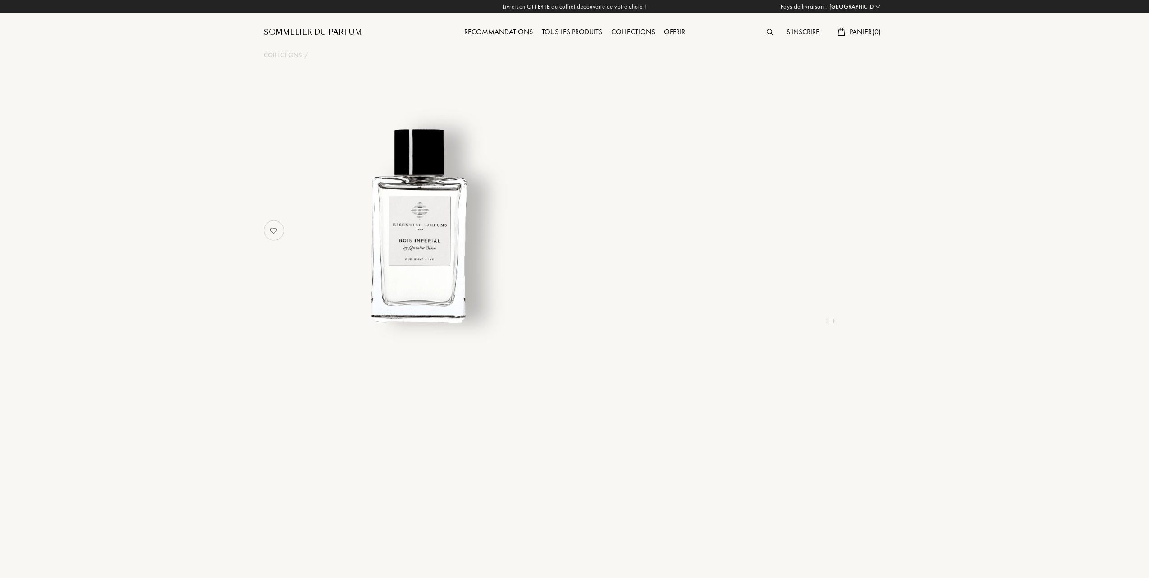
select select "FR"
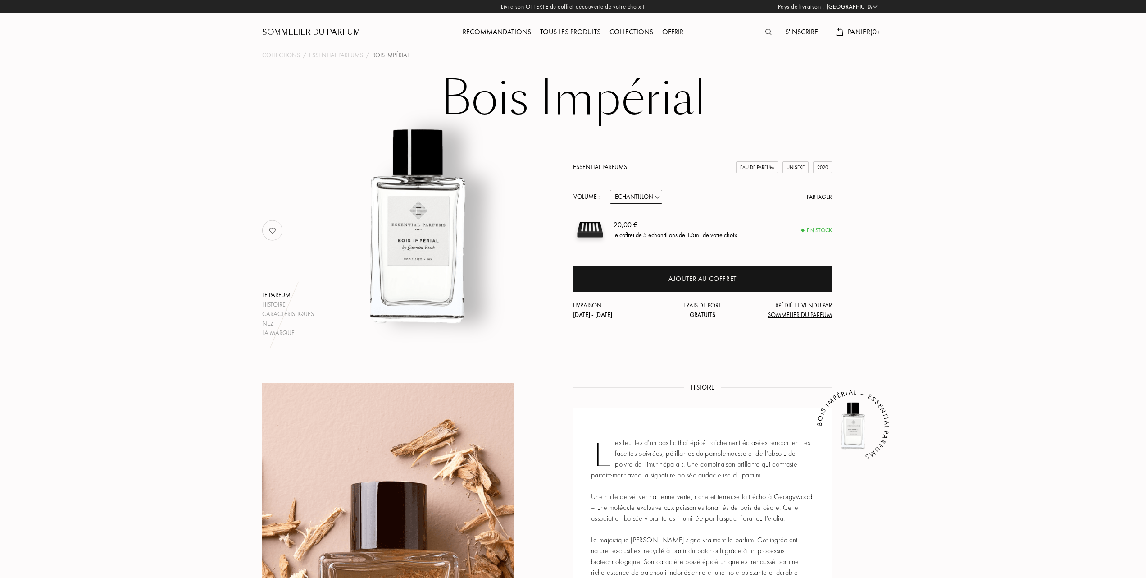
click at [577, 33] on div "Tous les produits" at bounding box center [570, 33] width 69 height 12
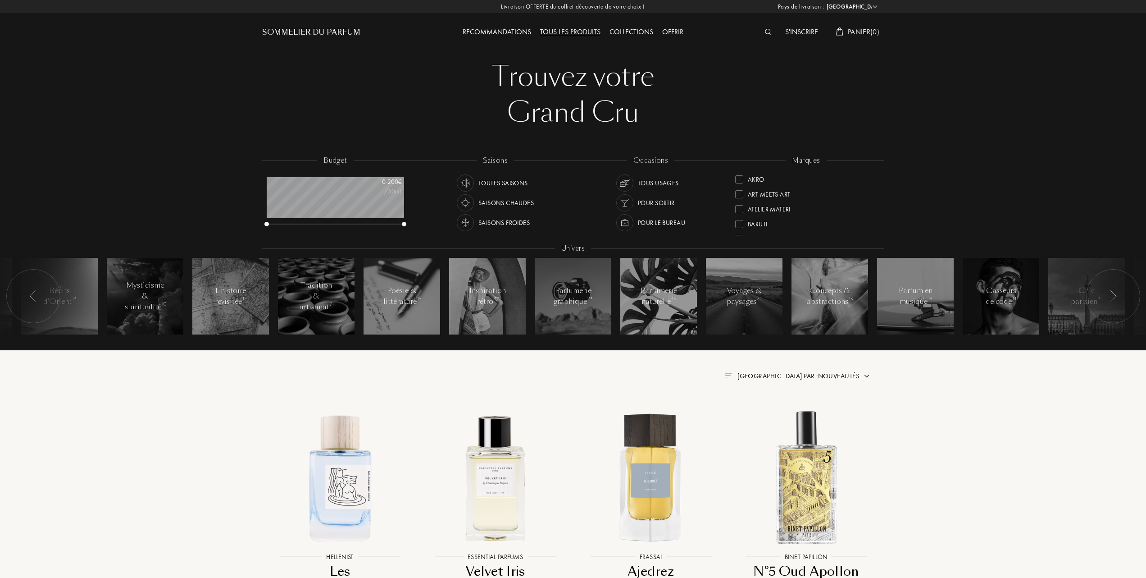
select select "FR"
click at [741, 204] on div at bounding box center [739, 207] width 8 height 8
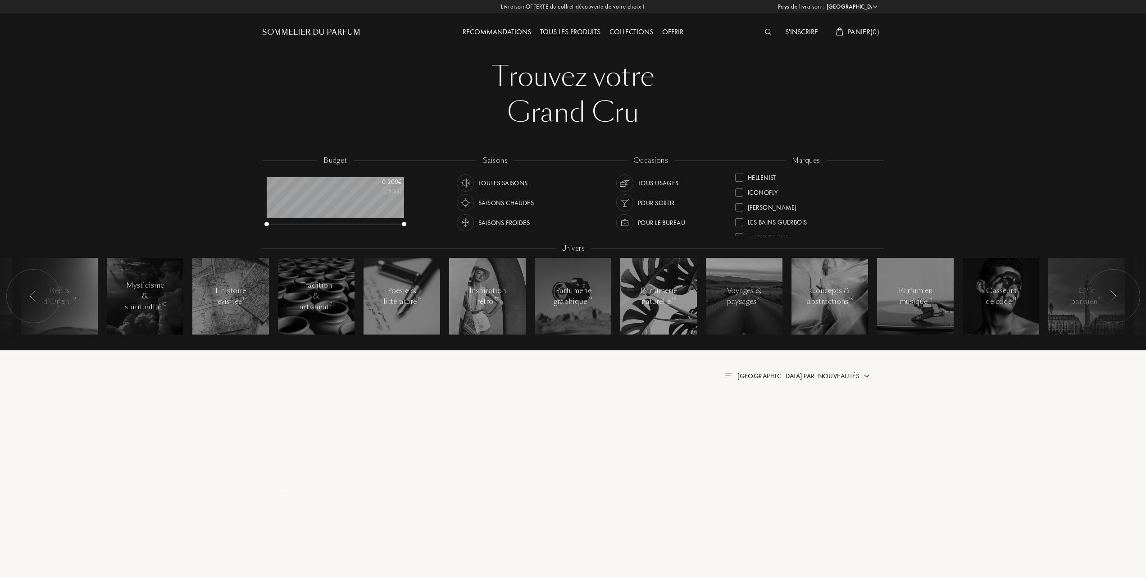
scroll to position [0, 0]
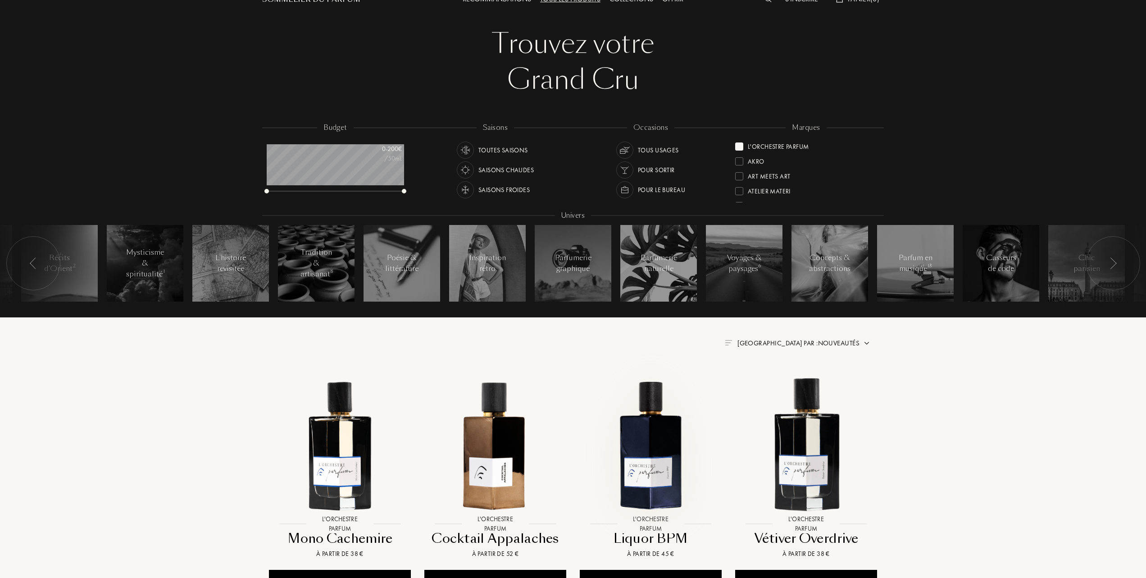
scroll to position [120, 0]
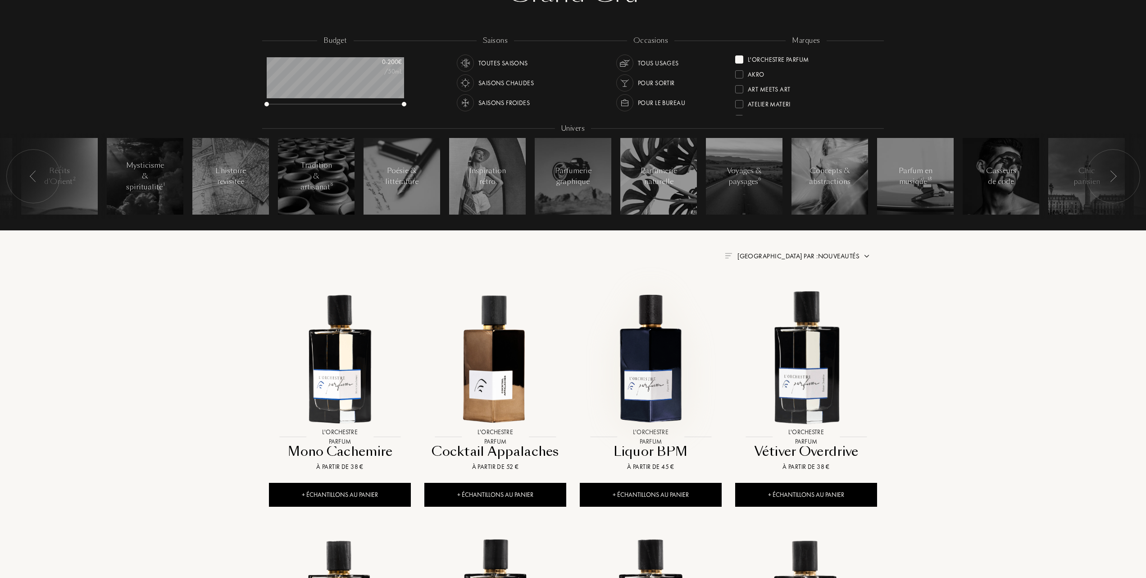
click at [653, 391] on img at bounding box center [651, 357] width 140 height 140
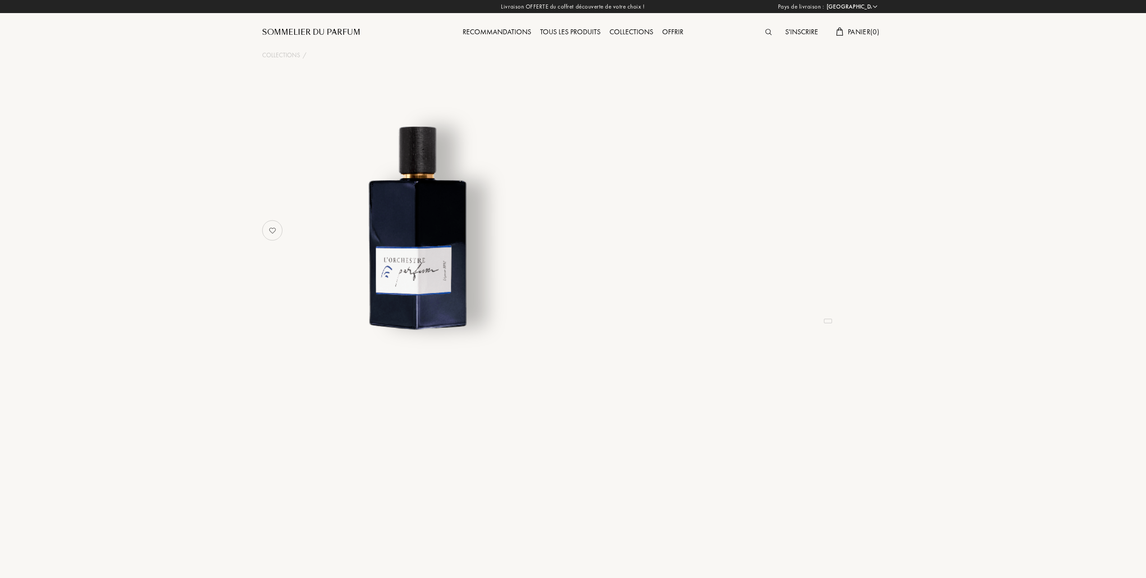
select select "FR"
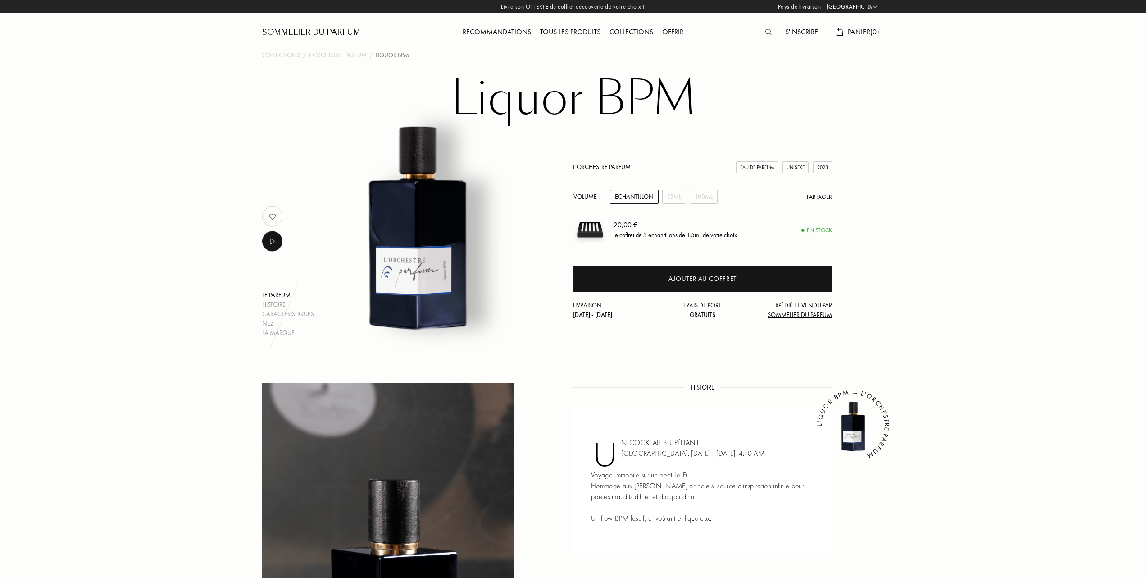
click at [572, 31] on div "Tous les produits" at bounding box center [570, 33] width 69 height 12
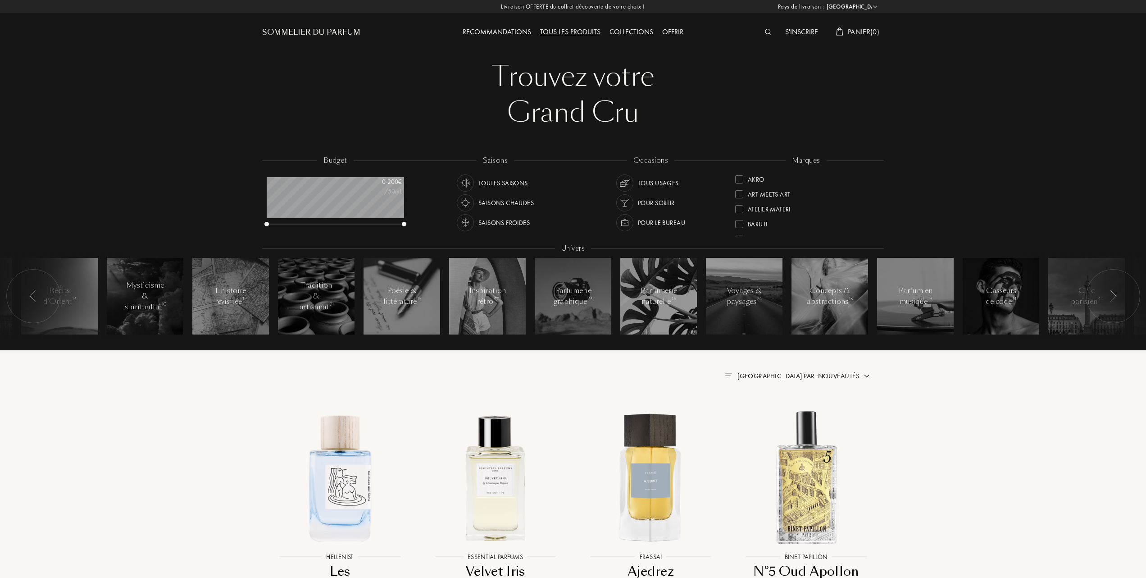
select select "FR"
click at [741, 204] on div at bounding box center [739, 208] width 8 height 8
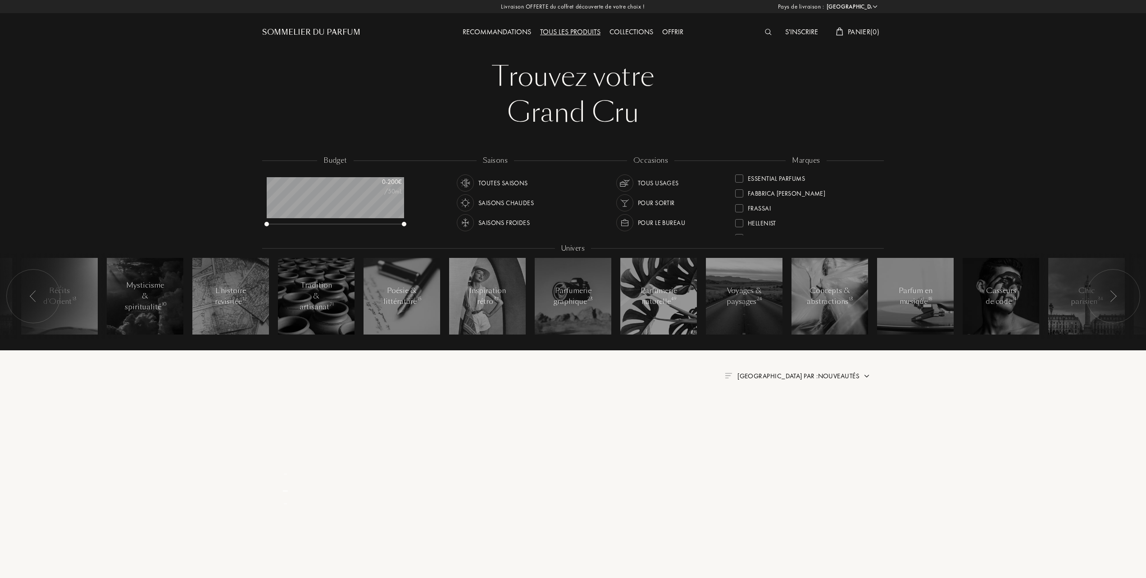
scroll to position [0, 0]
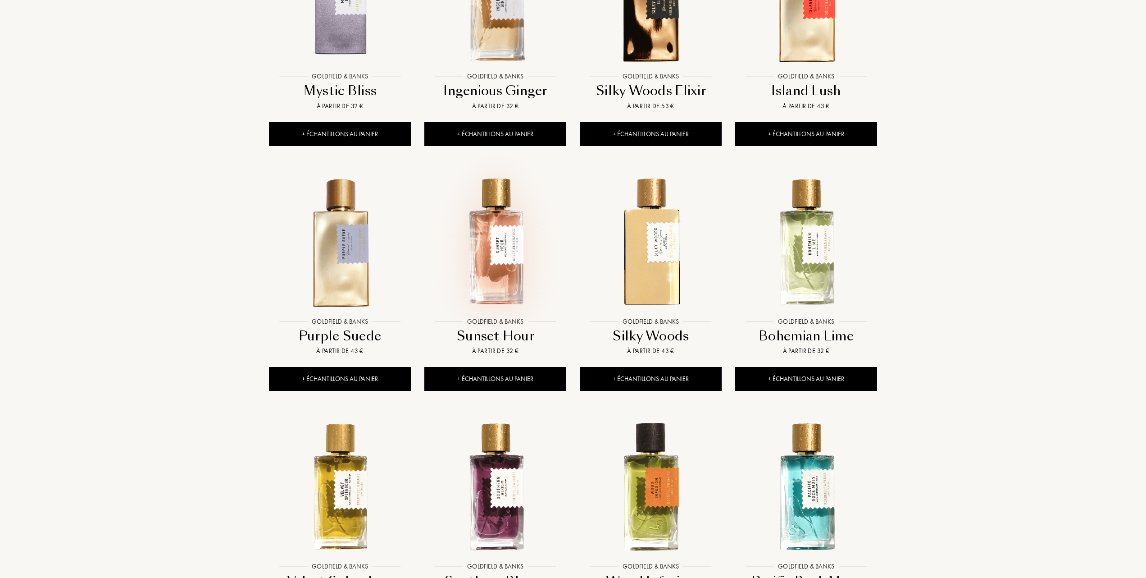
scroll to position [661, 0]
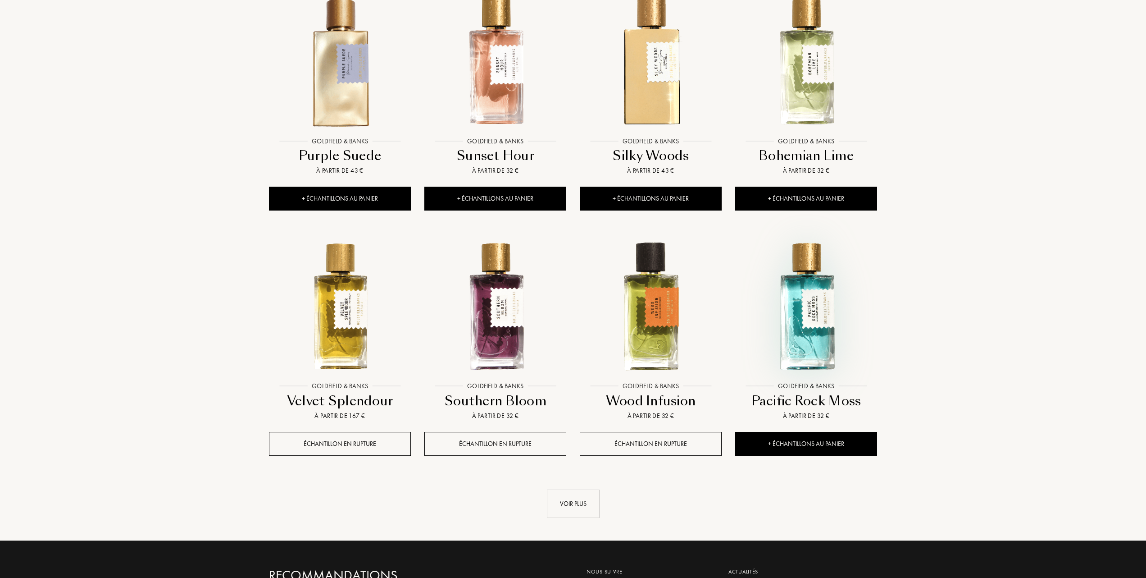
click at [799, 336] on img at bounding box center [806, 306] width 140 height 140
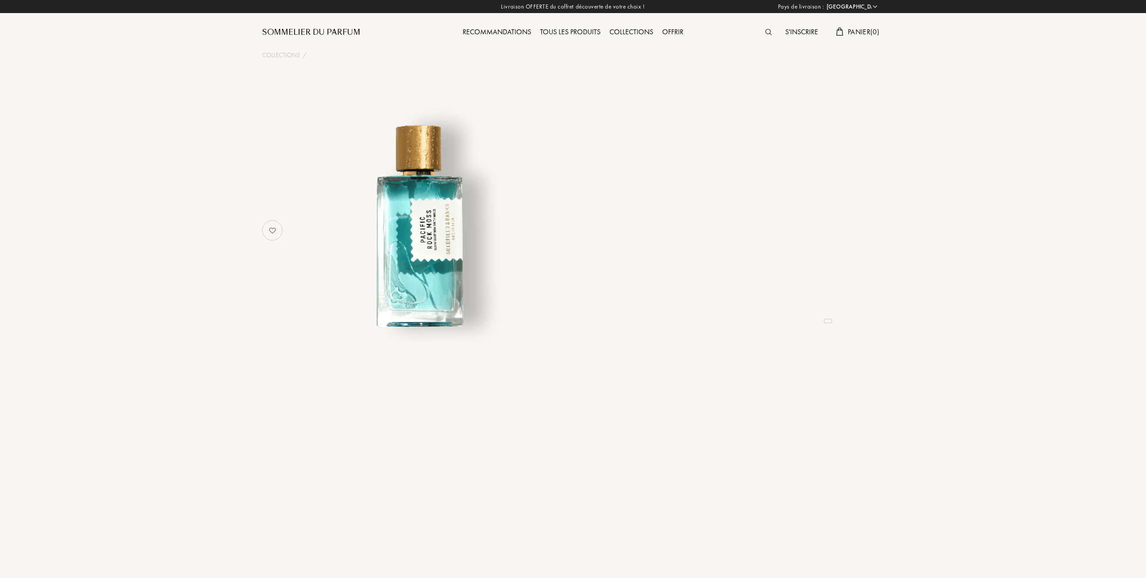
select select "FR"
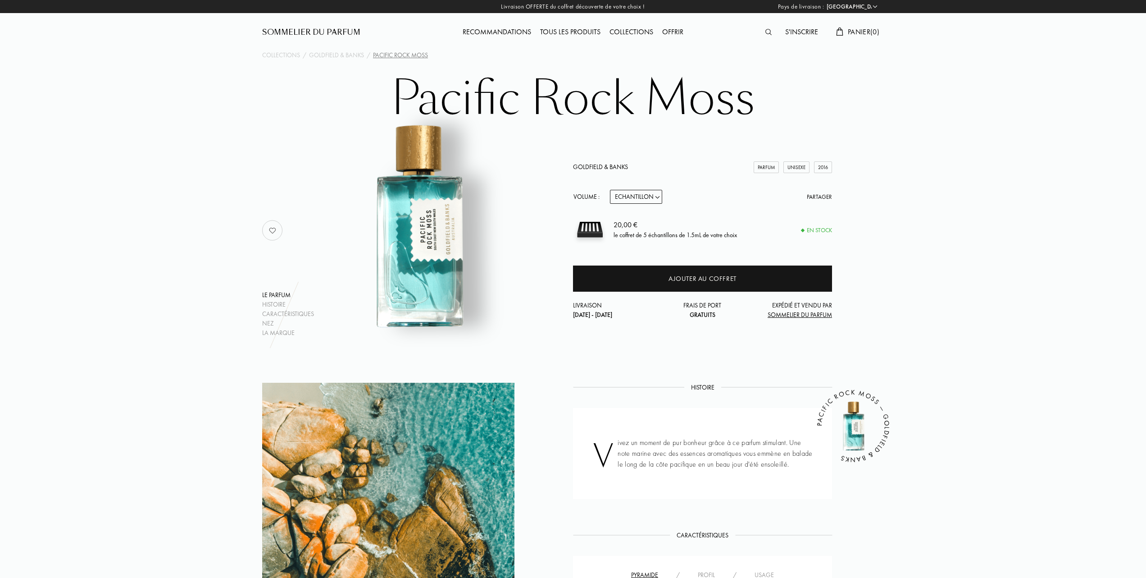
click at [573, 31] on div "Tous les produits" at bounding box center [570, 33] width 69 height 12
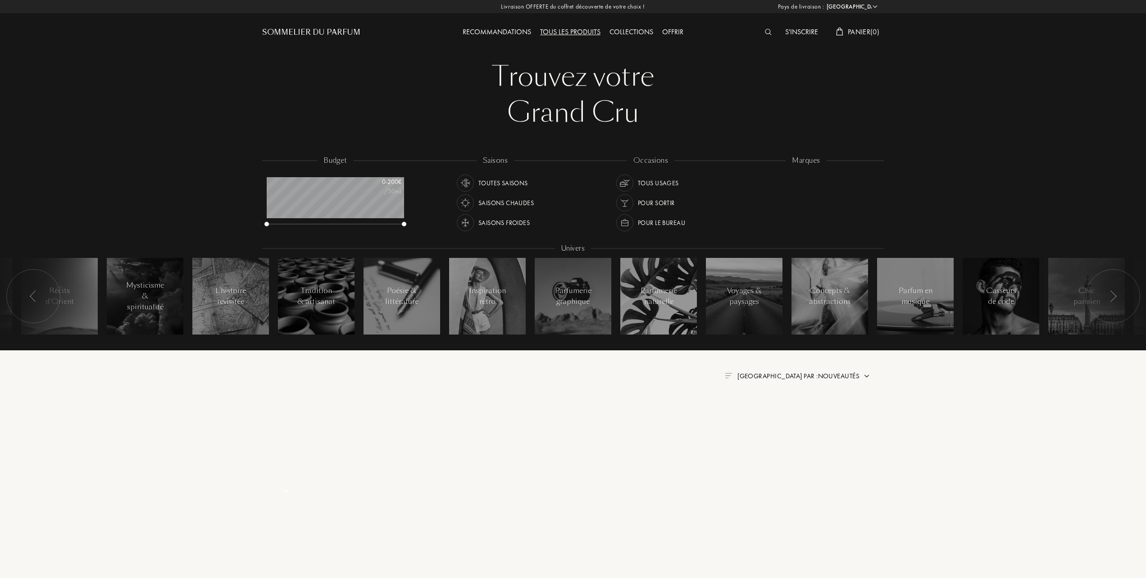
select select "FR"
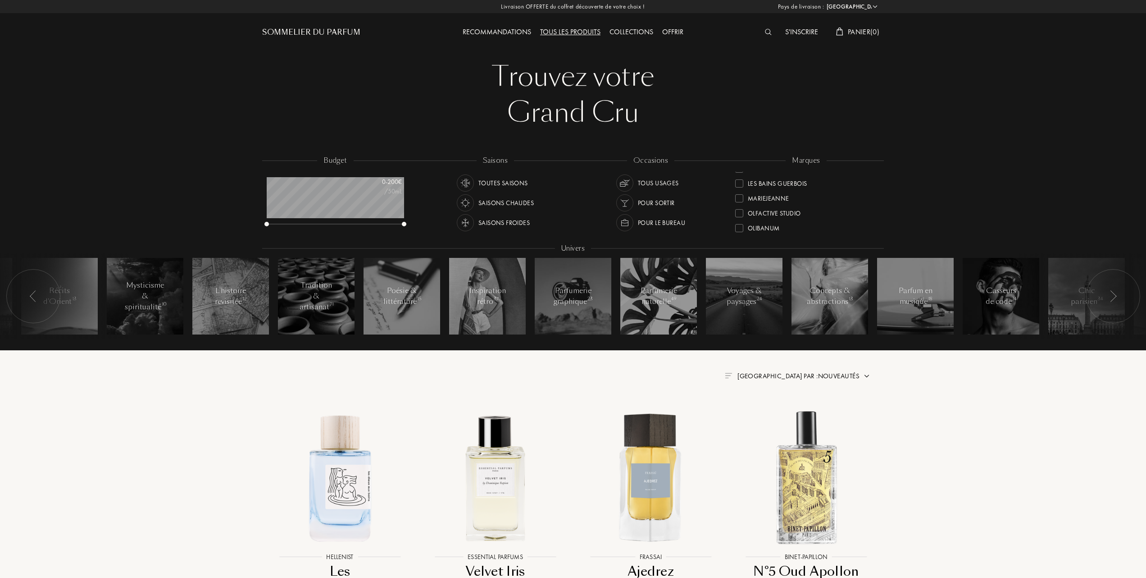
scroll to position [240, 0]
click at [738, 202] on div "Olibanum" at bounding box center [757, 205] width 44 height 12
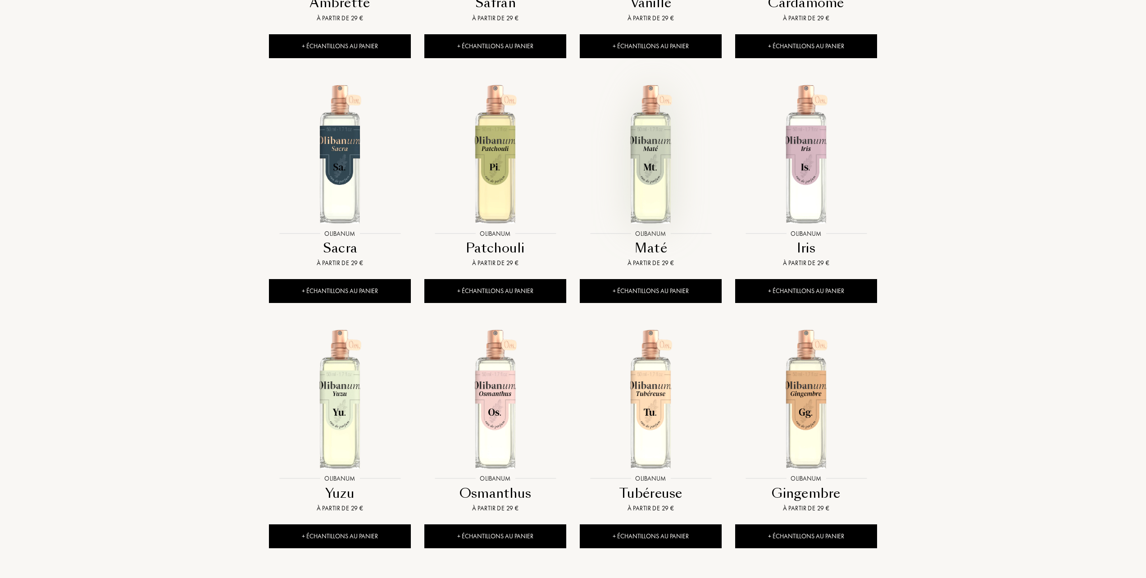
scroll to position [661, 0]
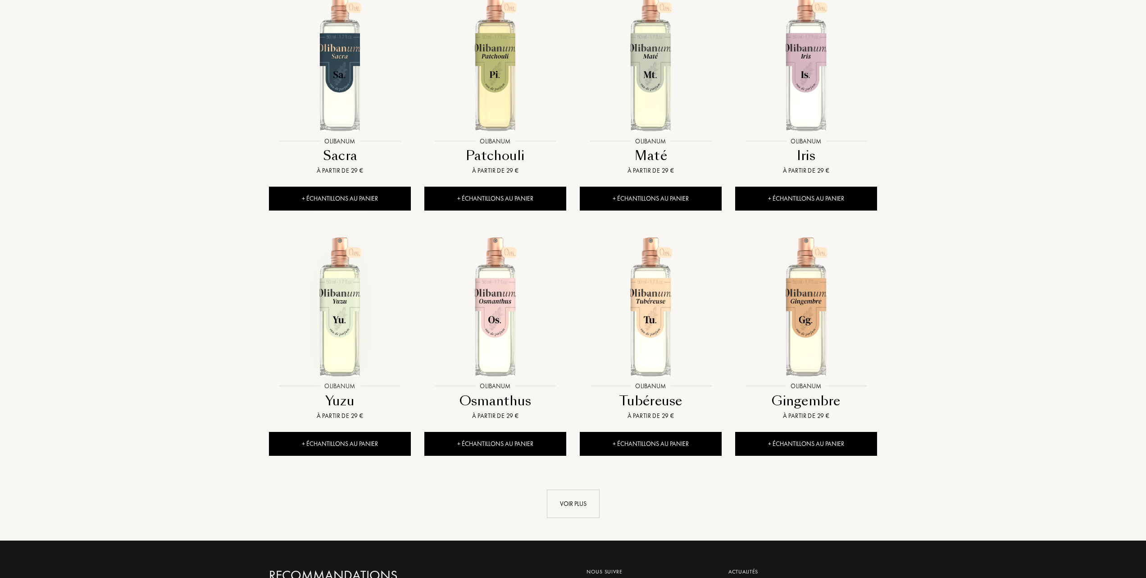
click at [347, 310] on img at bounding box center [340, 306] width 140 height 140
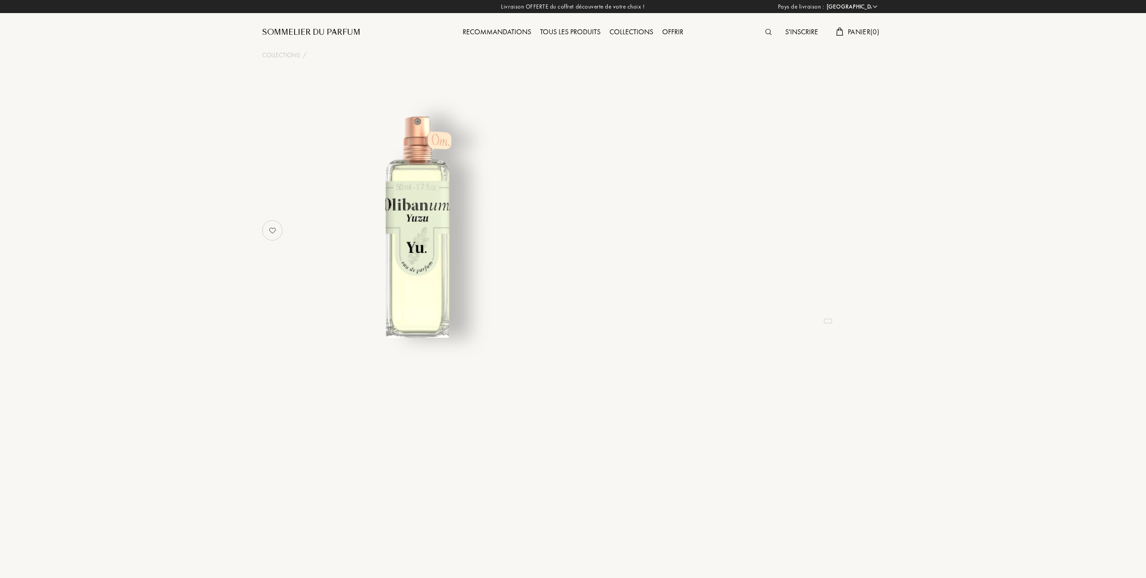
select select "FR"
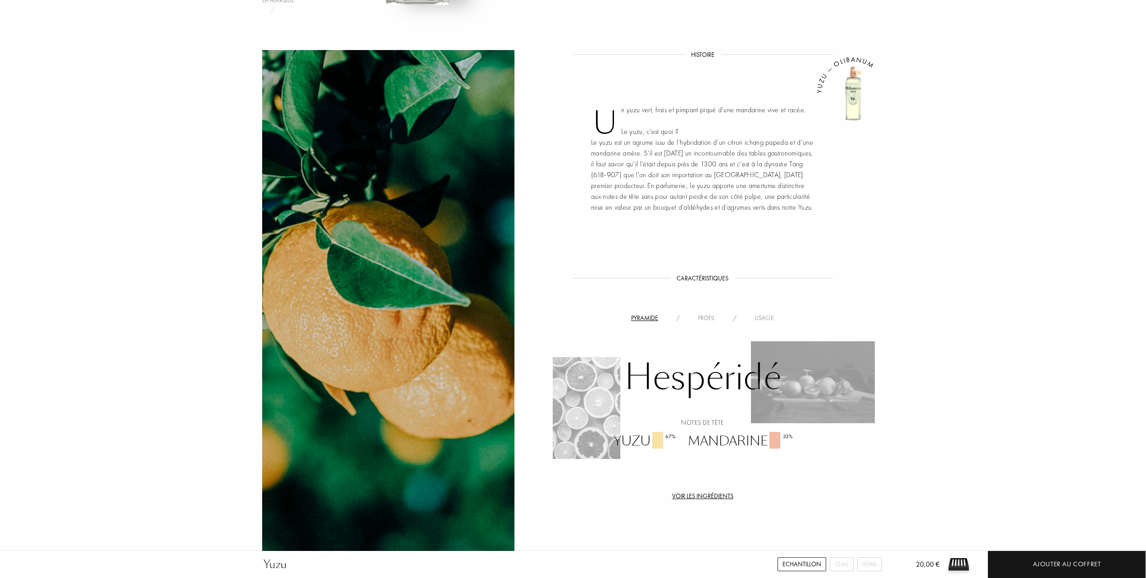
scroll to position [361, 0]
